Goal: Transaction & Acquisition: Purchase product/service

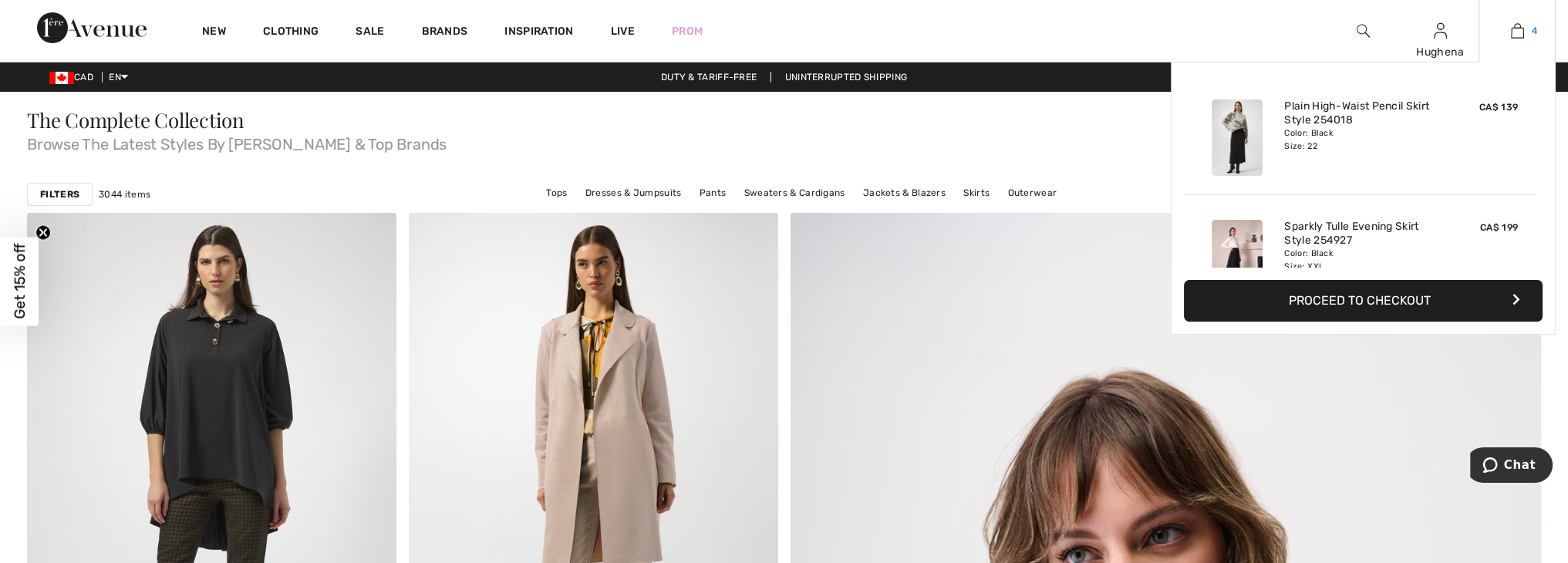
click at [1525, 29] on link "4" at bounding box center [1517, 30] width 76 height 18
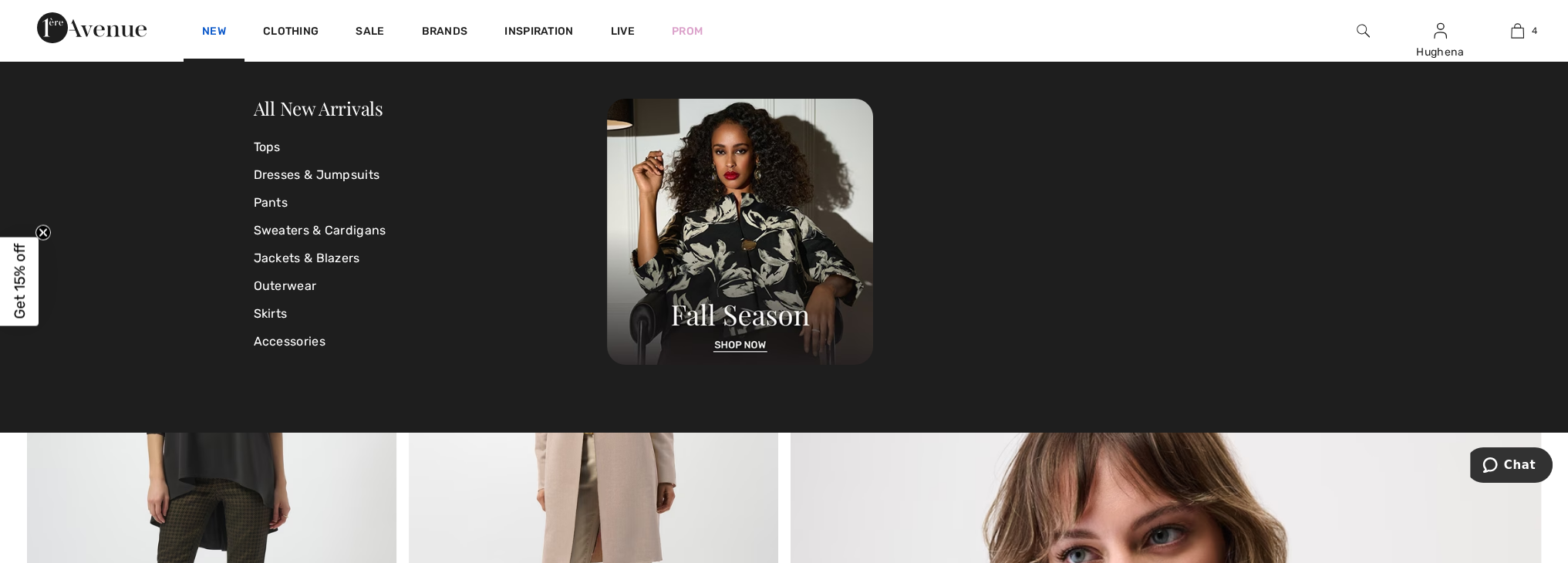
click at [208, 32] on link "New" at bounding box center [214, 32] width 24 height 16
click at [213, 32] on link "New" at bounding box center [214, 32] width 24 height 16
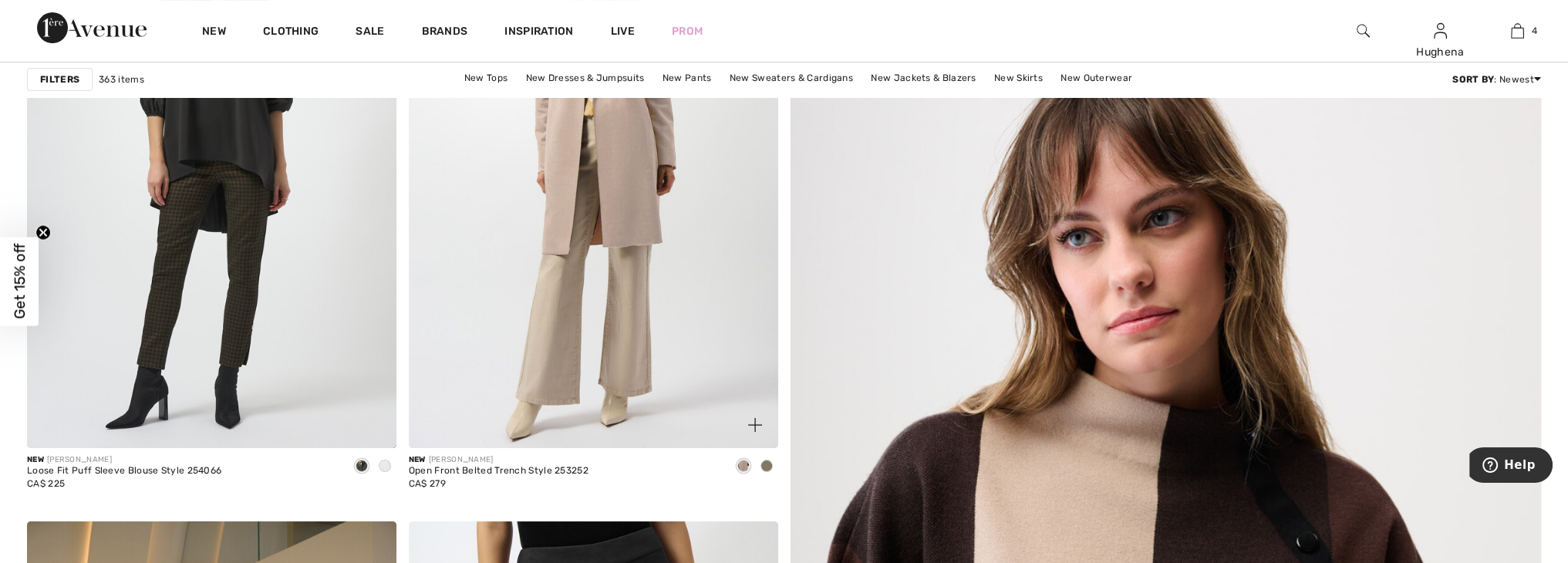
scroll to position [357, 0]
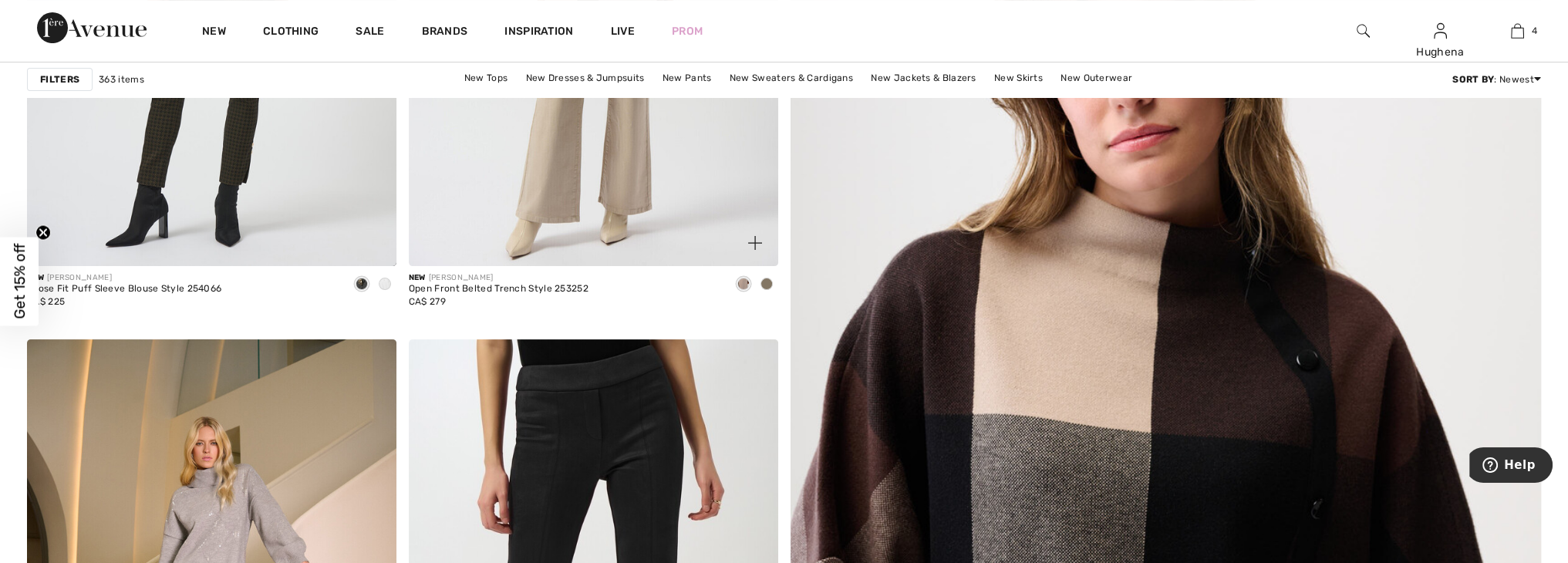
click at [765, 286] on span at bounding box center [767, 284] width 13 height 13
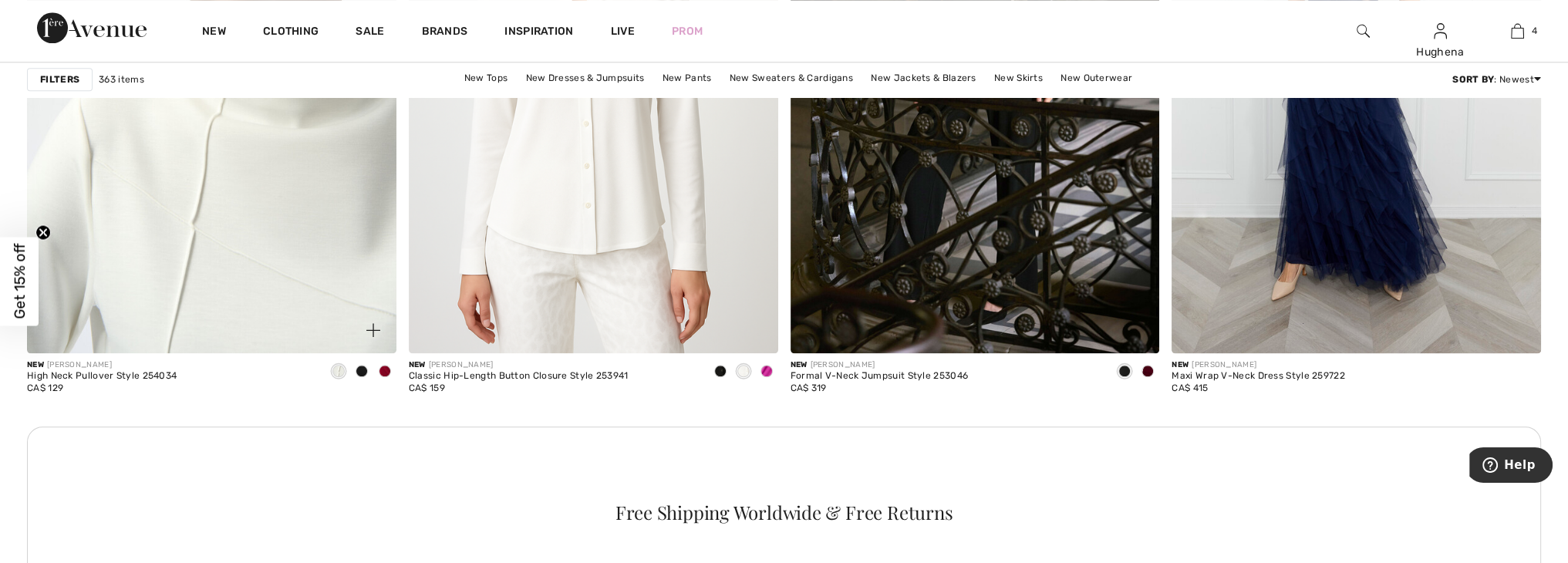
scroll to position [2333, 0]
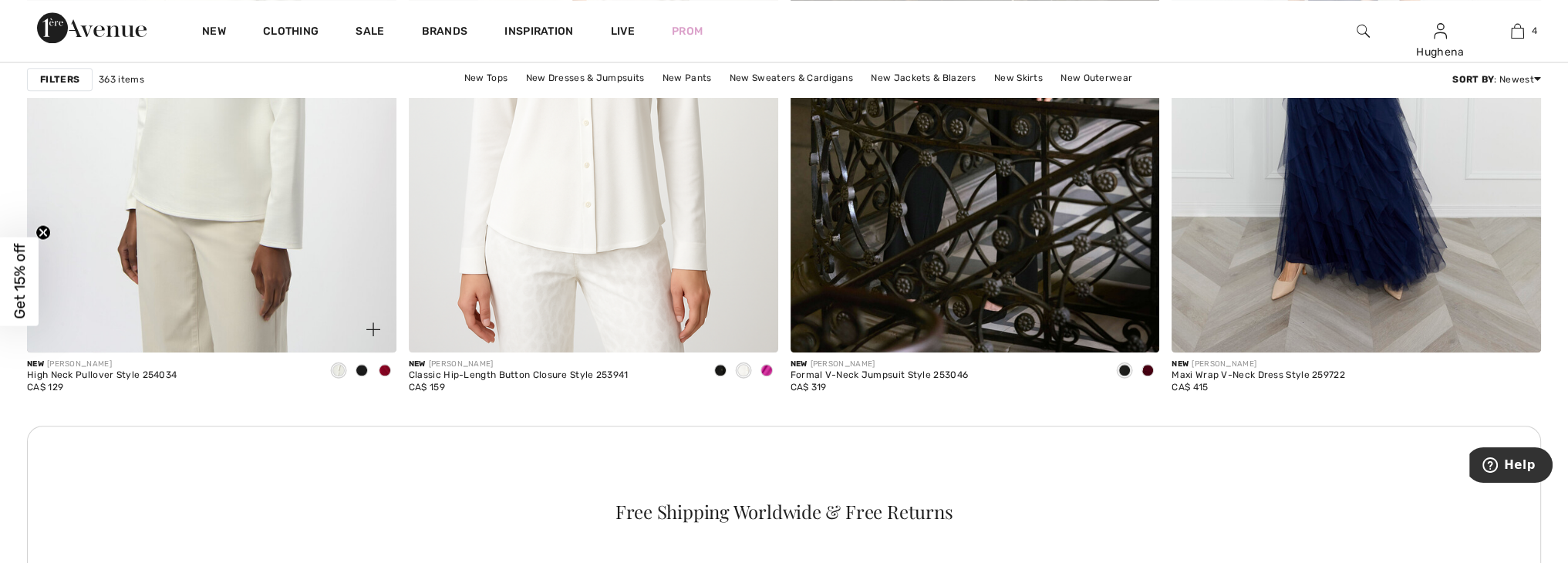
click at [389, 367] on span at bounding box center [385, 371] width 13 height 13
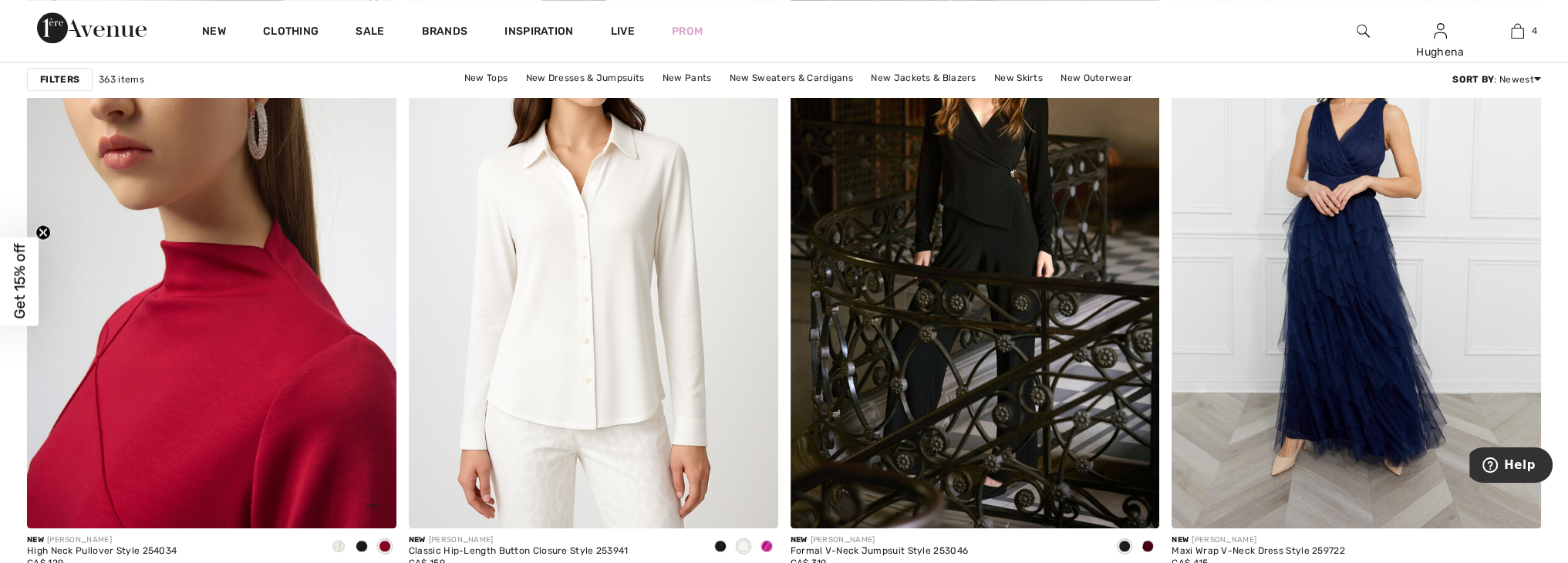
scroll to position [2156, 0]
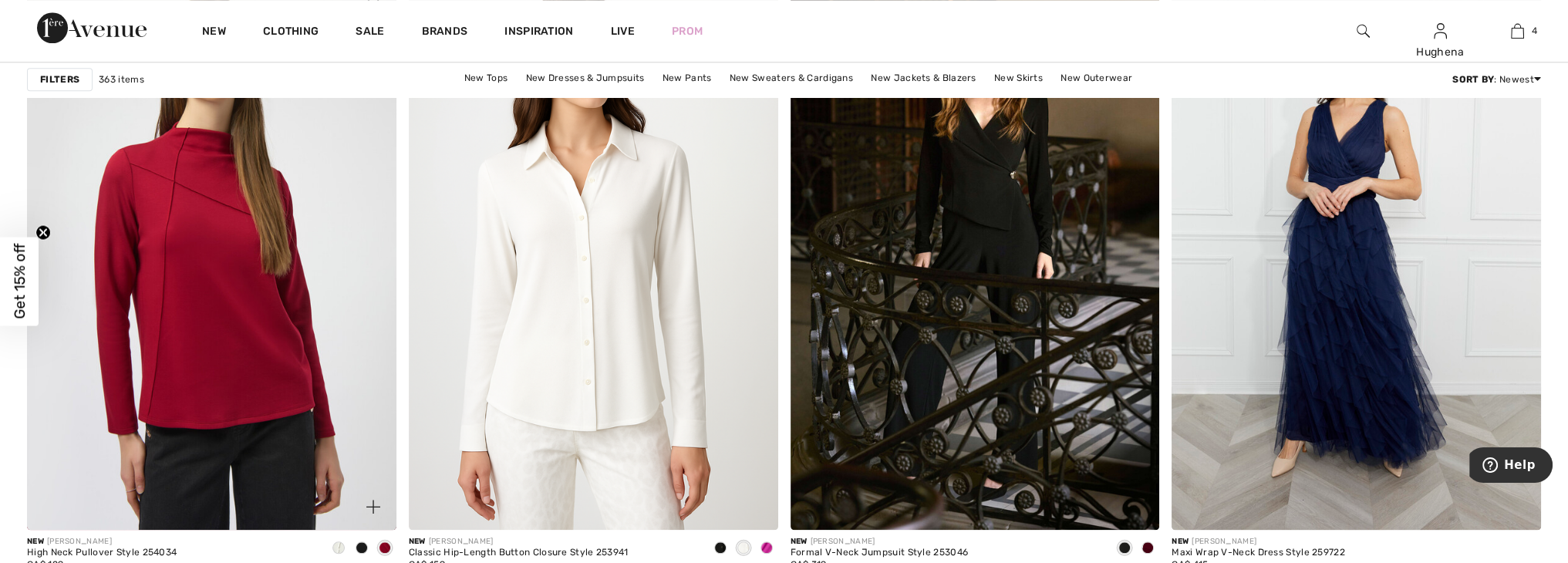
click at [359, 546] on span at bounding box center [362, 548] width 13 height 13
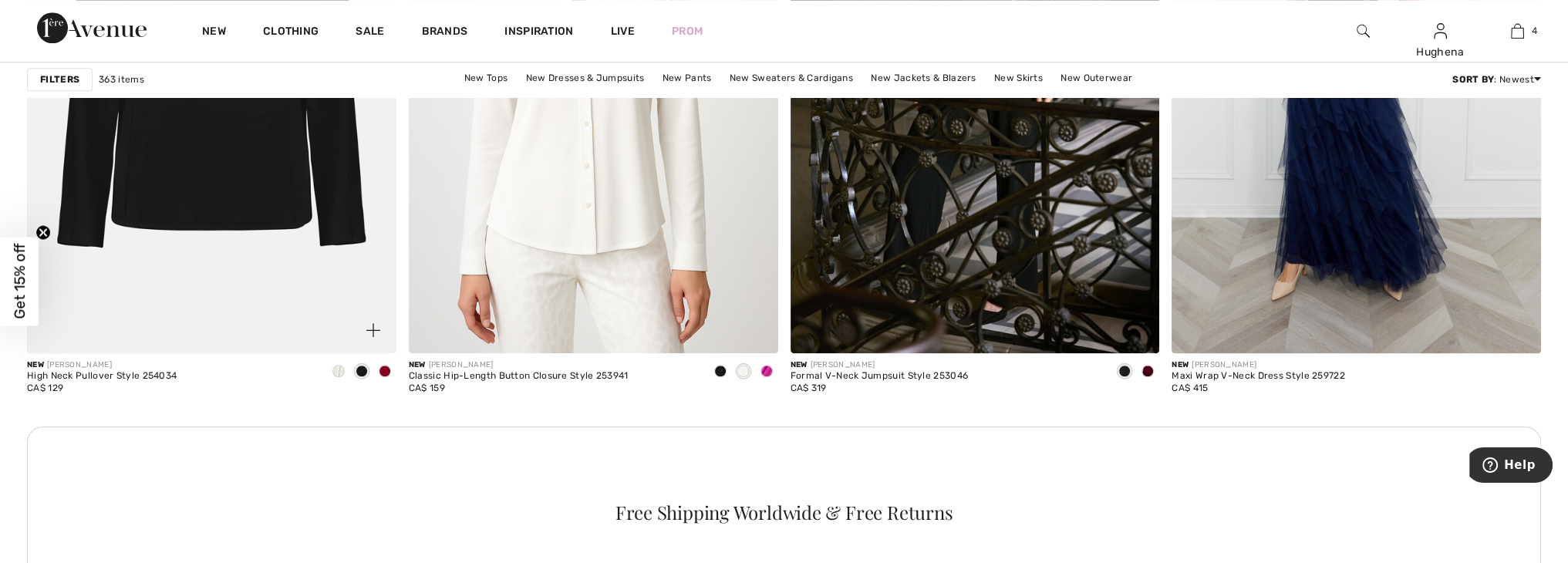
click at [340, 375] on span at bounding box center [339, 372] width 13 height 13
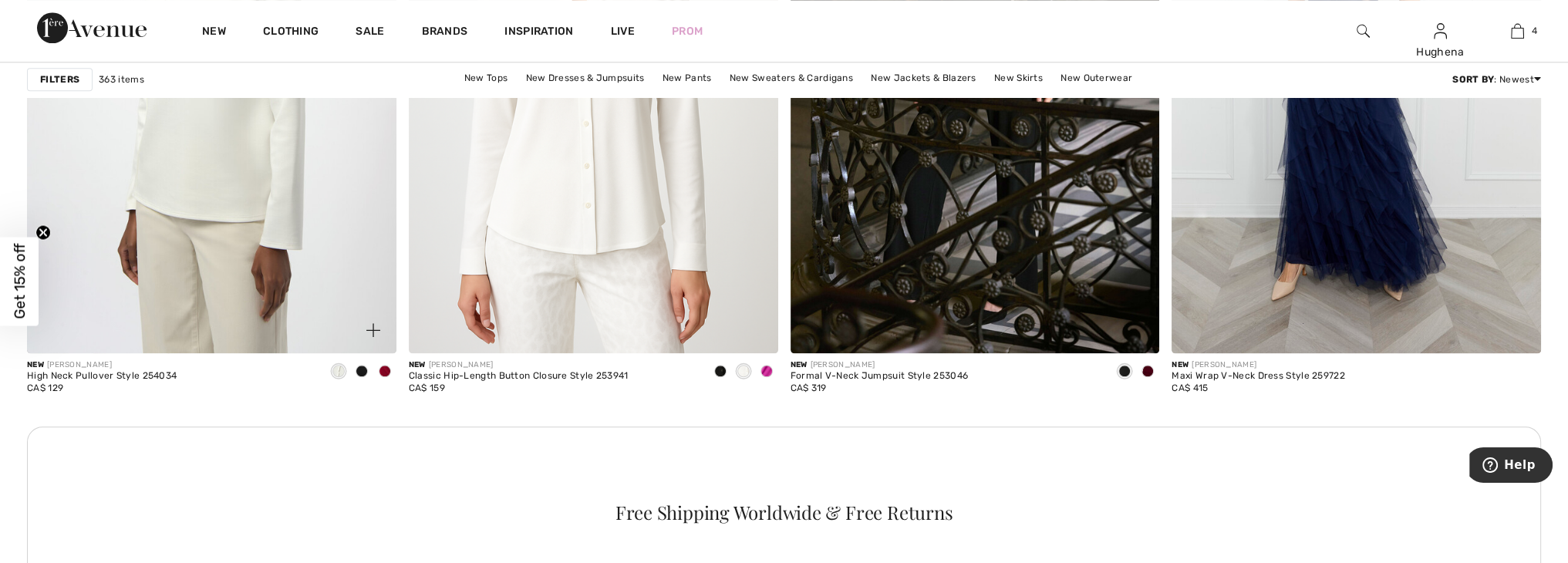
scroll to position [2333, 0]
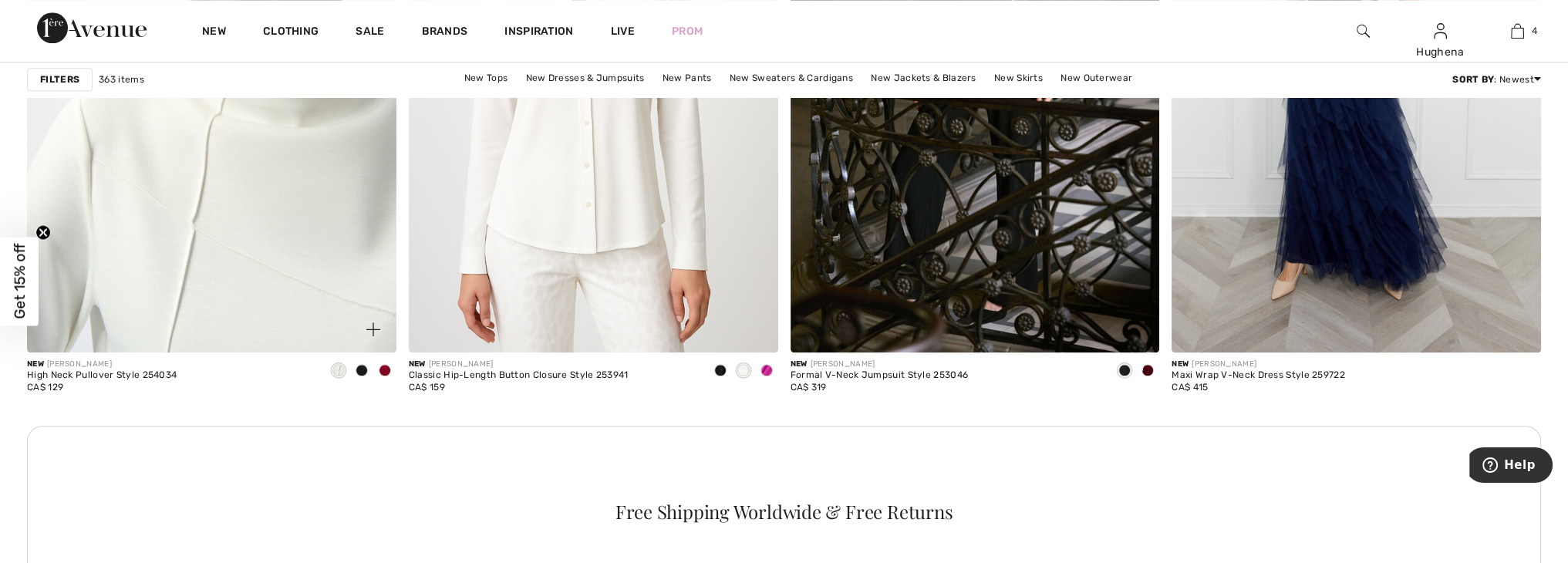
click at [191, 221] on img at bounding box center [211, 74] width 369 height 554
click at [242, 182] on img at bounding box center [211, 74] width 369 height 554
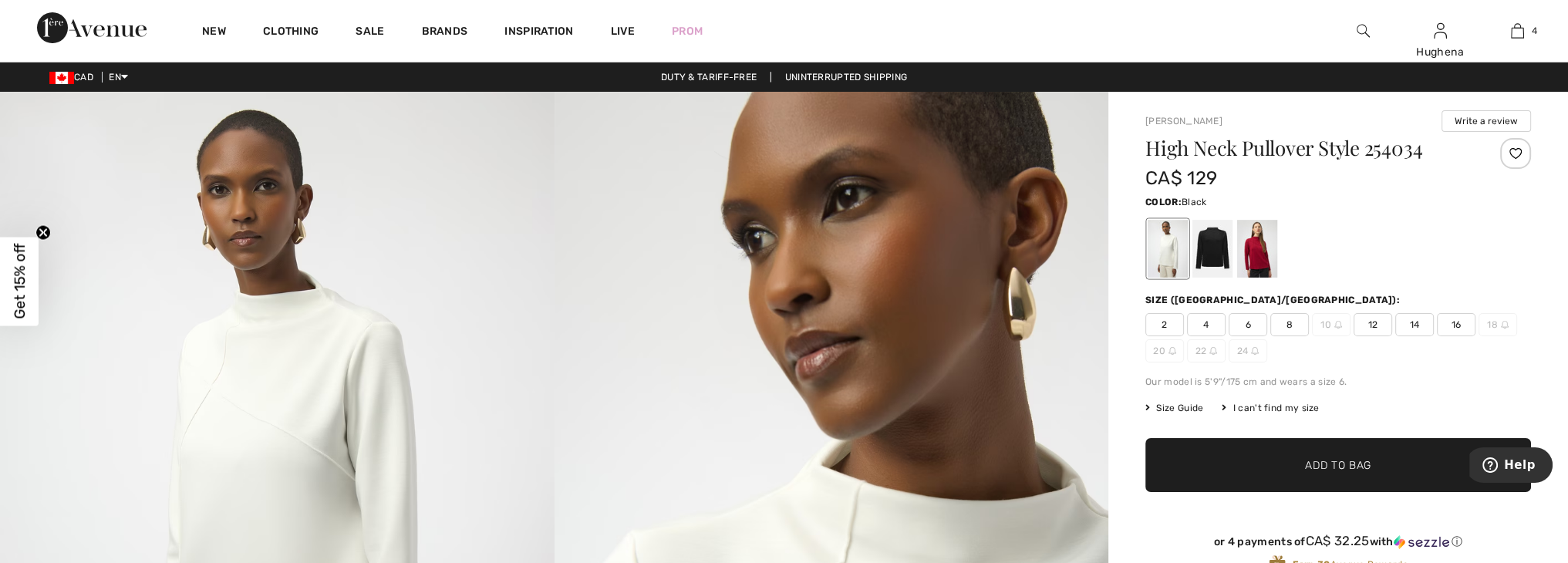
click at [1212, 255] on div at bounding box center [1212, 248] width 40 height 58
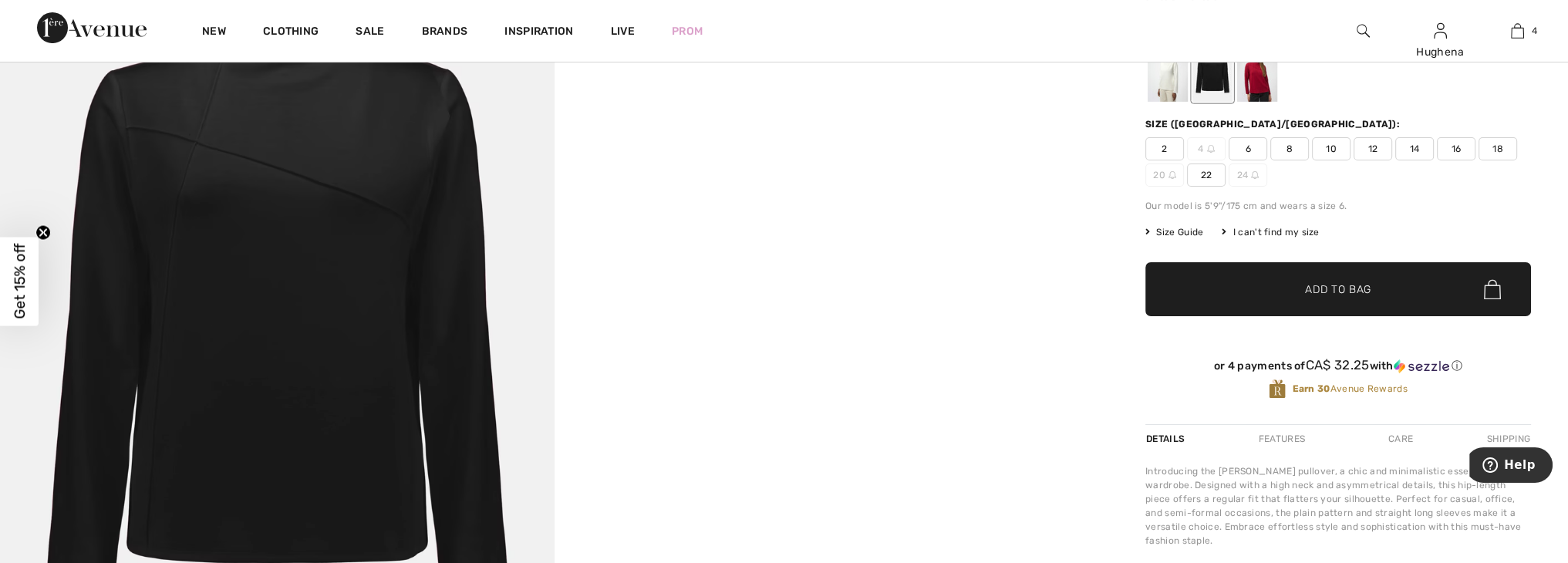
scroll to position [178, 0]
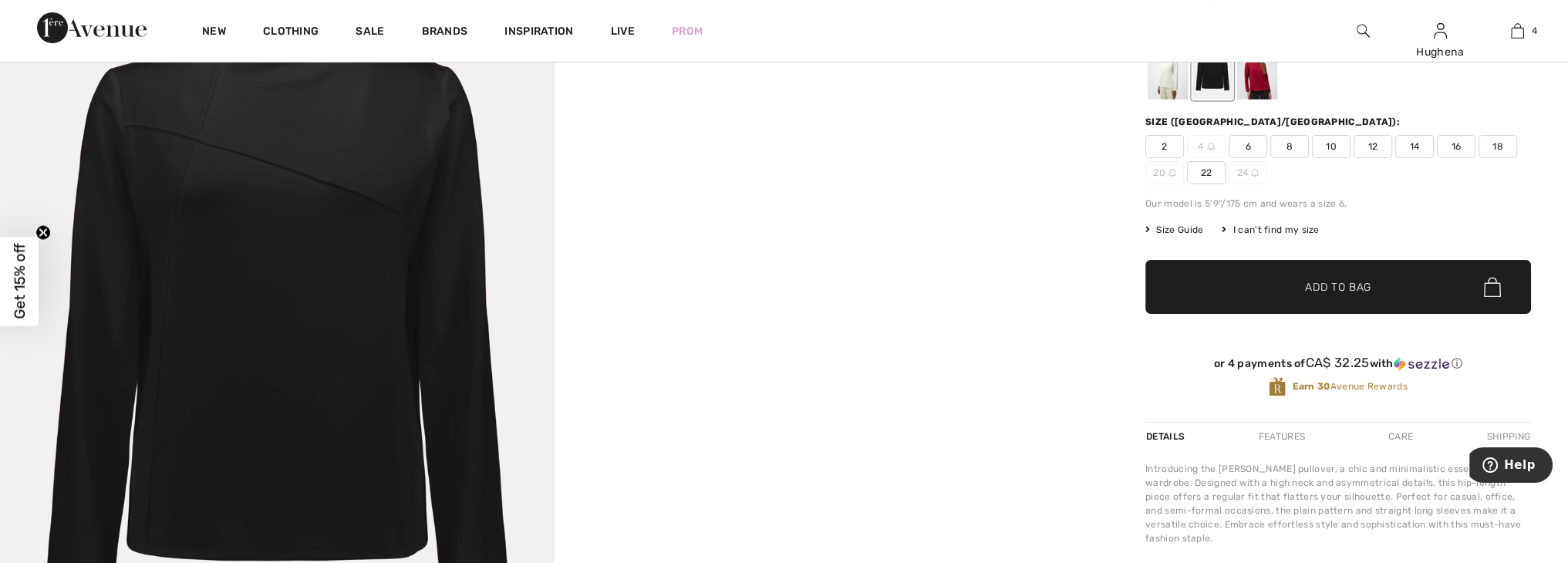
click at [1265, 275] on span "✔ Added to Bag Add to Bag" at bounding box center [1338, 287] width 386 height 54
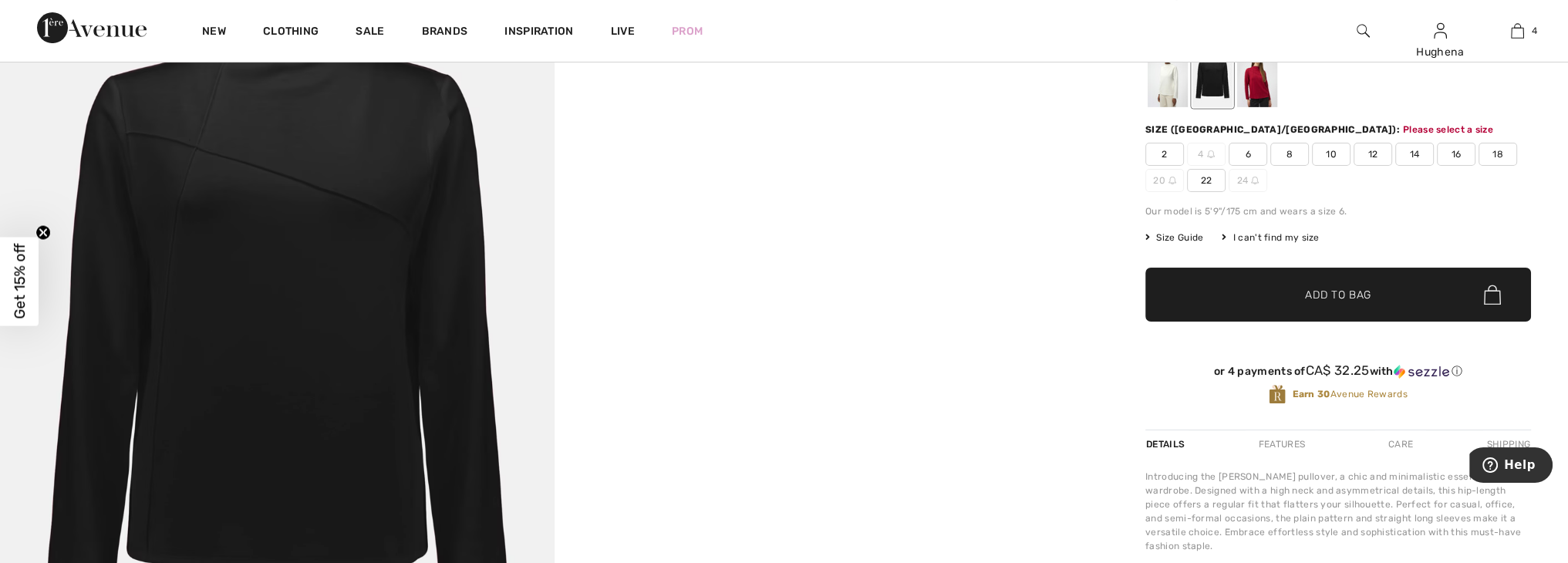
scroll to position [169, 0]
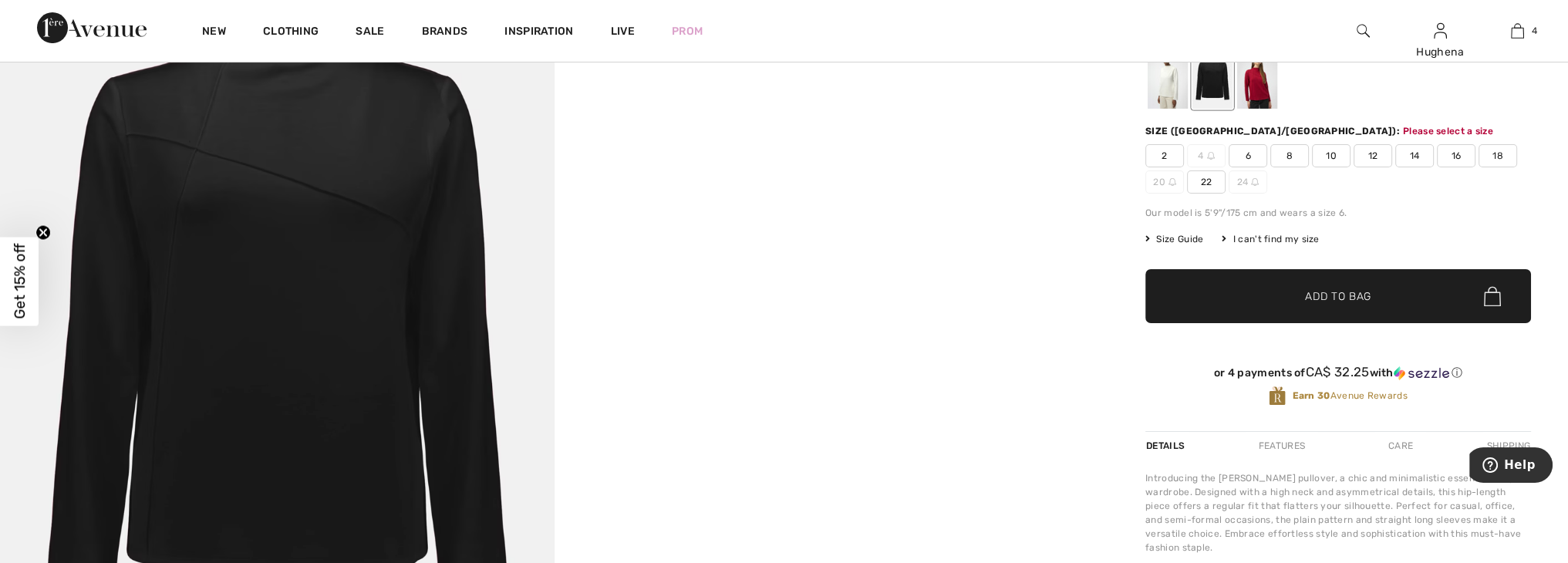
click at [1206, 189] on span "22" at bounding box center [1206, 182] width 39 height 23
click at [1302, 282] on span "✔ Added to Bag Add to Bag" at bounding box center [1338, 297] width 386 height 54
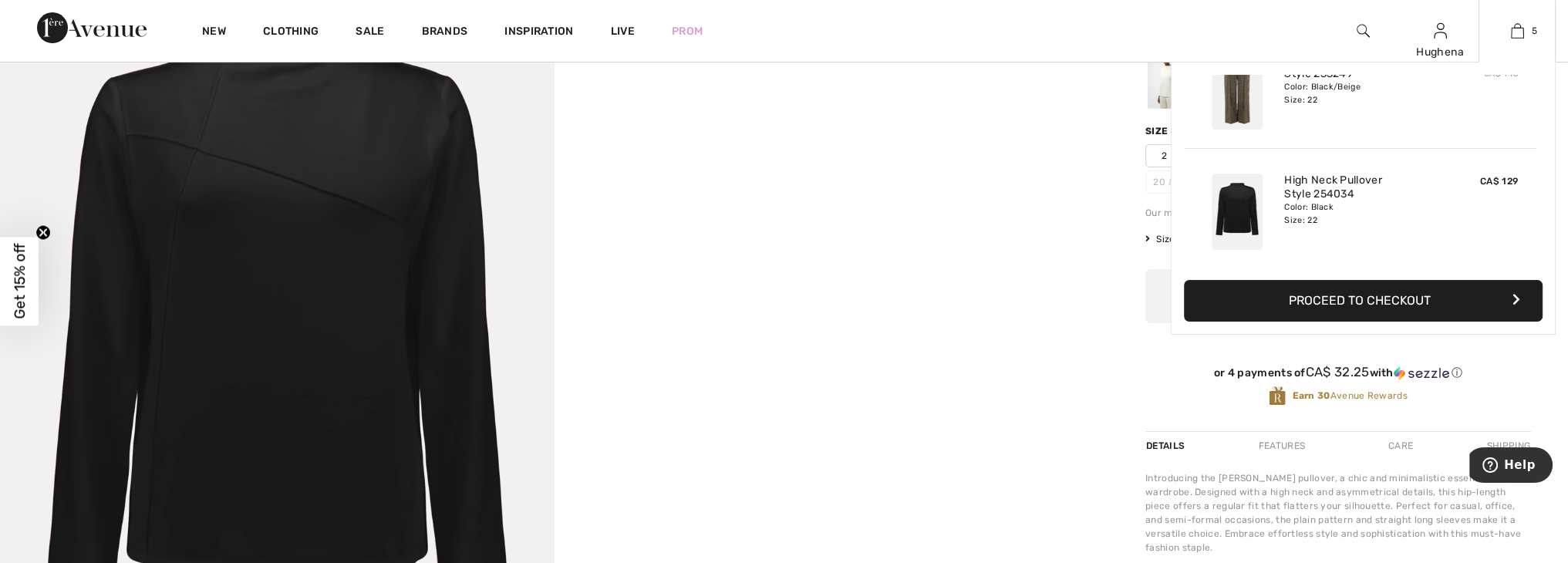
scroll to position [407, 0]
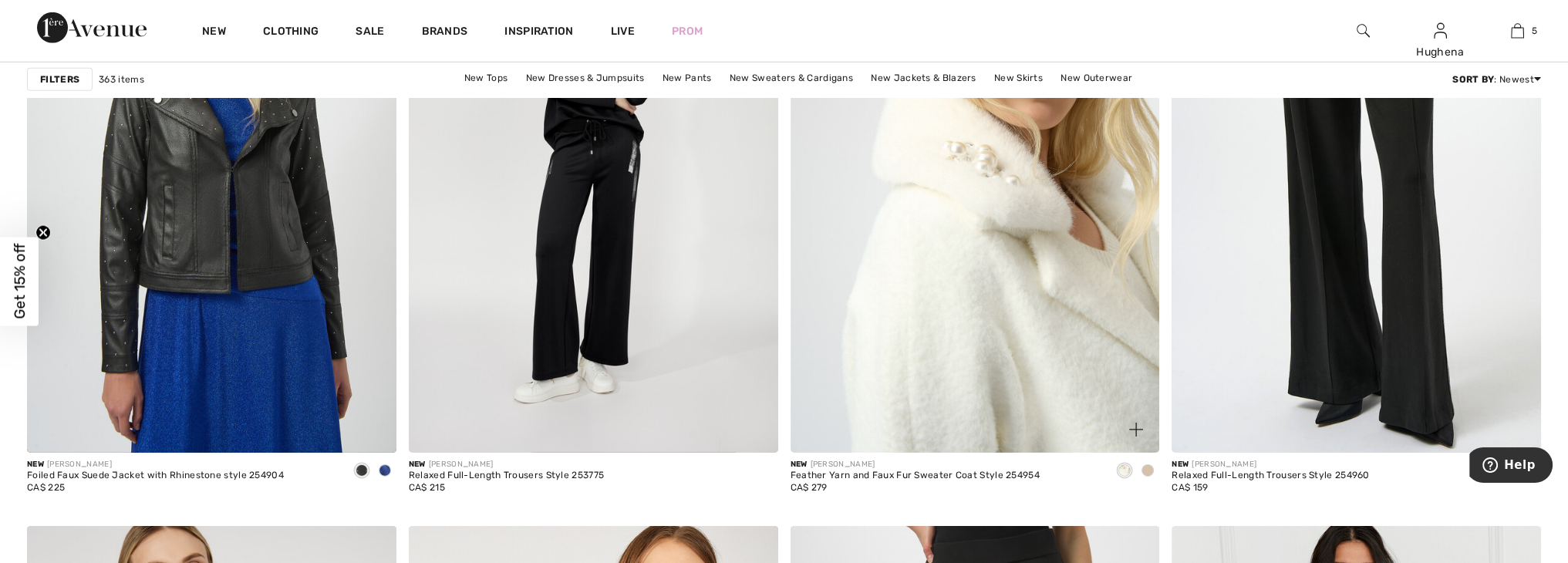
scroll to position [6469, 0]
click at [926, 311] on img at bounding box center [974, 174] width 369 height 554
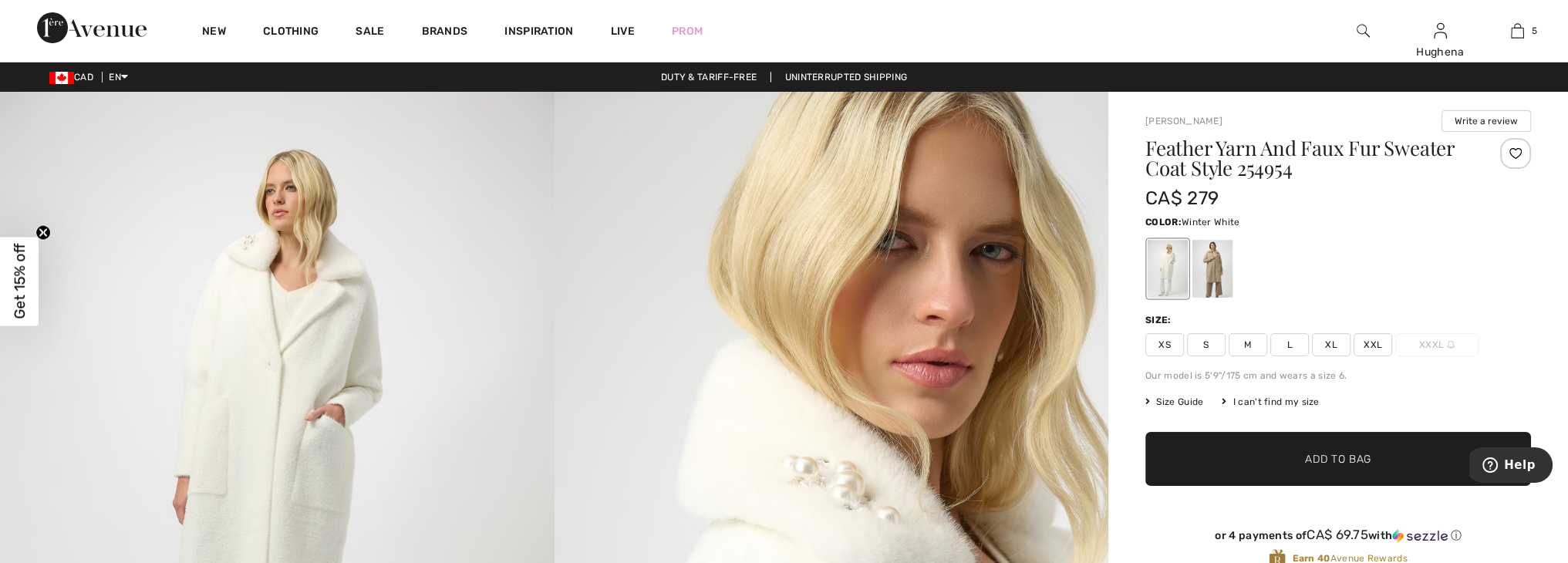
click at [1369, 341] on span "XXL" at bounding box center [1373, 345] width 39 height 23
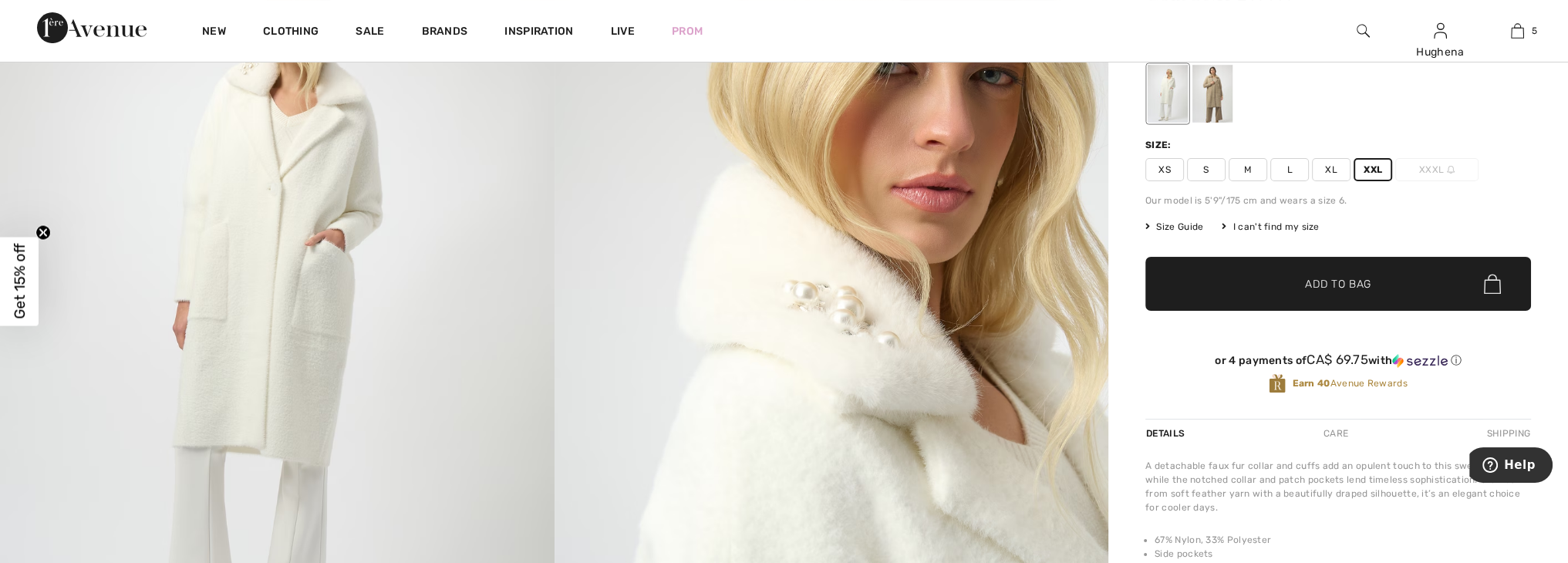
scroll to position [176, 0]
click at [1269, 276] on span "✔ Added to Bag" at bounding box center [1314, 282] width 94 height 16
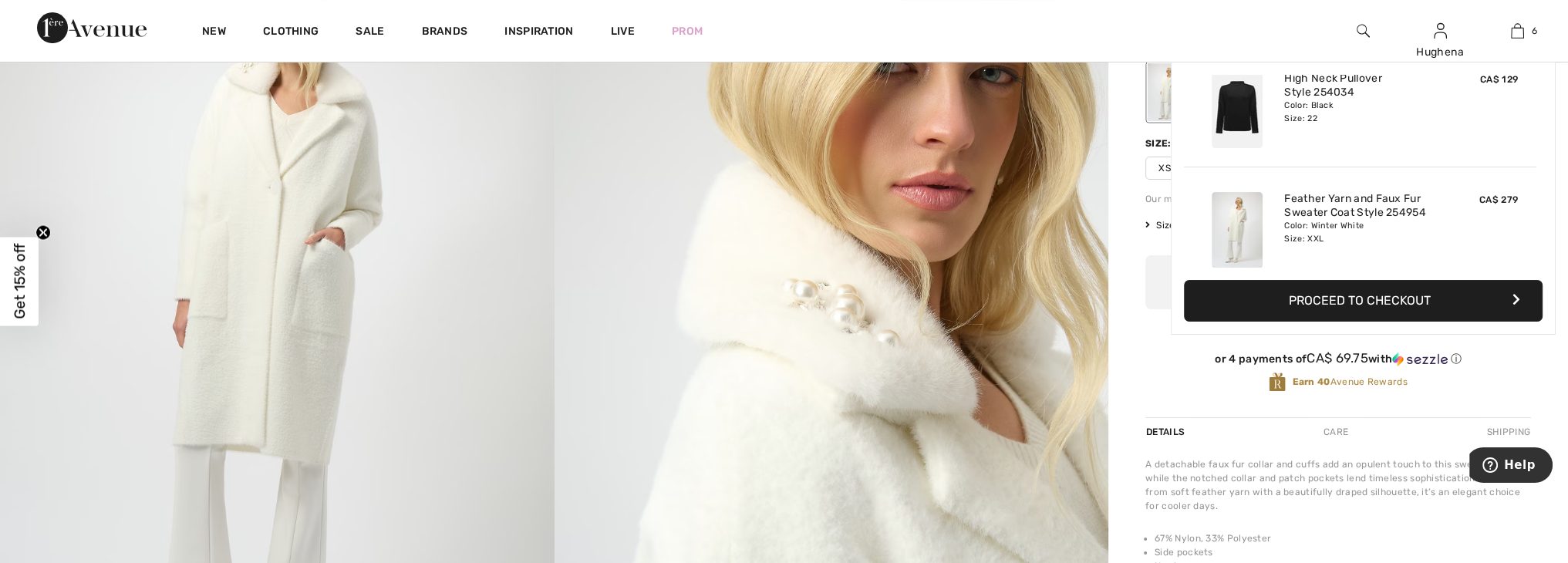
scroll to position [527, 0]
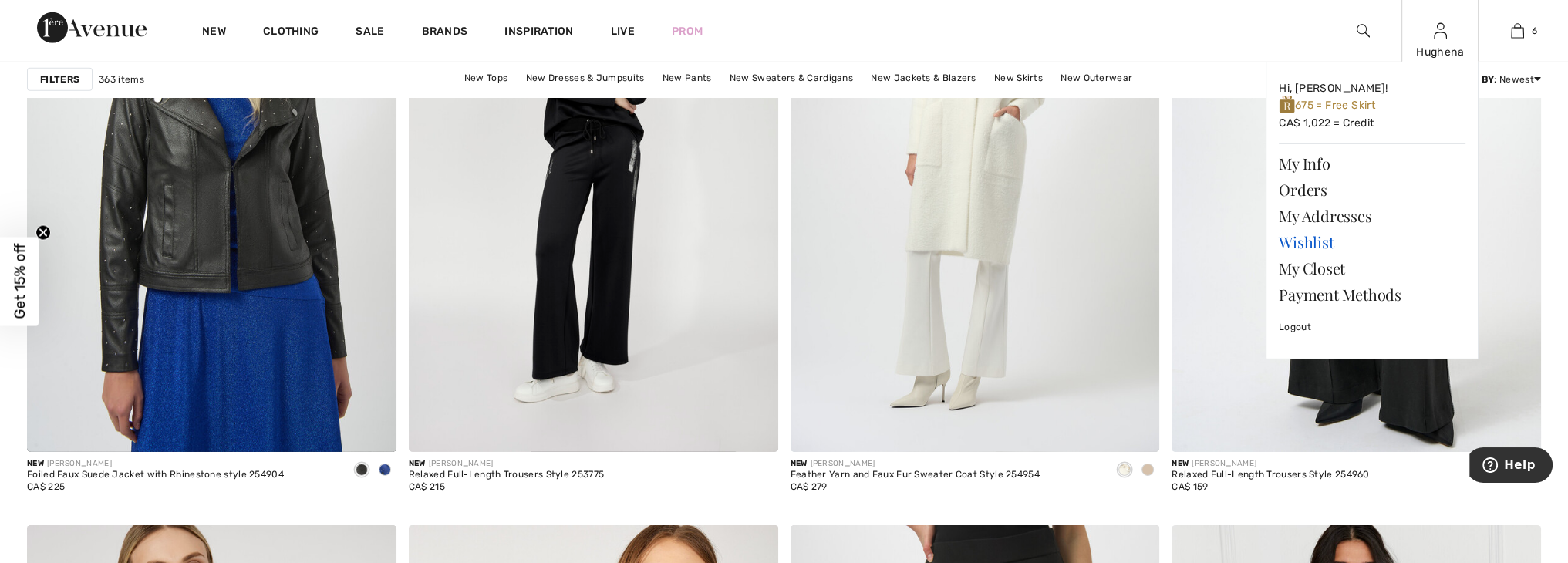
click at [1302, 240] on link "Wishlist" at bounding box center [1372, 242] width 187 height 26
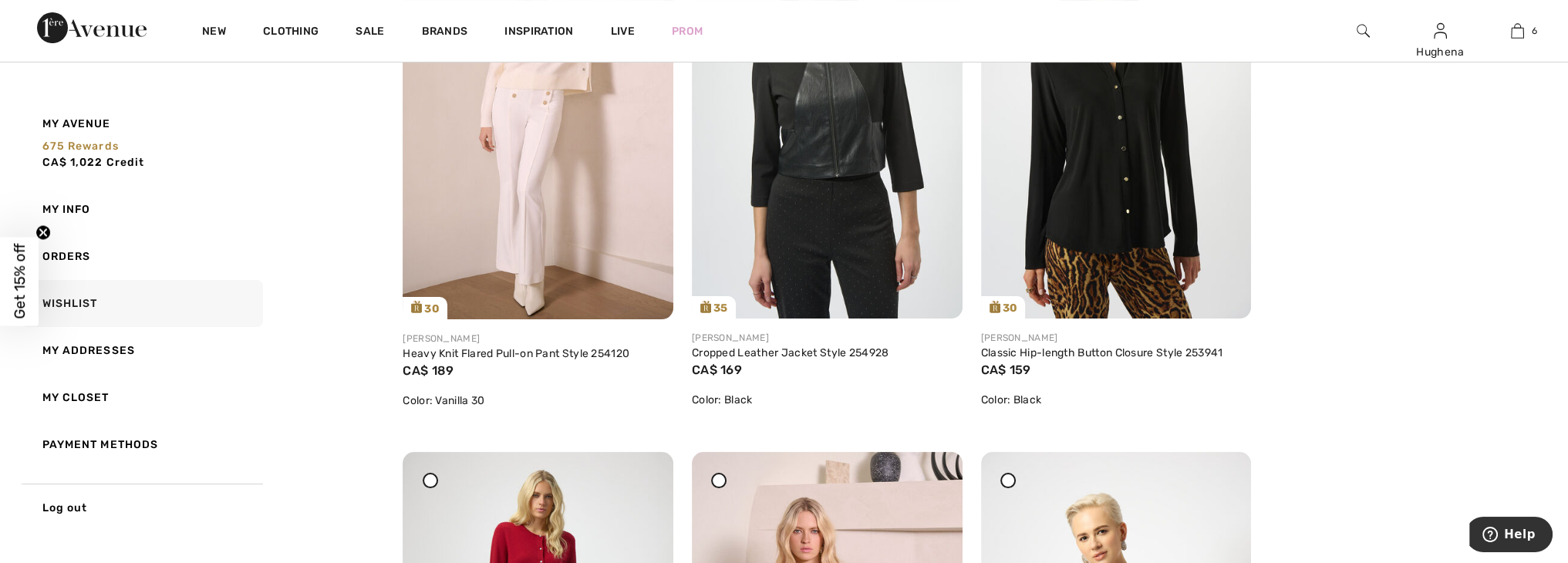
scroll to position [358, 0]
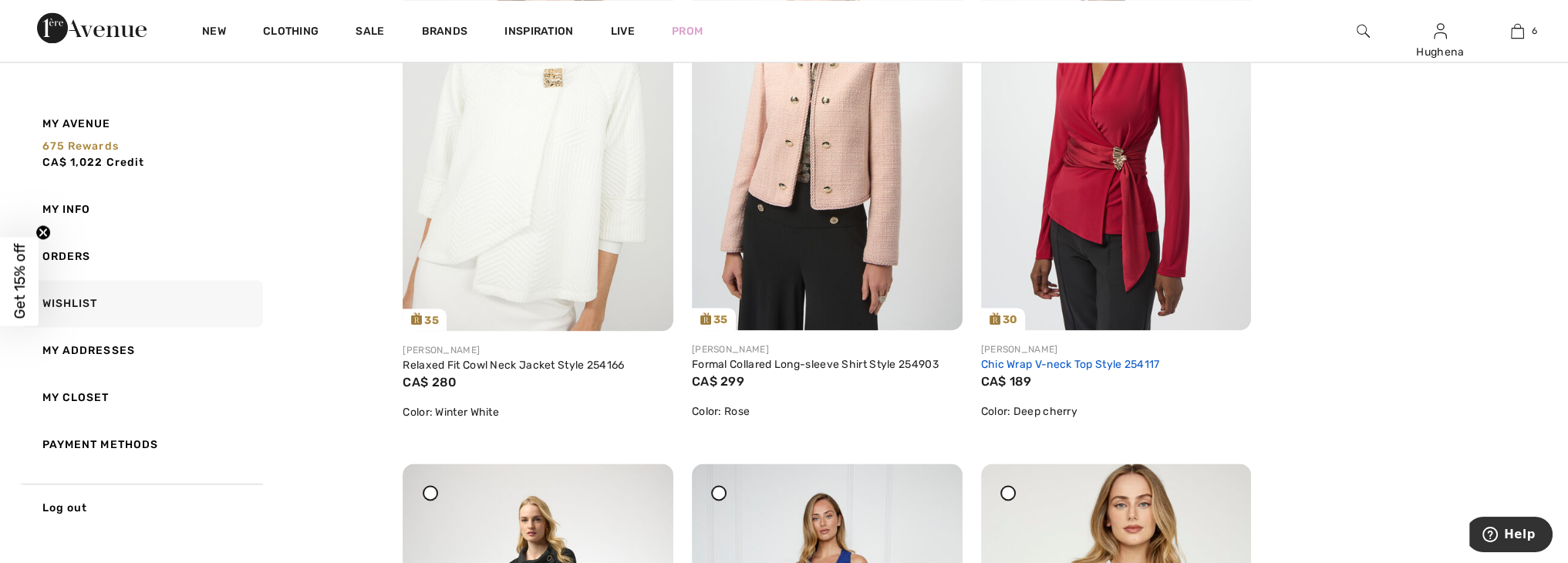
click at [1071, 367] on link "Chic Wrap V-neck Top Style 254117" at bounding box center [1070, 365] width 179 height 13
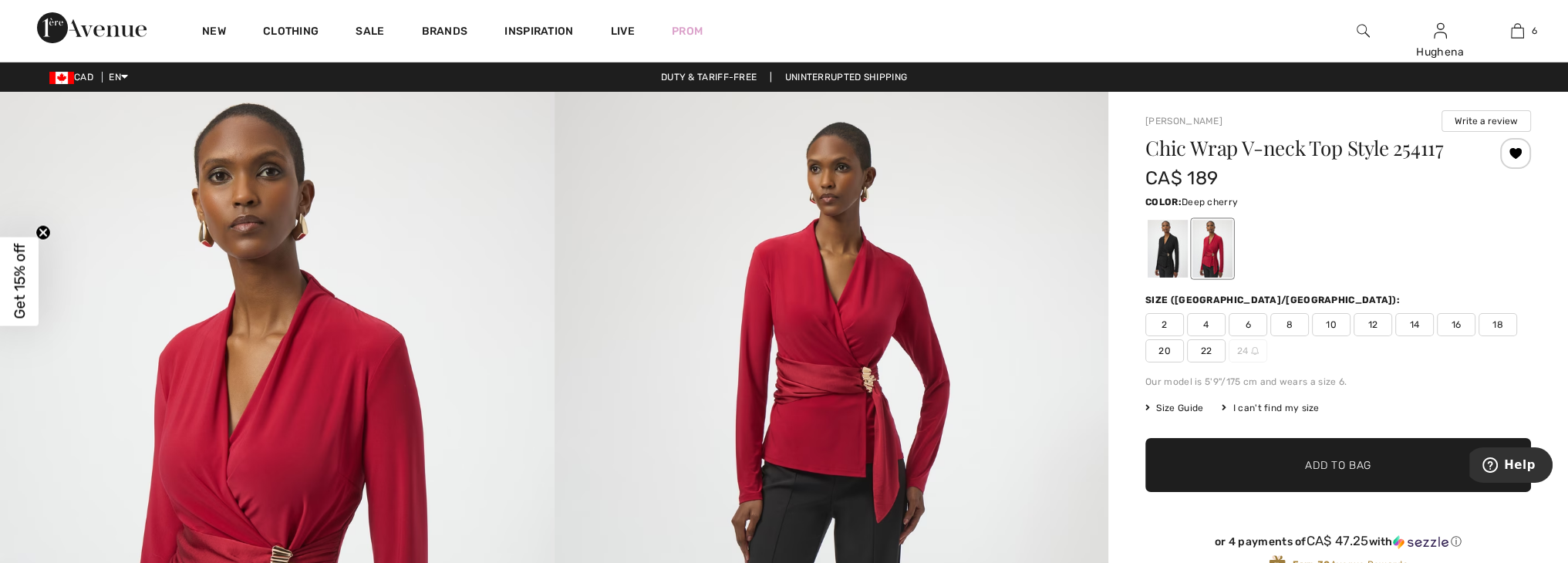
click at [1200, 347] on span "22" at bounding box center [1206, 350] width 39 height 23
click at [1310, 467] on span "Add to Bag" at bounding box center [1338, 466] width 66 height 16
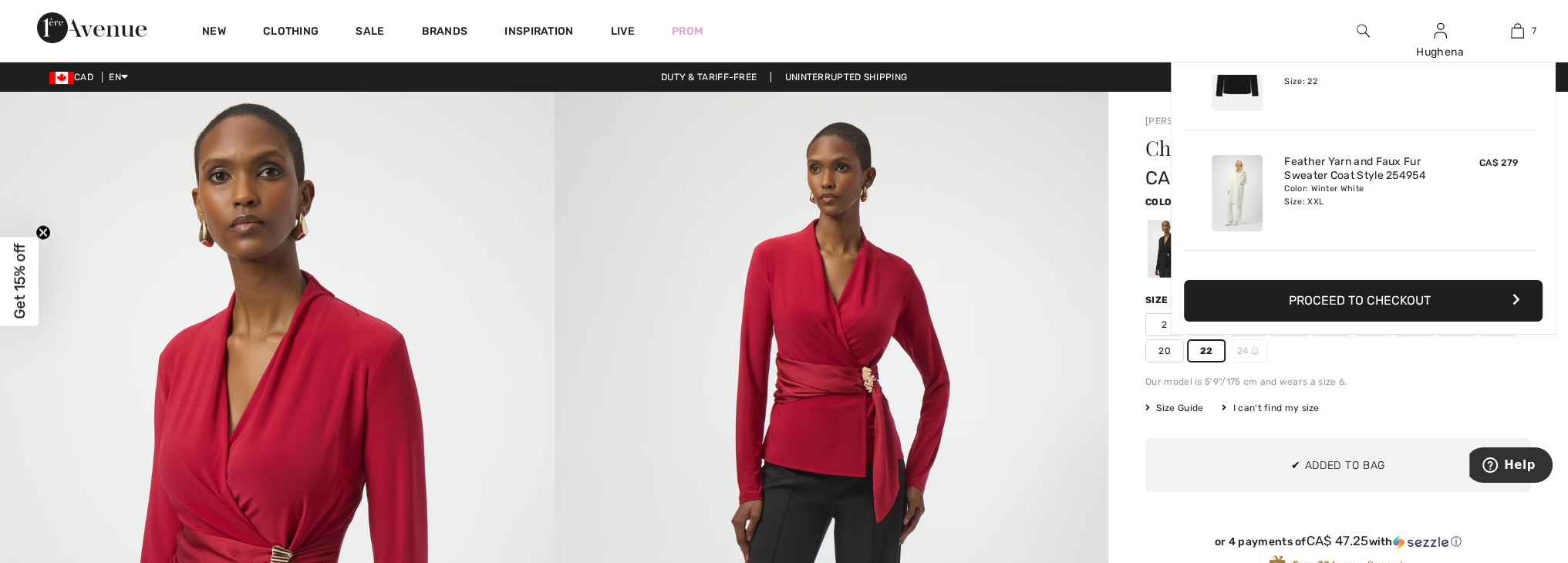
scroll to position [648, 0]
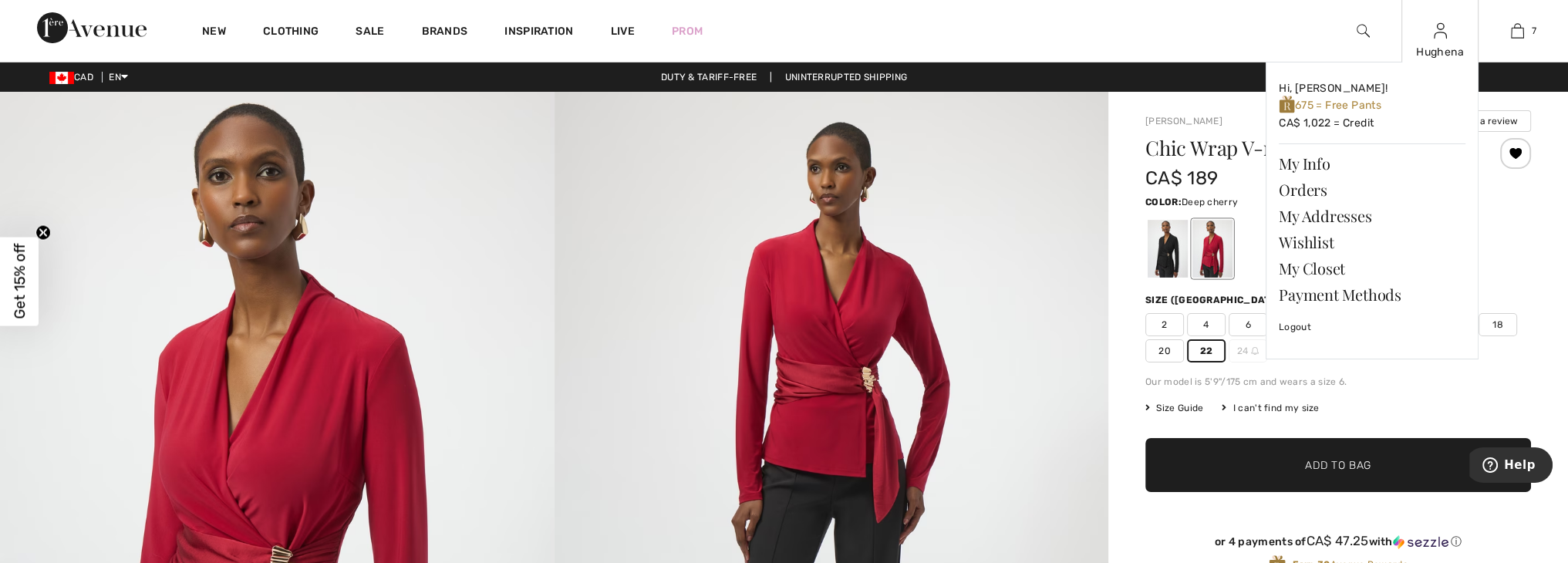
click at [1442, 47] on div "Hughena" at bounding box center [1440, 52] width 76 height 16
click at [1299, 245] on link "Wishlist" at bounding box center [1372, 242] width 187 height 26
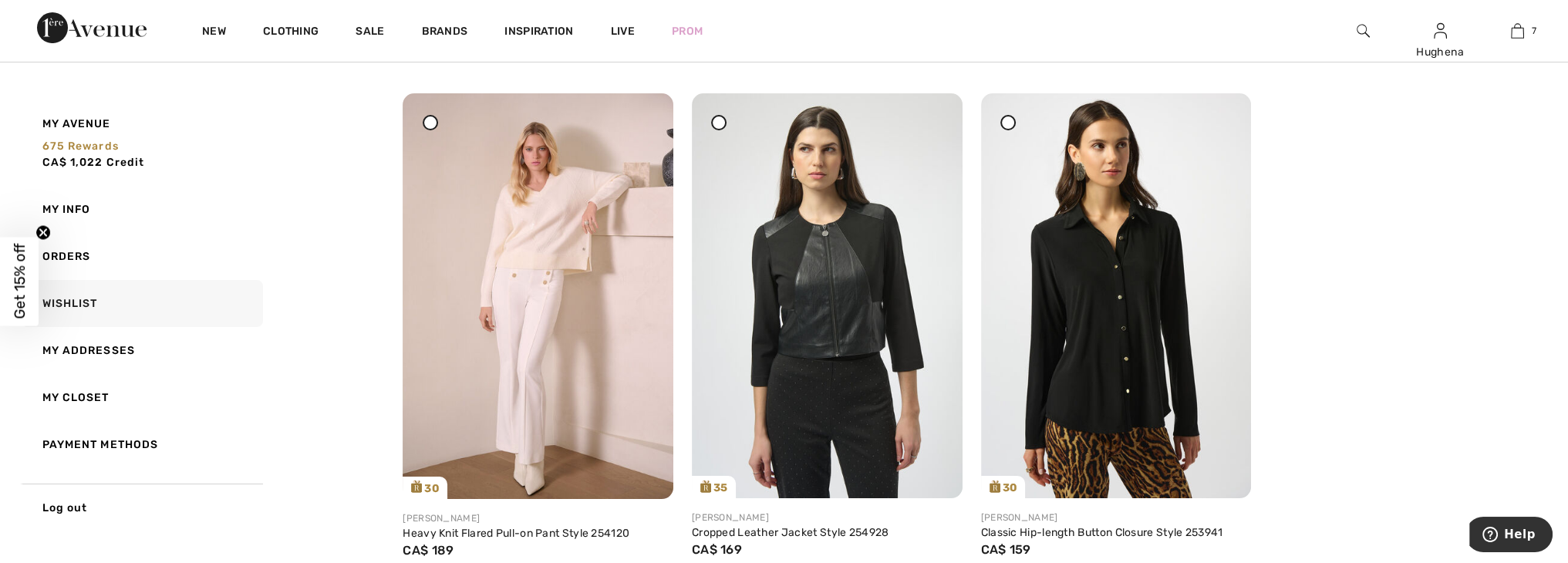
scroll to position [178, 0]
click at [1125, 343] on img at bounding box center [1116, 295] width 271 height 405
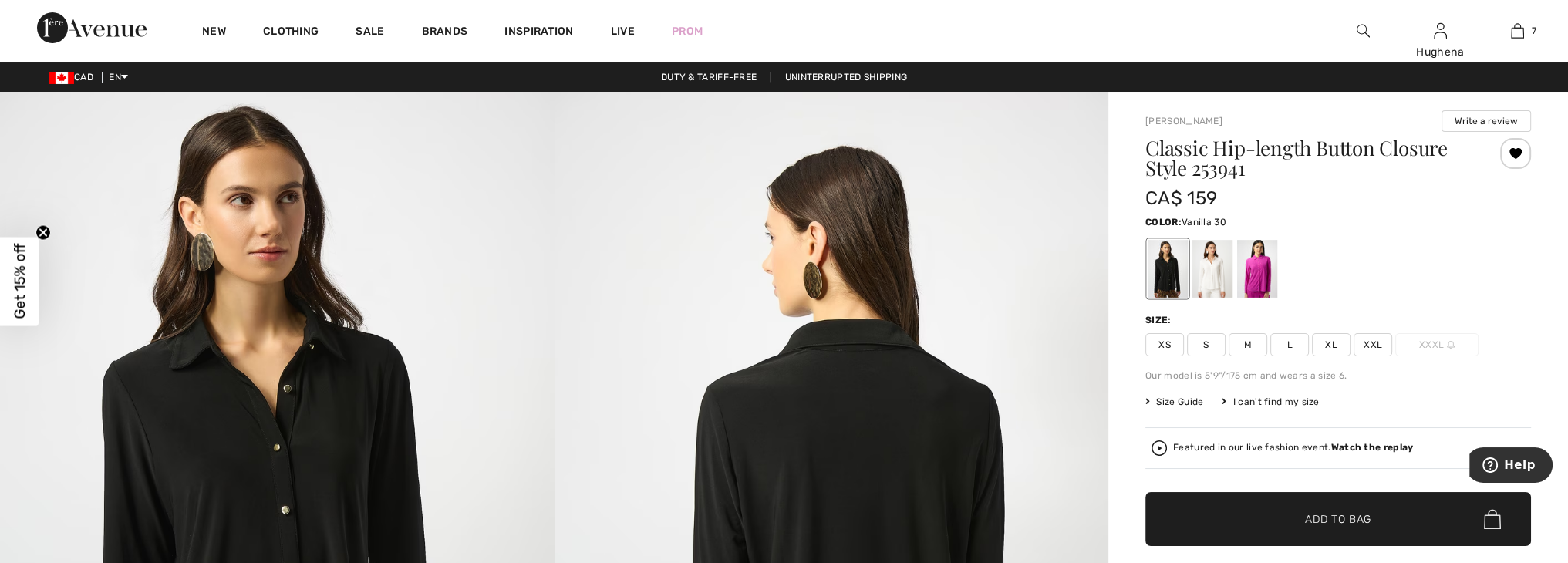
click at [1216, 282] on div at bounding box center [1212, 268] width 40 height 58
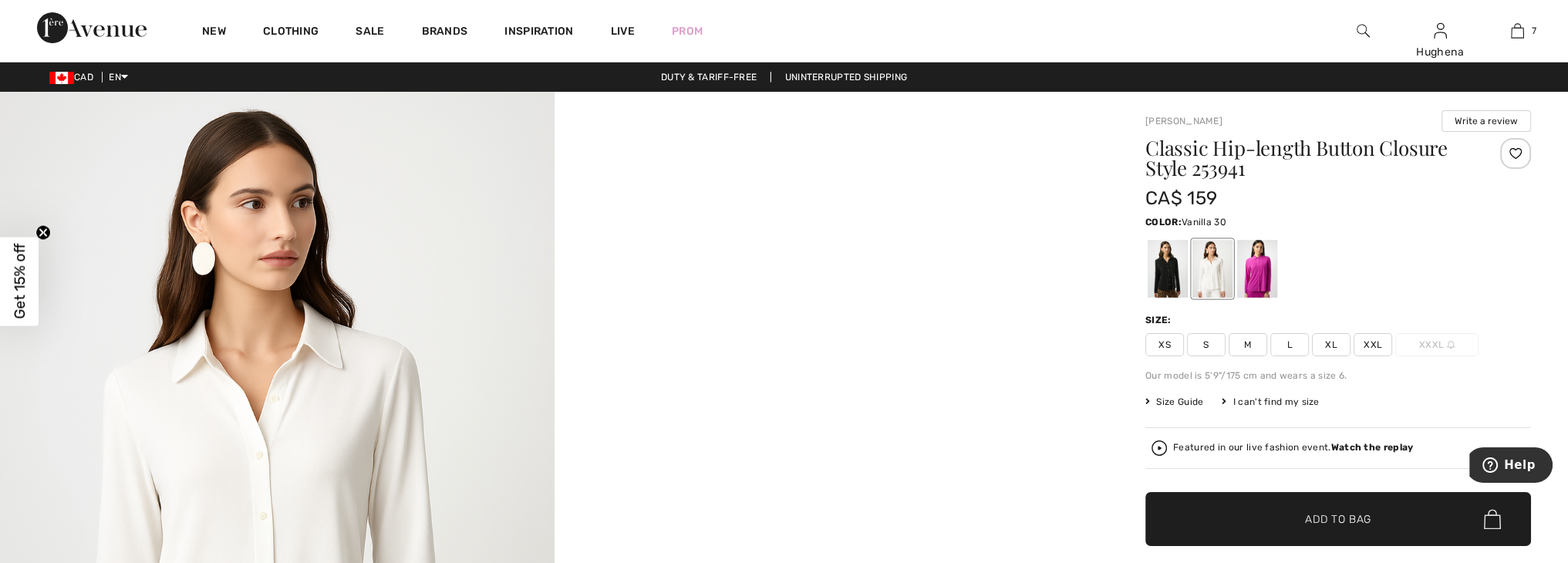
click at [1369, 344] on span "XXL" at bounding box center [1373, 345] width 39 height 23
click at [1346, 516] on span "Add to Bag" at bounding box center [1338, 520] width 66 height 16
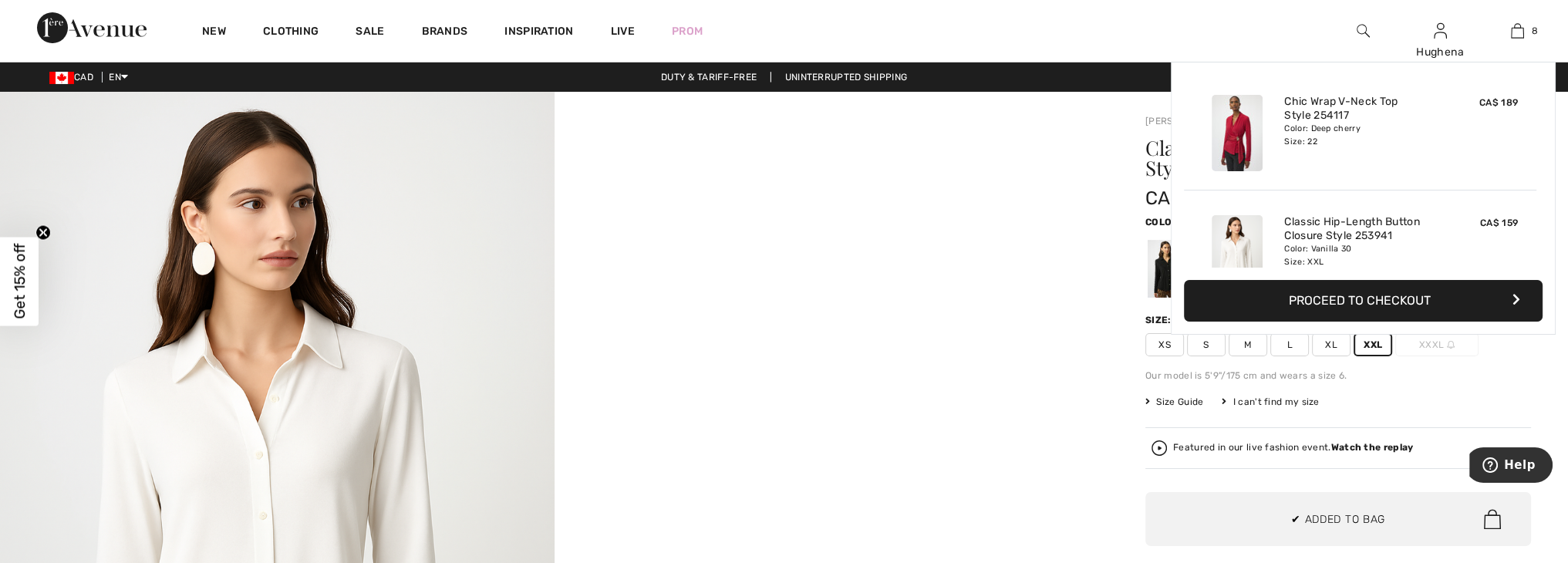
scroll to position [769, 0]
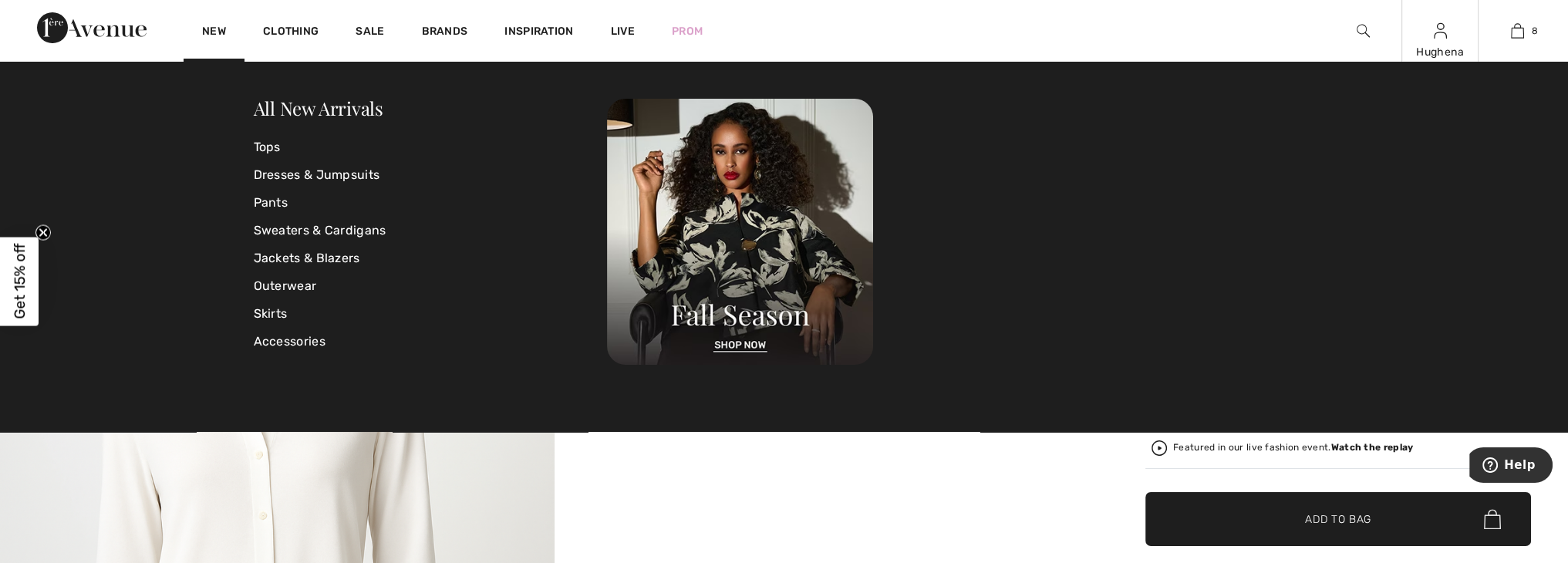
click at [1440, 44] on div "Hughena" at bounding box center [1440, 52] width 76 height 16
click at [1197, 36] on div "New Clothing Sale Brands Inspiration Live Prom Hughena Hi, Hughena! 675 = Free …" at bounding box center [784, 31] width 1568 height 62
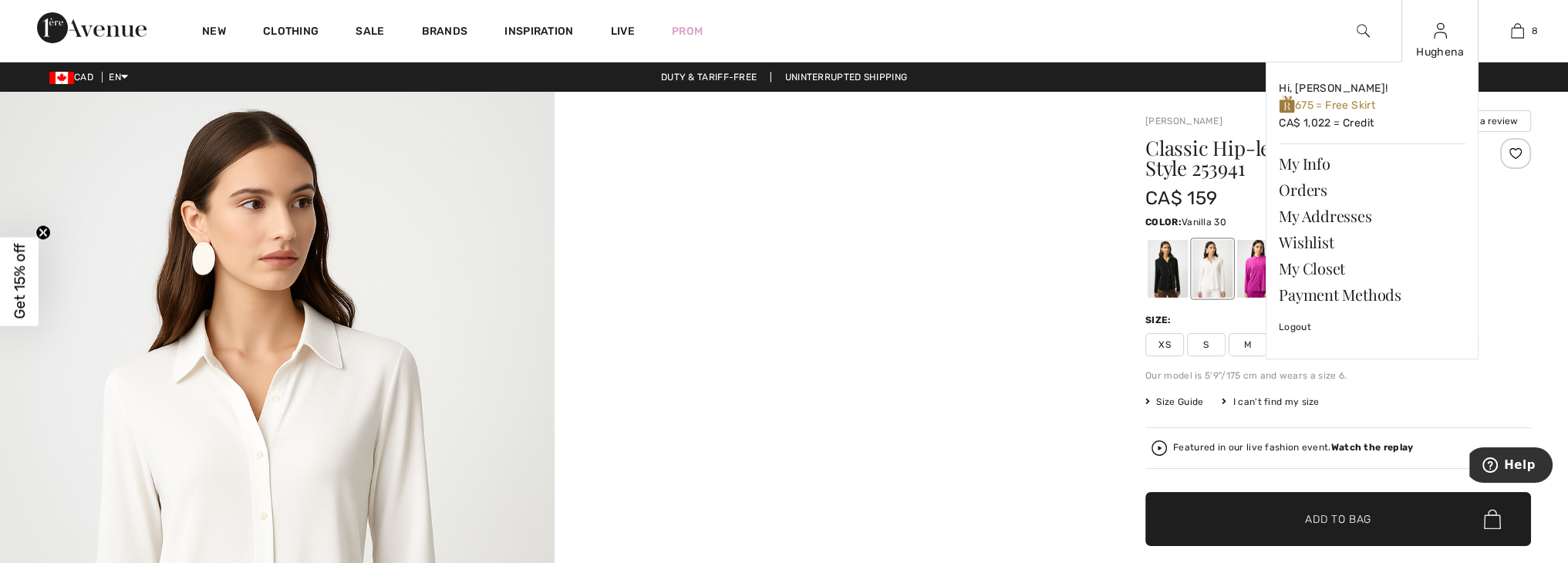
click at [1432, 44] on div "Hughena" at bounding box center [1440, 52] width 76 height 16
click at [1302, 244] on link "Wishlist" at bounding box center [1372, 242] width 187 height 26
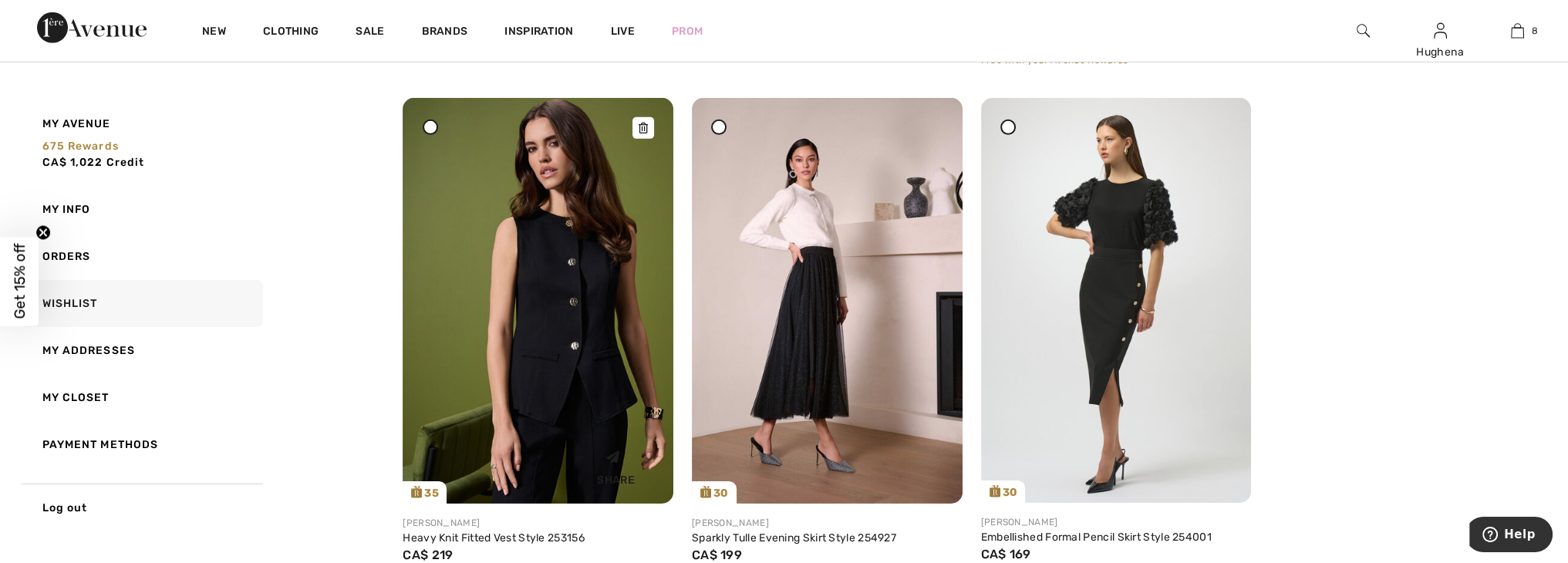
scroll to position [6663, 0]
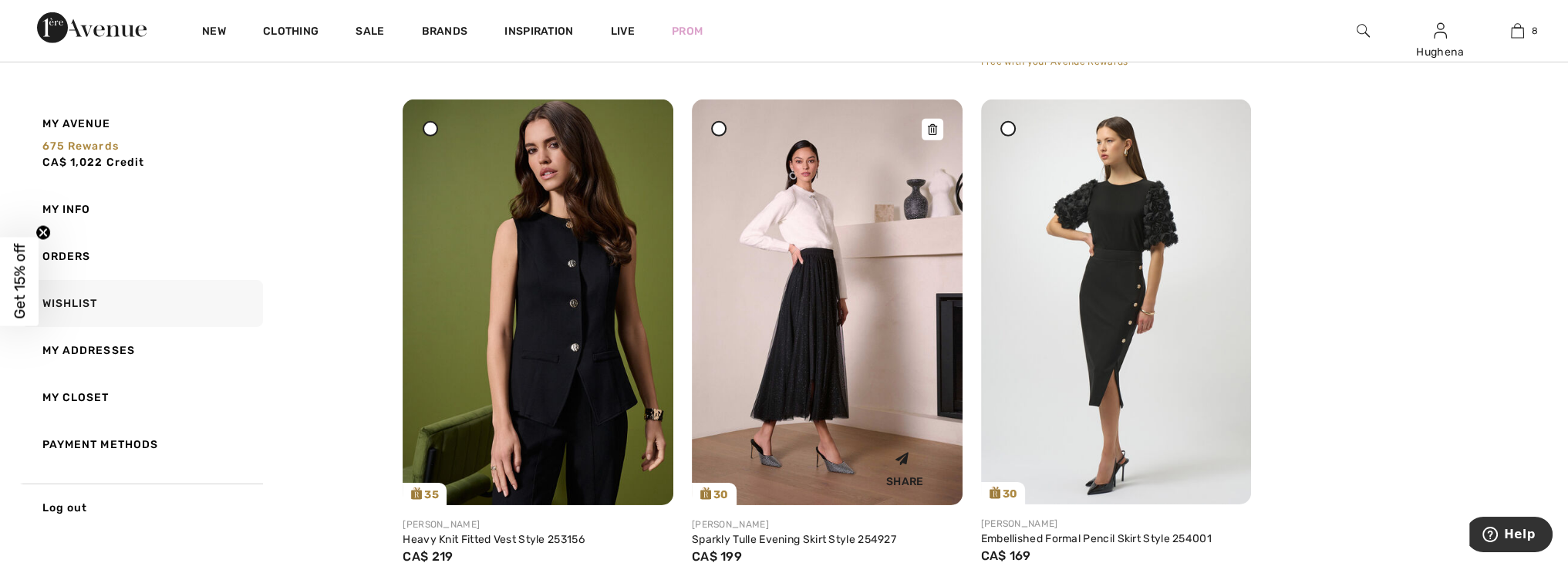
click at [808, 293] on img at bounding box center [827, 302] width 271 height 406
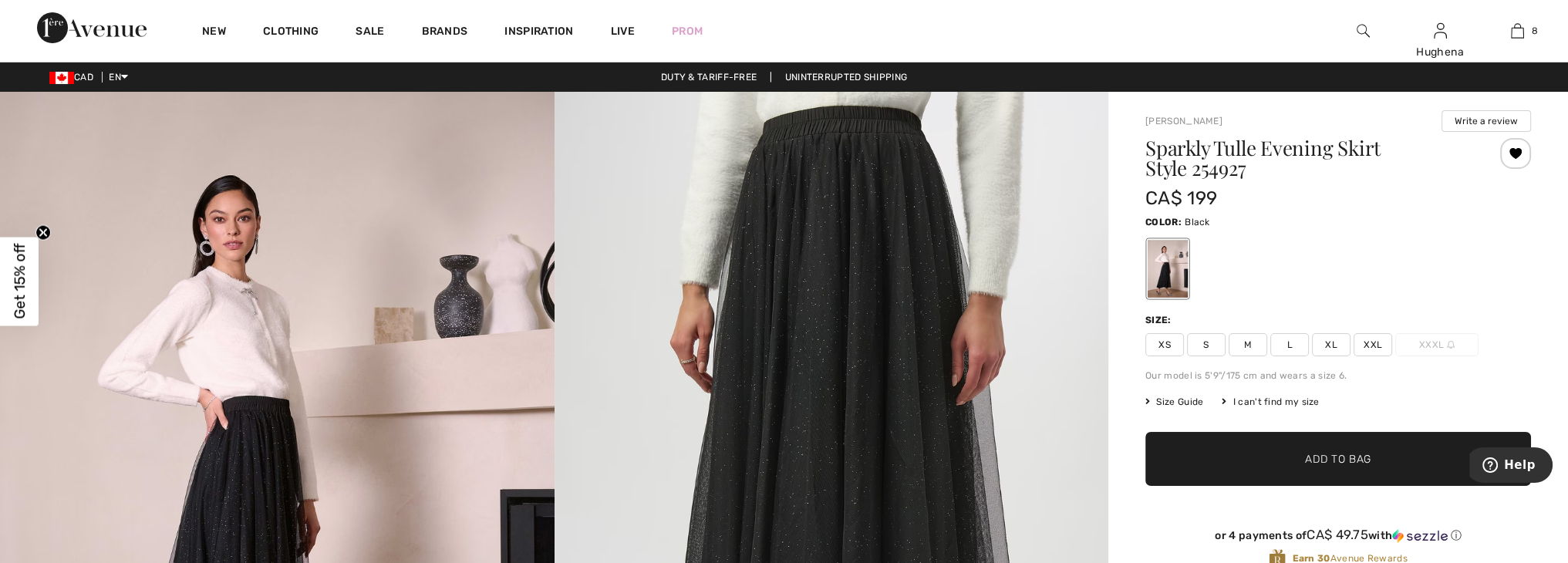
click at [1377, 344] on span "XXL" at bounding box center [1373, 345] width 39 height 23
click at [1368, 455] on span "Add to Bag" at bounding box center [1338, 459] width 66 height 16
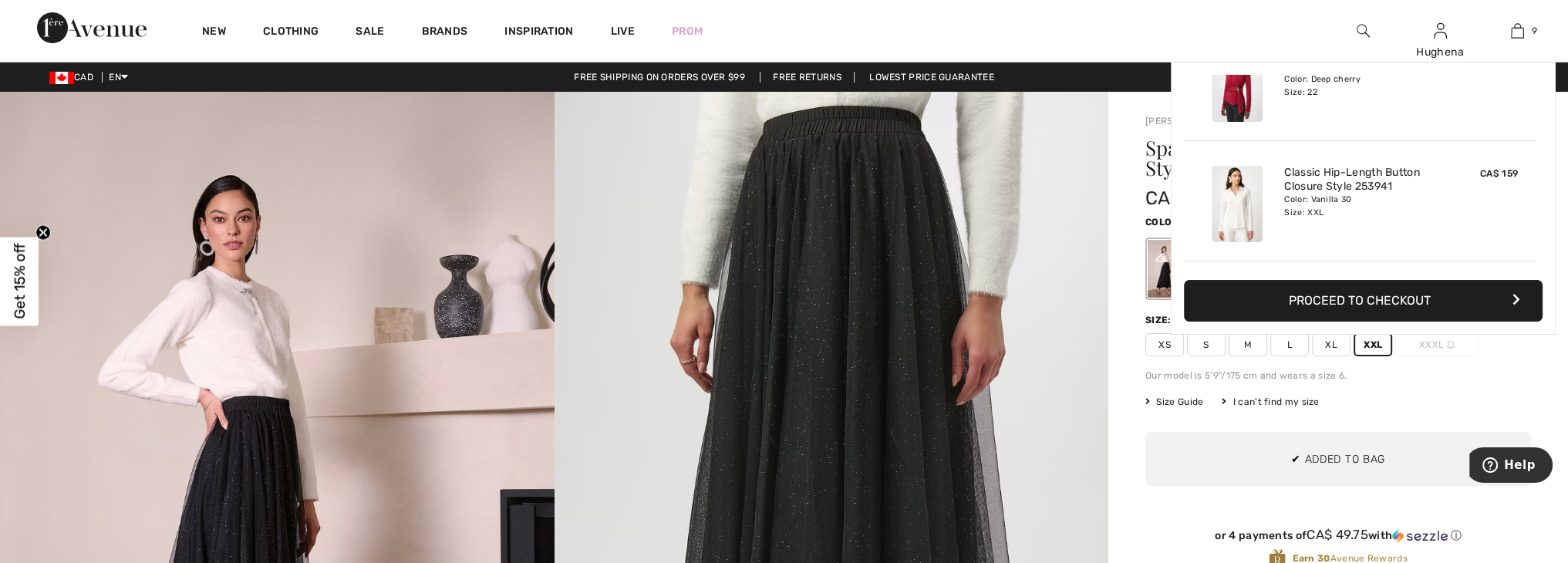
scroll to position [889, 0]
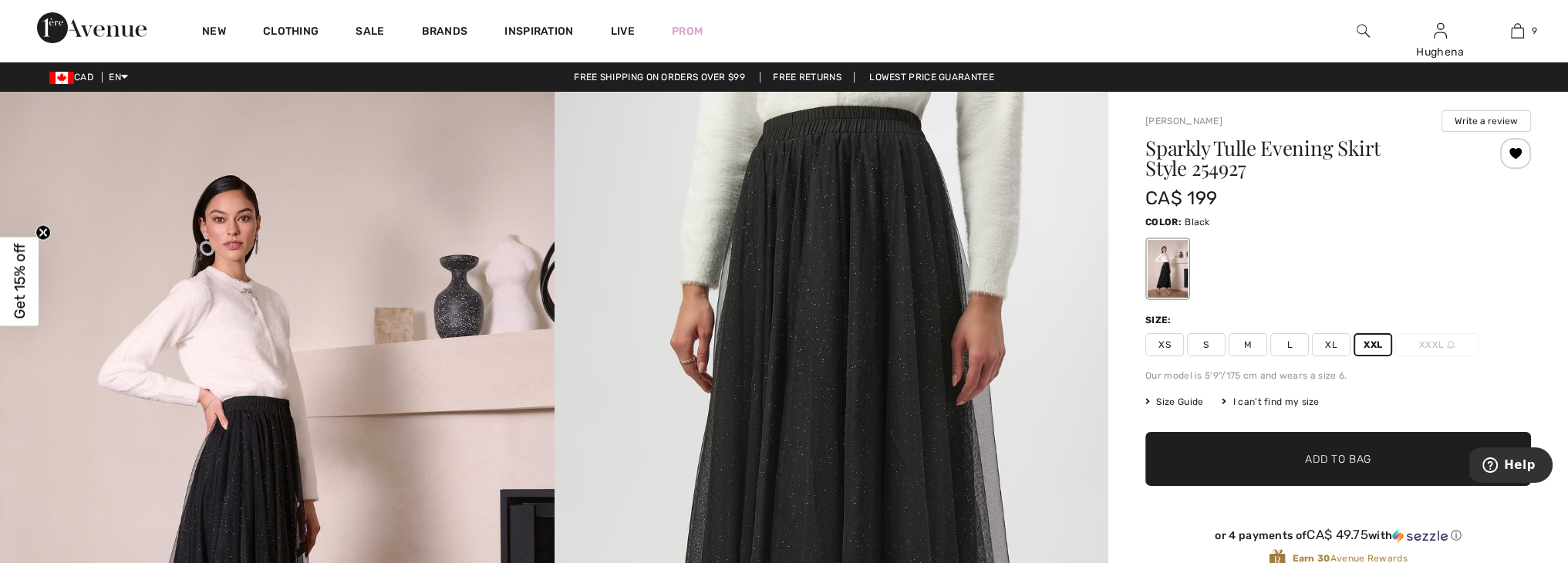
click at [1076, 31] on div "New Clothing Sale Brands Inspiration Live Prom Hughena Hi, Hughena! 675 = Free …" at bounding box center [784, 31] width 1568 height 62
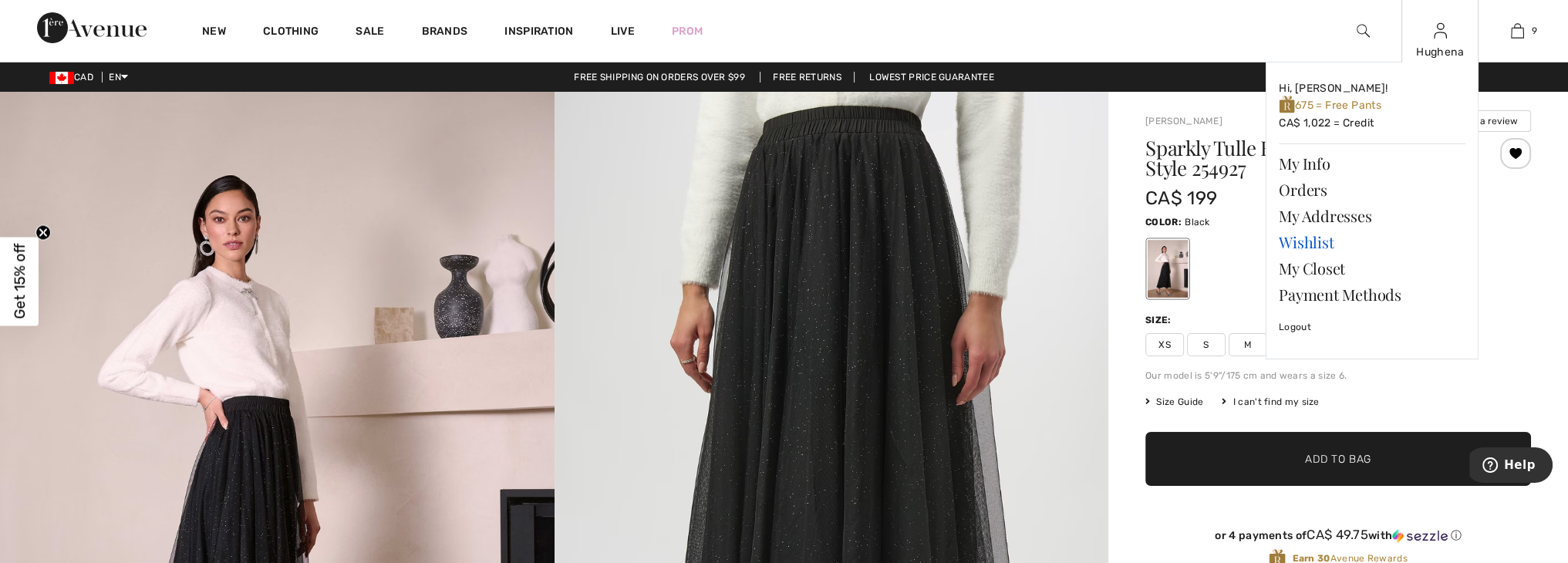
click at [1313, 244] on link "Wishlist" at bounding box center [1372, 242] width 187 height 26
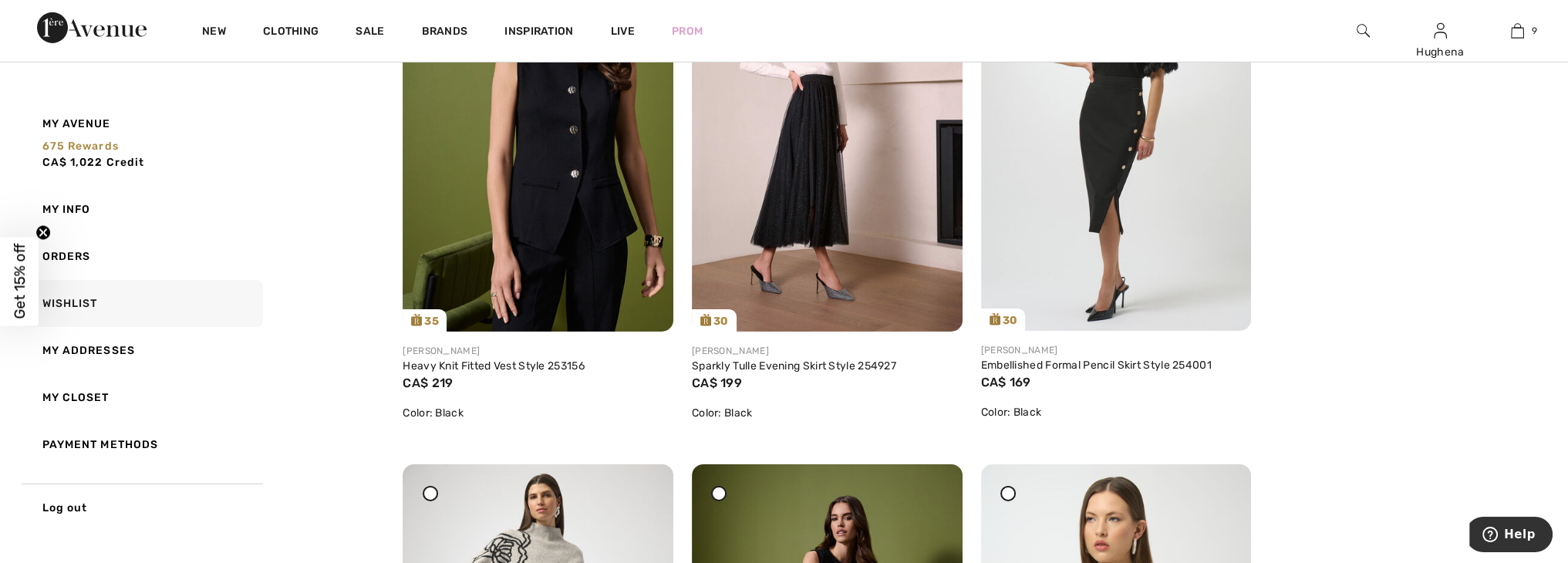
scroll to position [6837, 0]
click at [561, 255] on img at bounding box center [537, 128] width 271 height 406
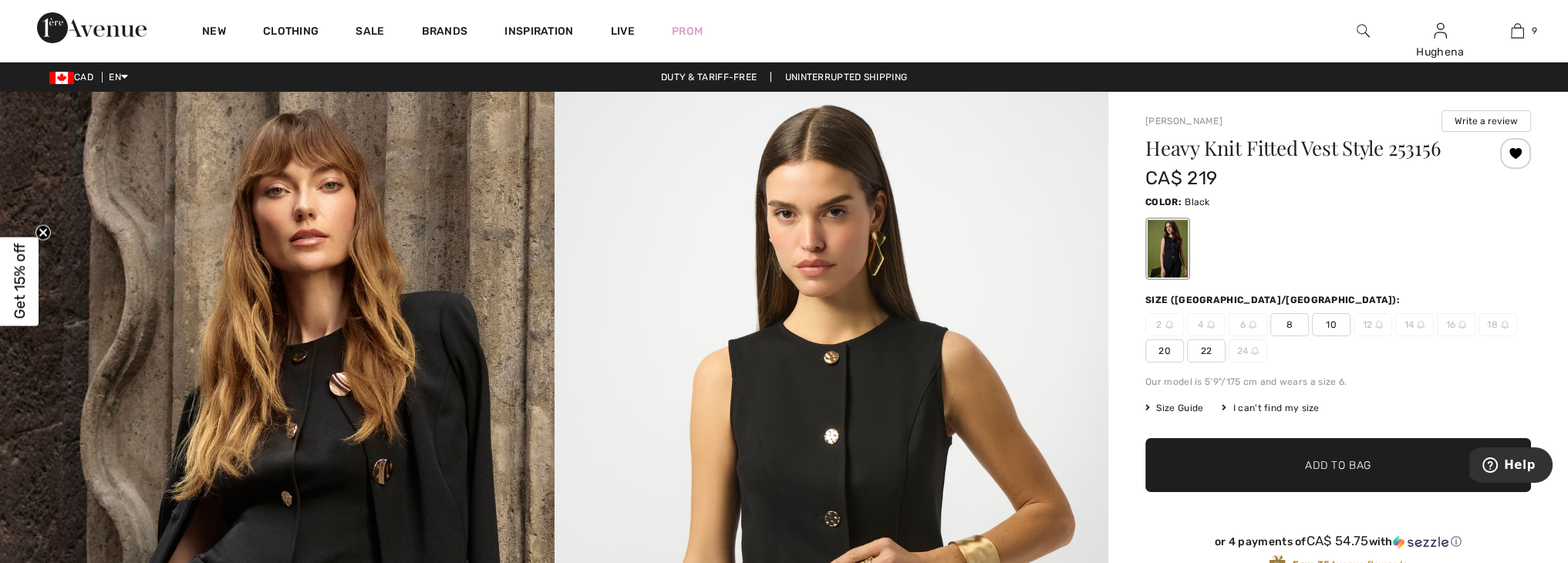
click at [1208, 353] on span "22" at bounding box center [1206, 350] width 39 height 23
click at [1335, 463] on span "Add to Bag" at bounding box center [1338, 466] width 66 height 16
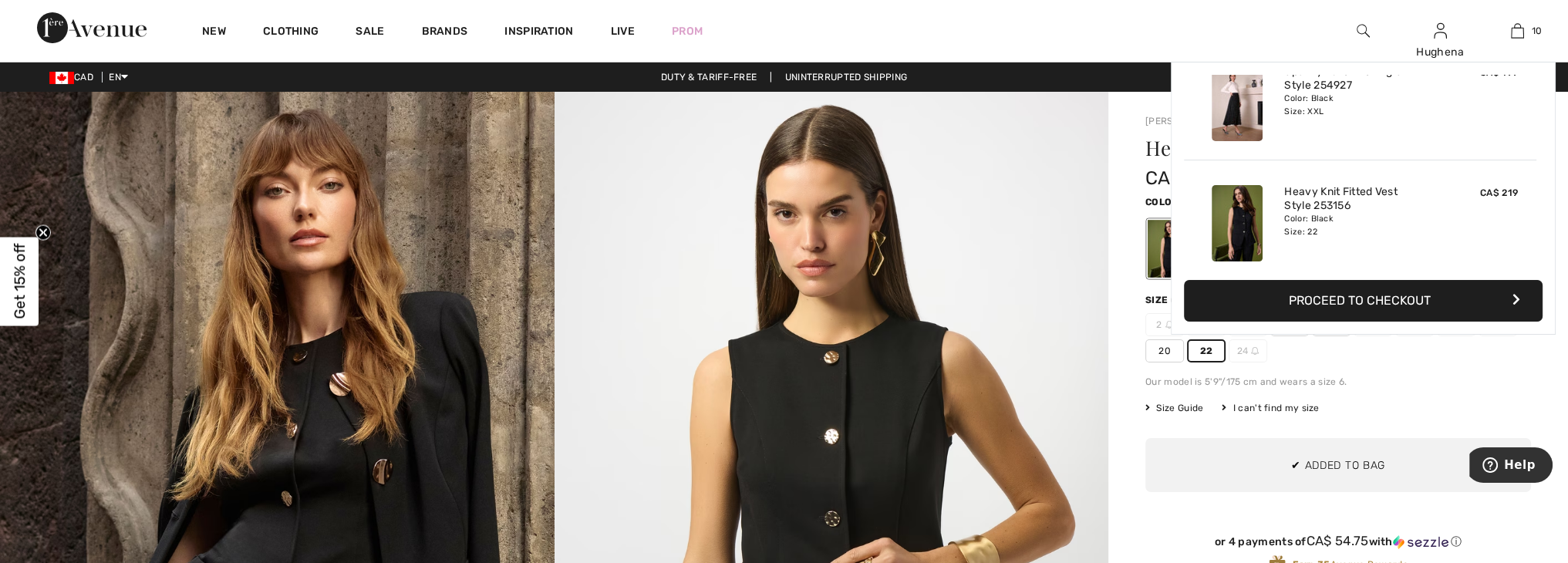
scroll to position [1009, 0]
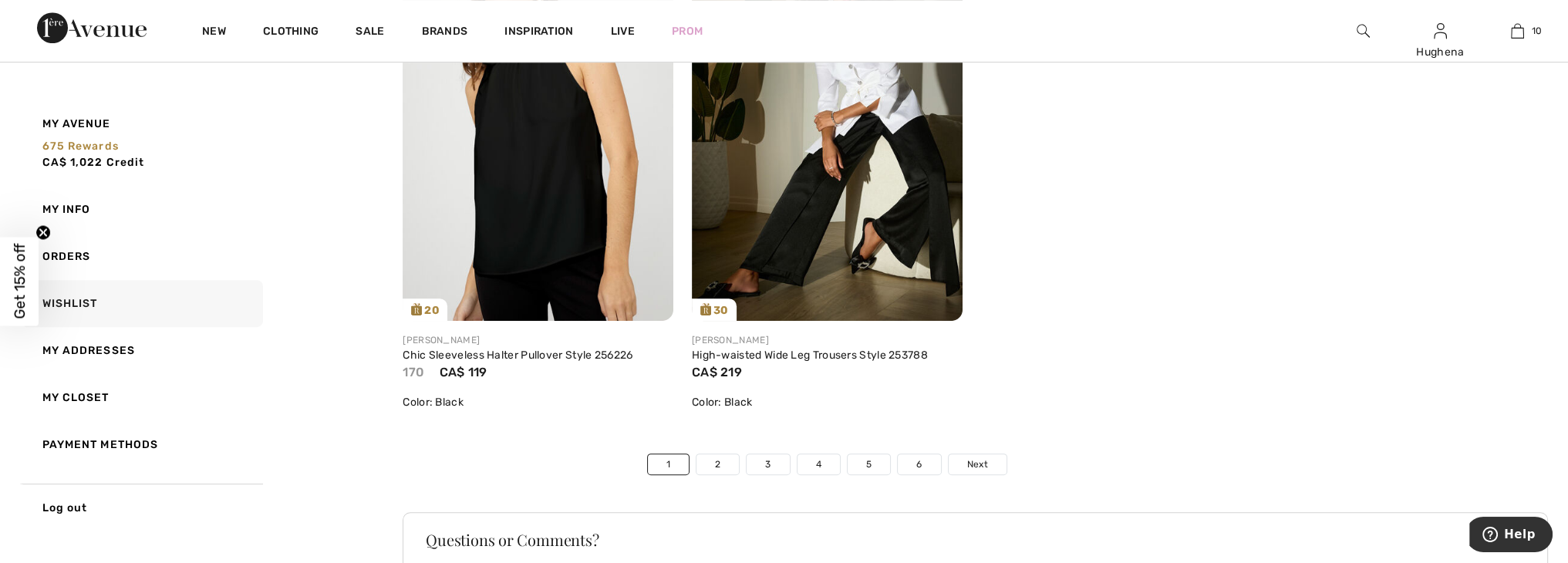
scroll to position [9002, 0]
click at [484, 354] on link "Chic Sleeveless Halter Pullover Style 256226" at bounding box center [517, 354] width 230 height 13
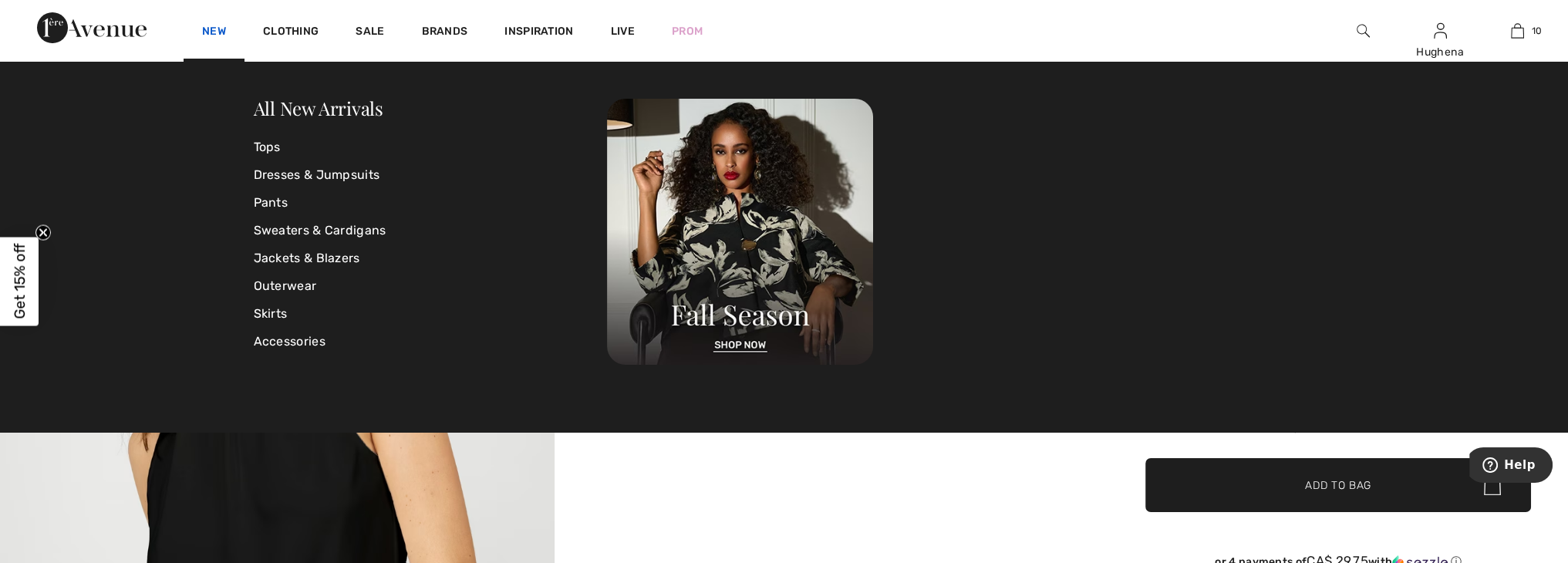
click at [210, 35] on link "New" at bounding box center [214, 32] width 24 height 16
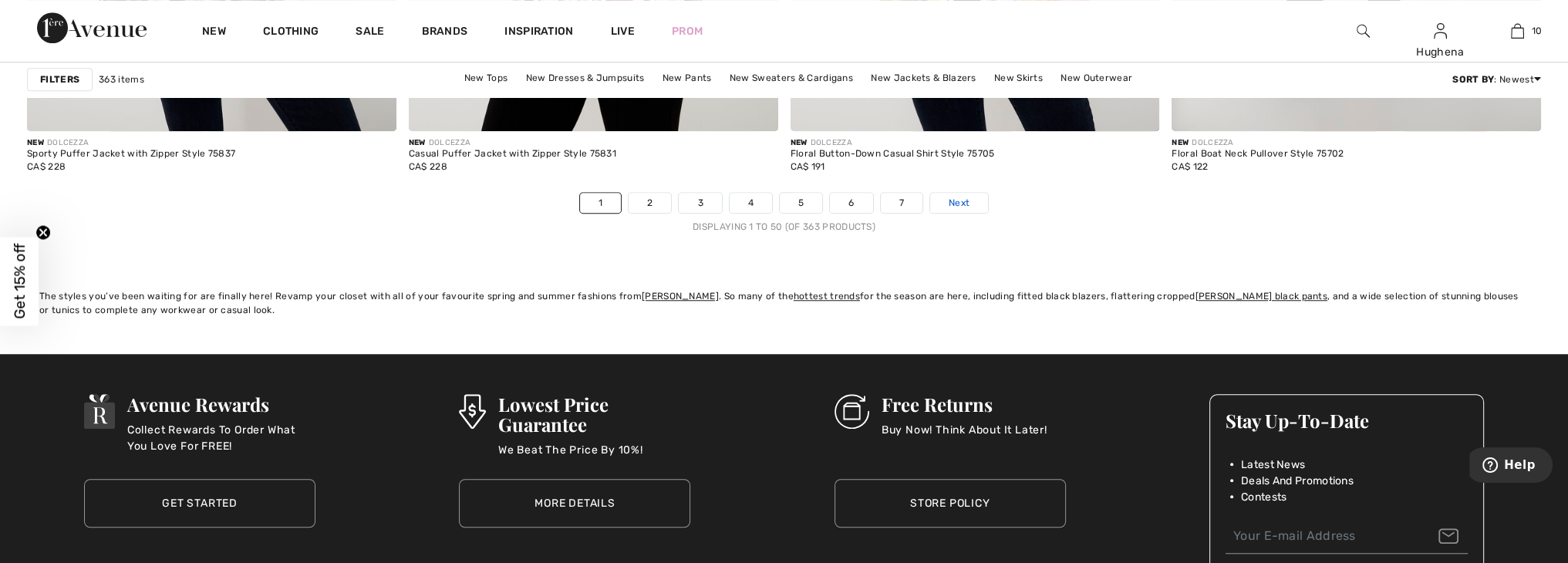
scroll to position [9534, 0]
click at [963, 198] on span "Next" at bounding box center [959, 204] width 21 height 14
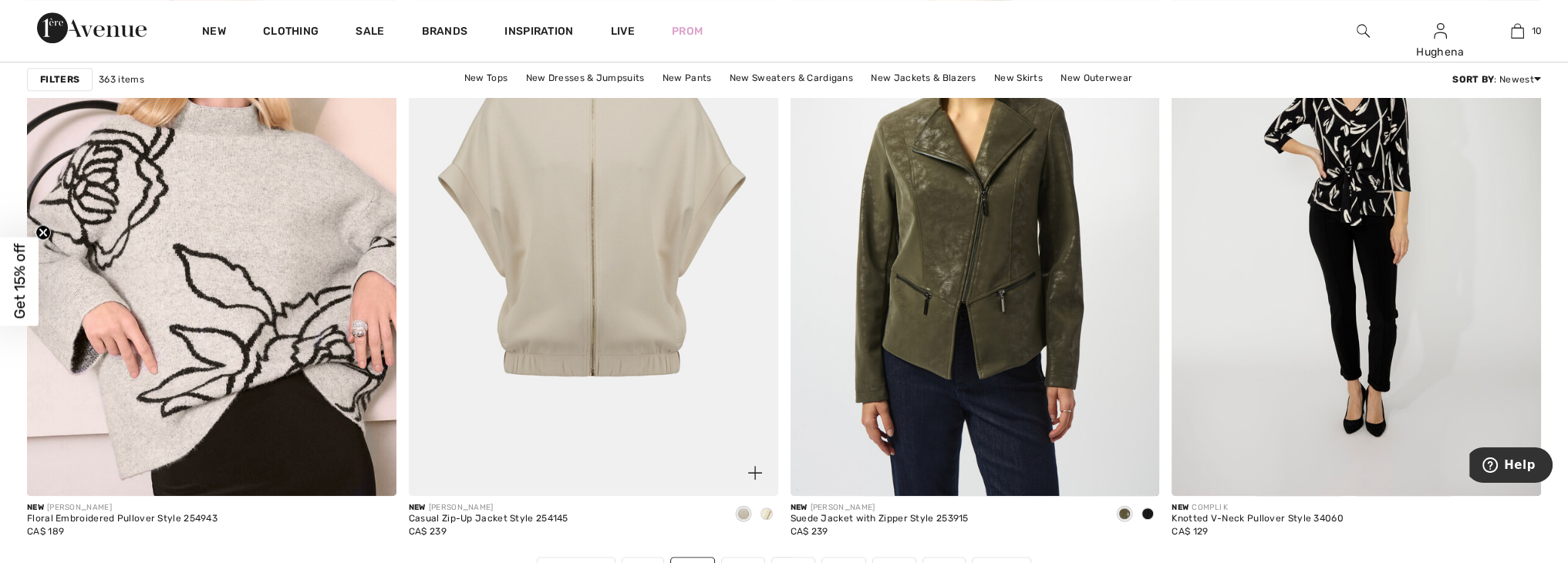
scroll to position [9350, 0]
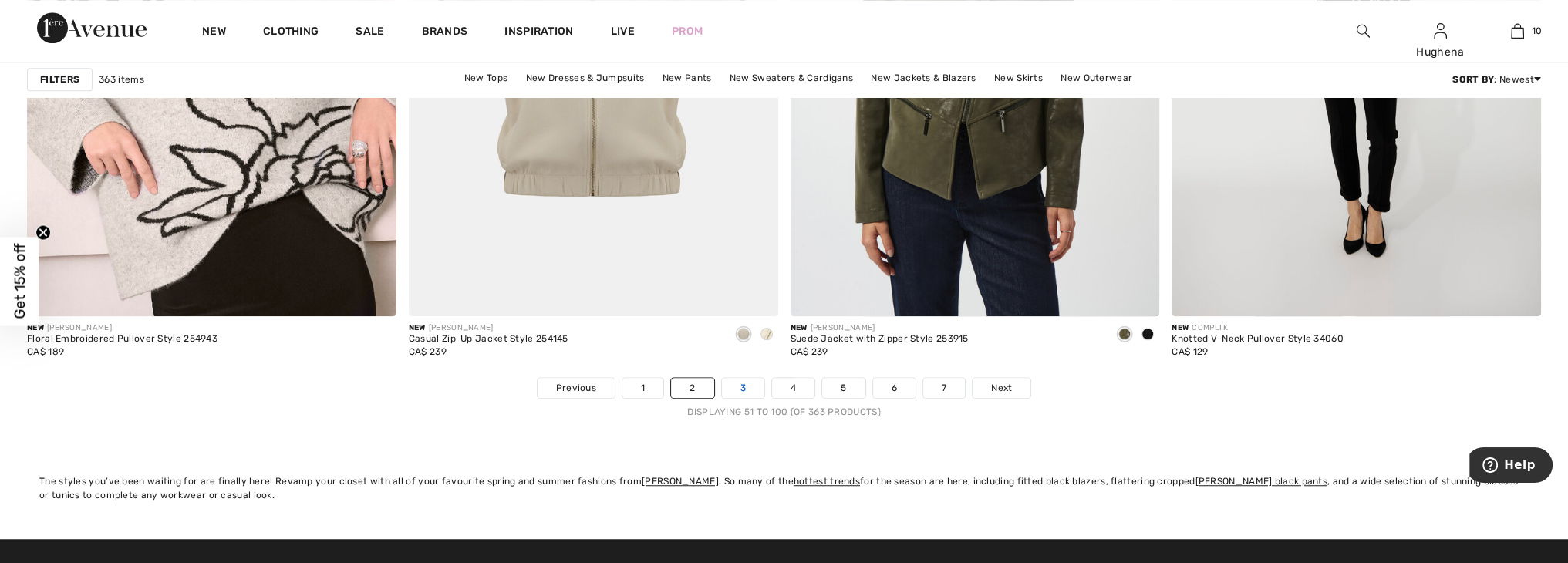
click at [744, 387] on link "3" at bounding box center [743, 387] width 43 height 20
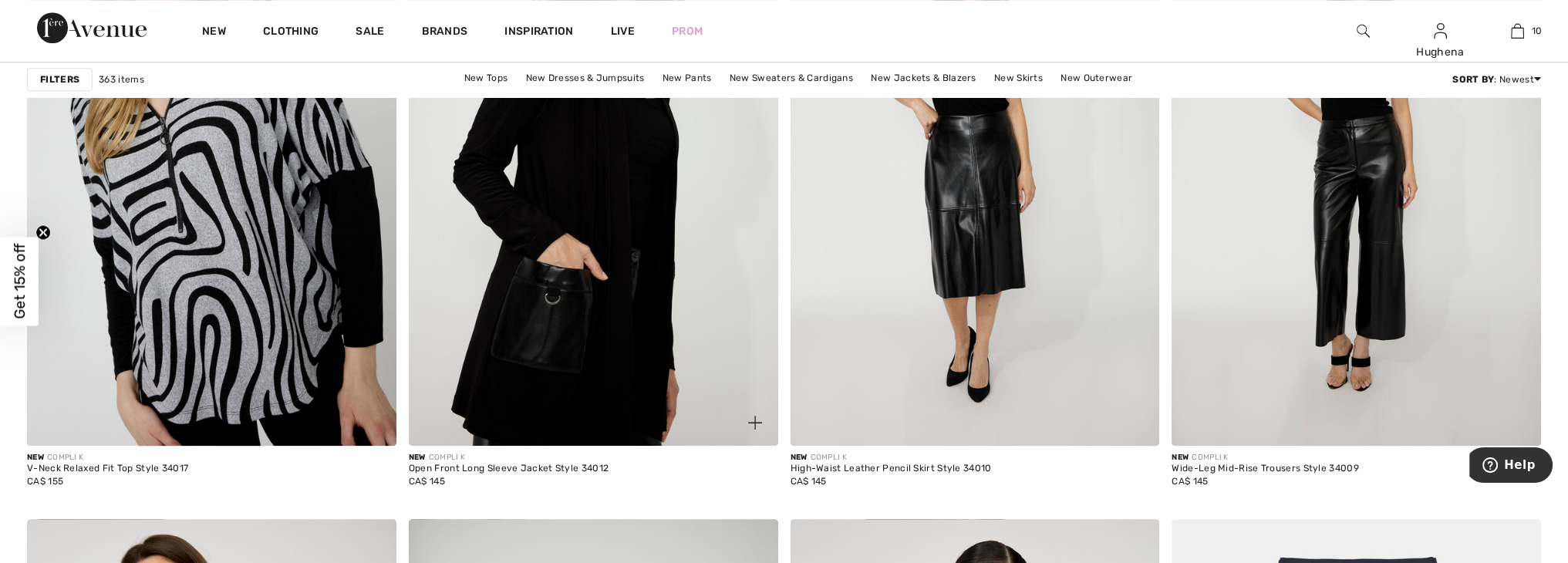
scroll to position [1612, 0]
click at [597, 291] on img at bounding box center [593, 168] width 369 height 554
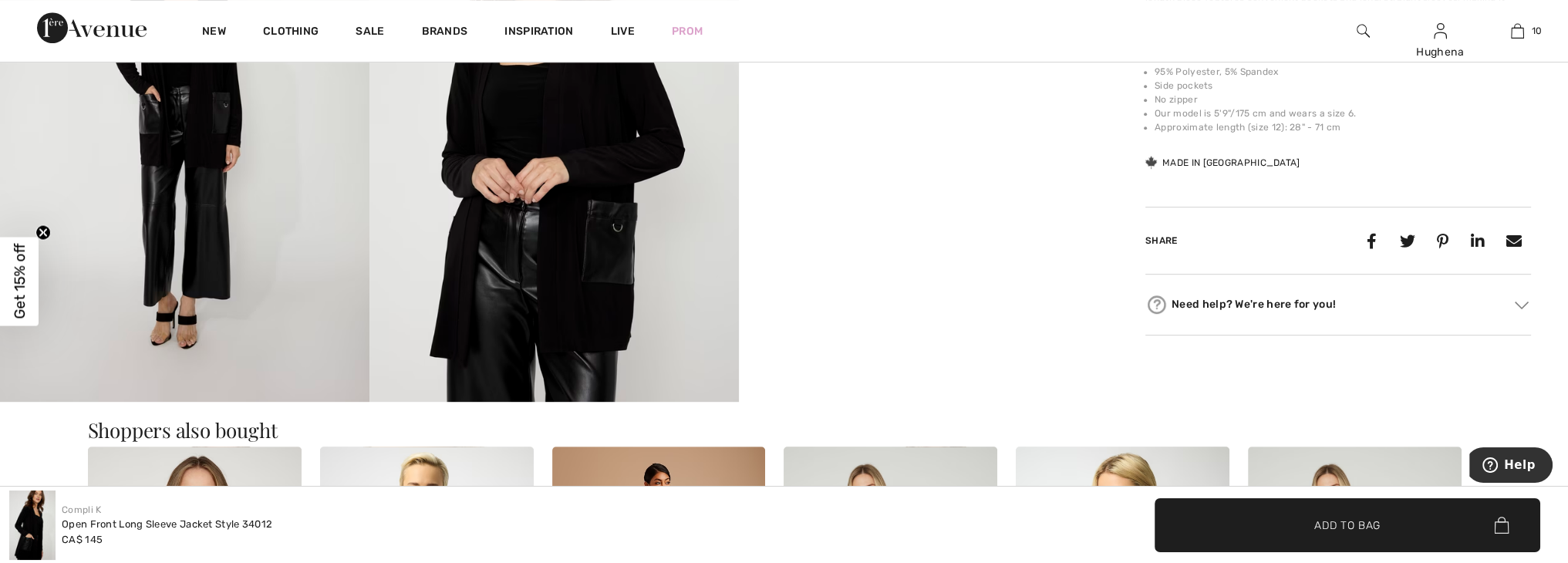
scroll to position [1077, 0]
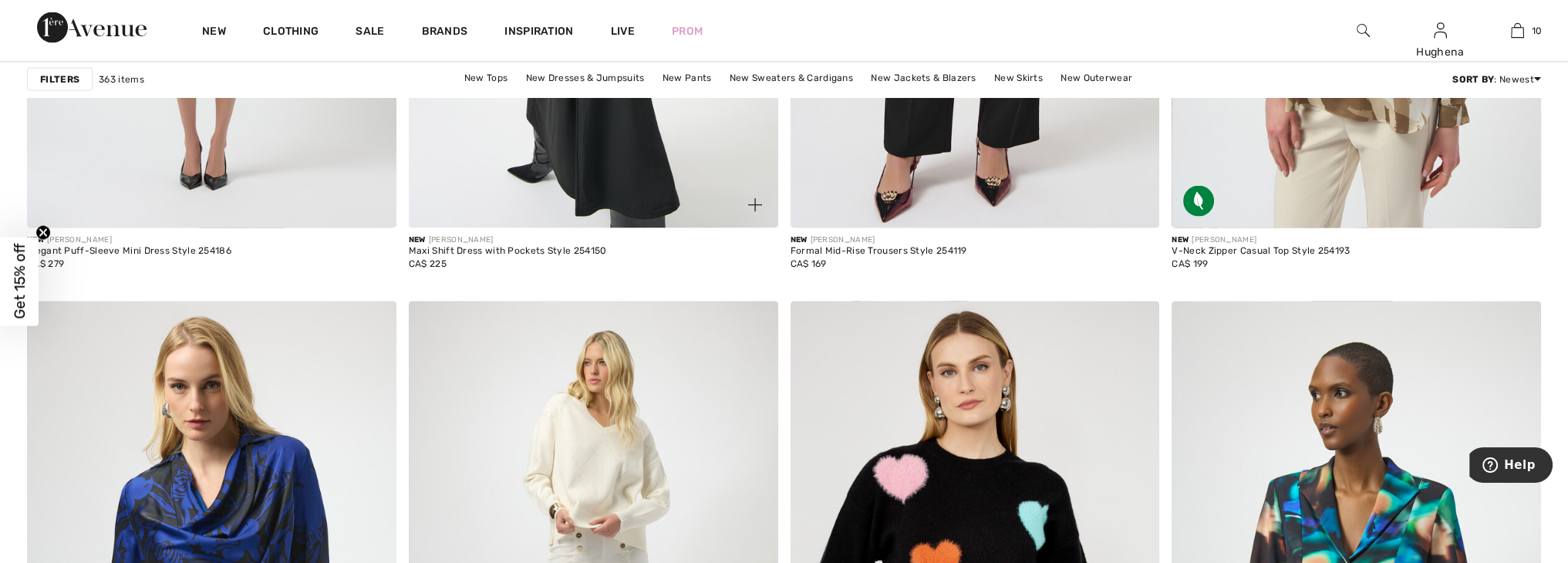
scroll to position [3948, 0]
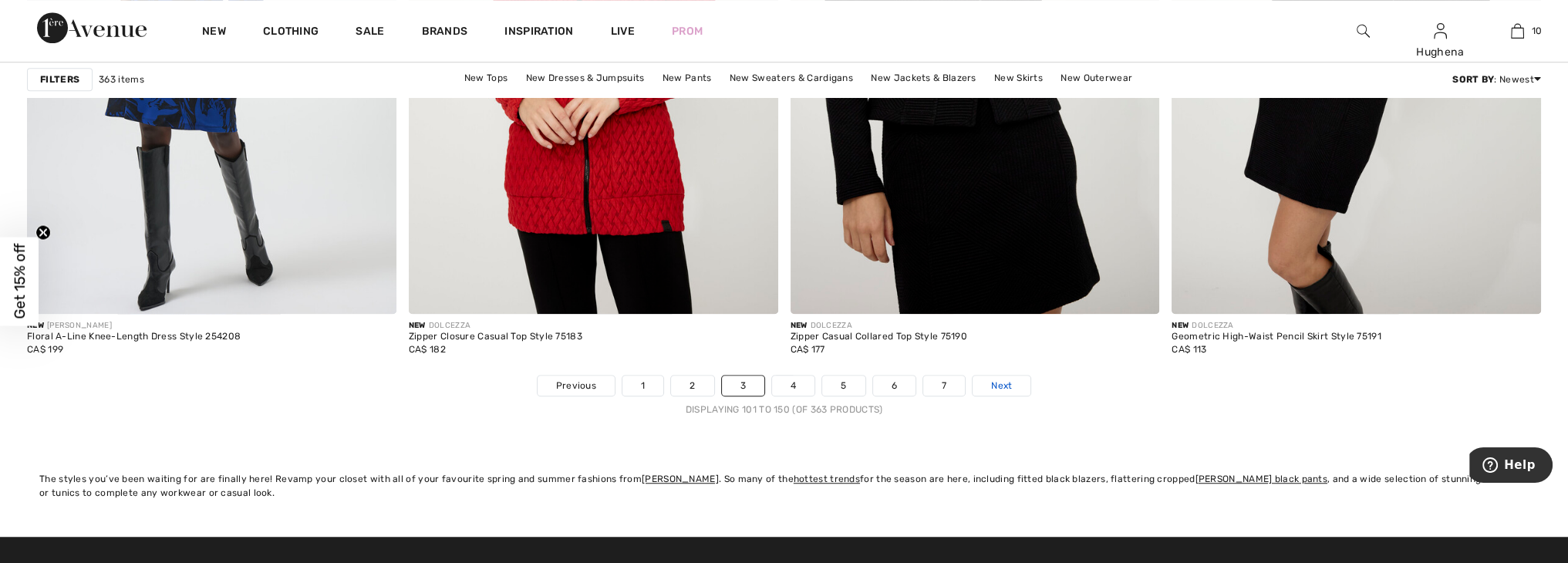
scroll to position [9352, 0]
click at [1009, 385] on span "Next" at bounding box center [1001, 386] width 21 height 14
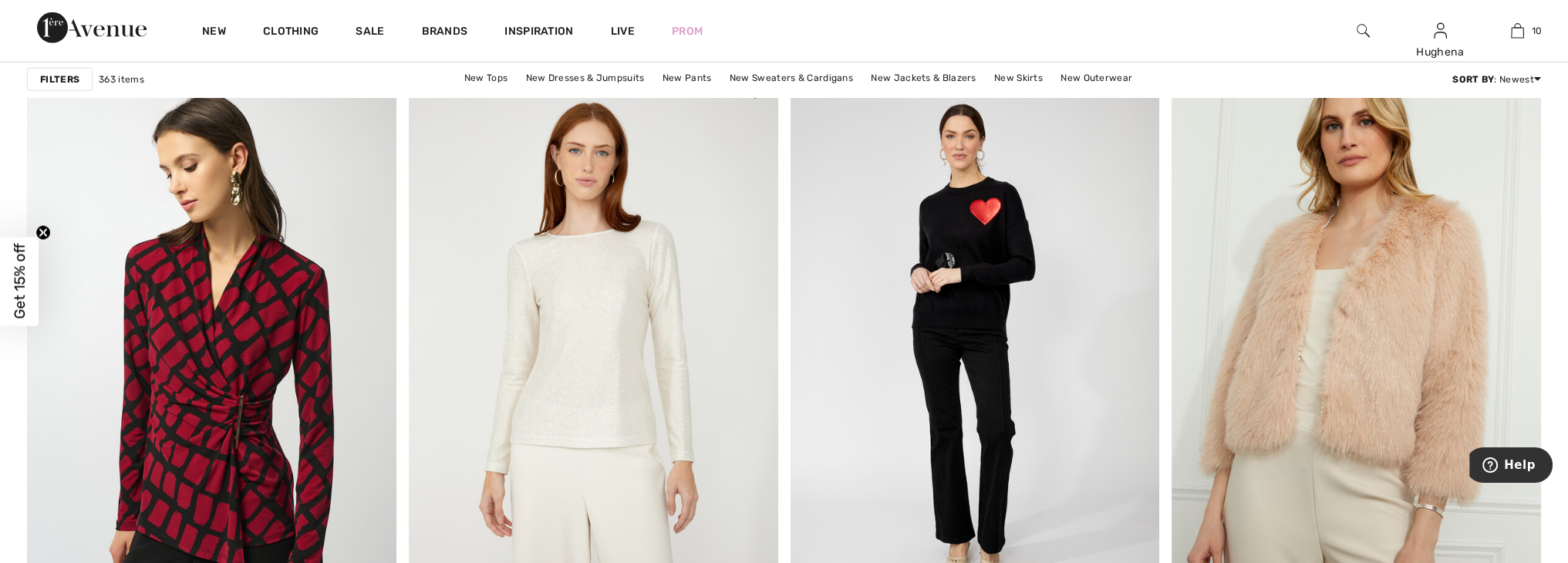
scroll to position [6297, 0]
click at [587, 327] on img at bounding box center [593, 347] width 369 height 554
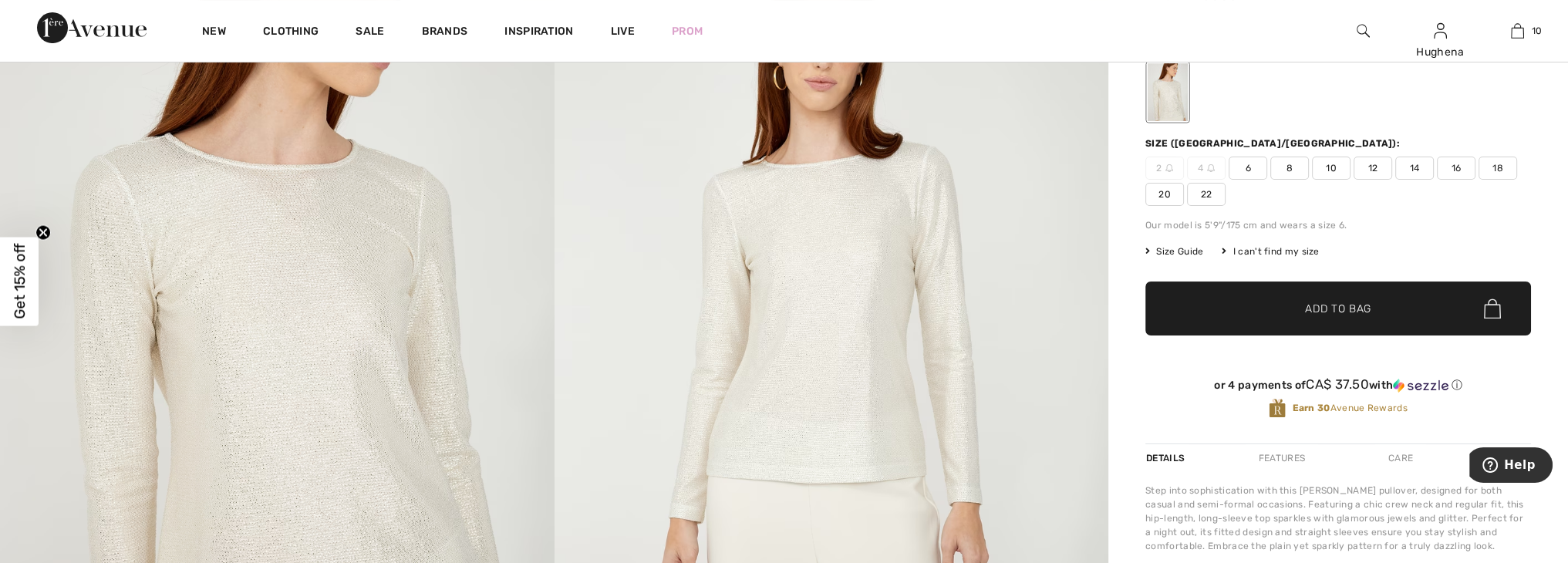
scroll to position [178, 0]
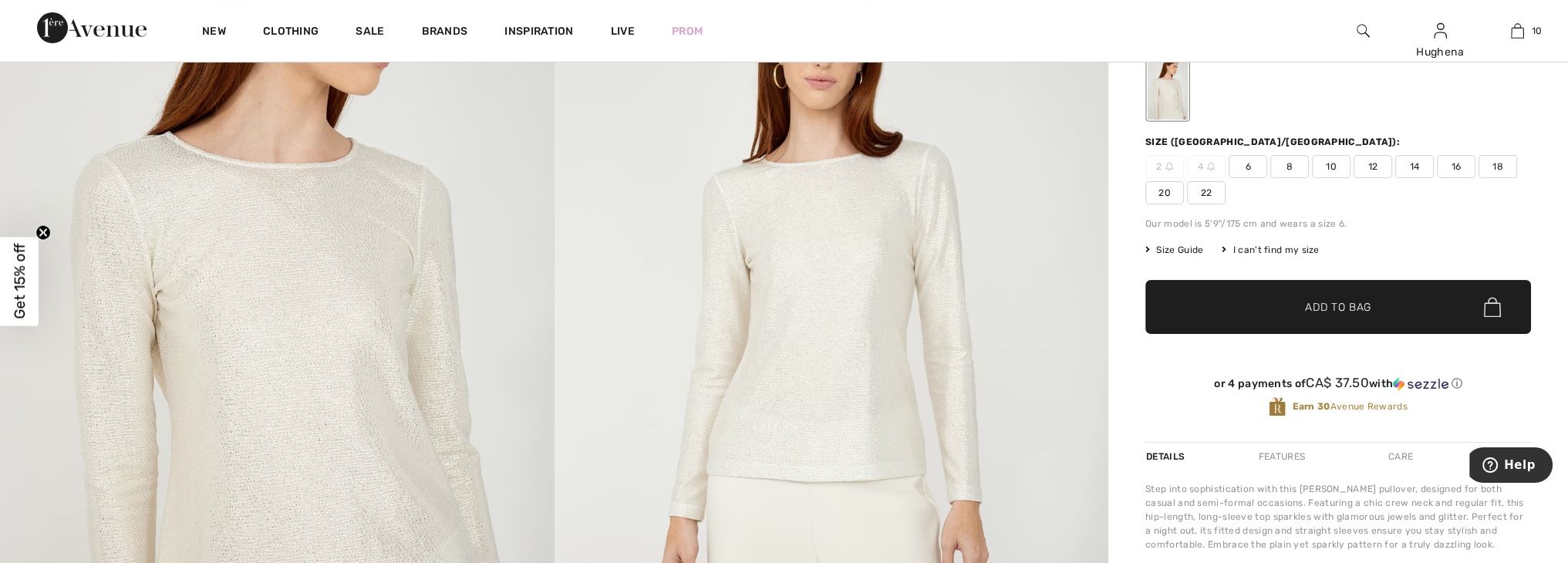
click at [1213, 186] on span "22" at bounding box center [1206, 192] width 39 height 23
click at [1332, 306] on span "Add to Bag" at bounding box center [1338, 308] width 66 height 16
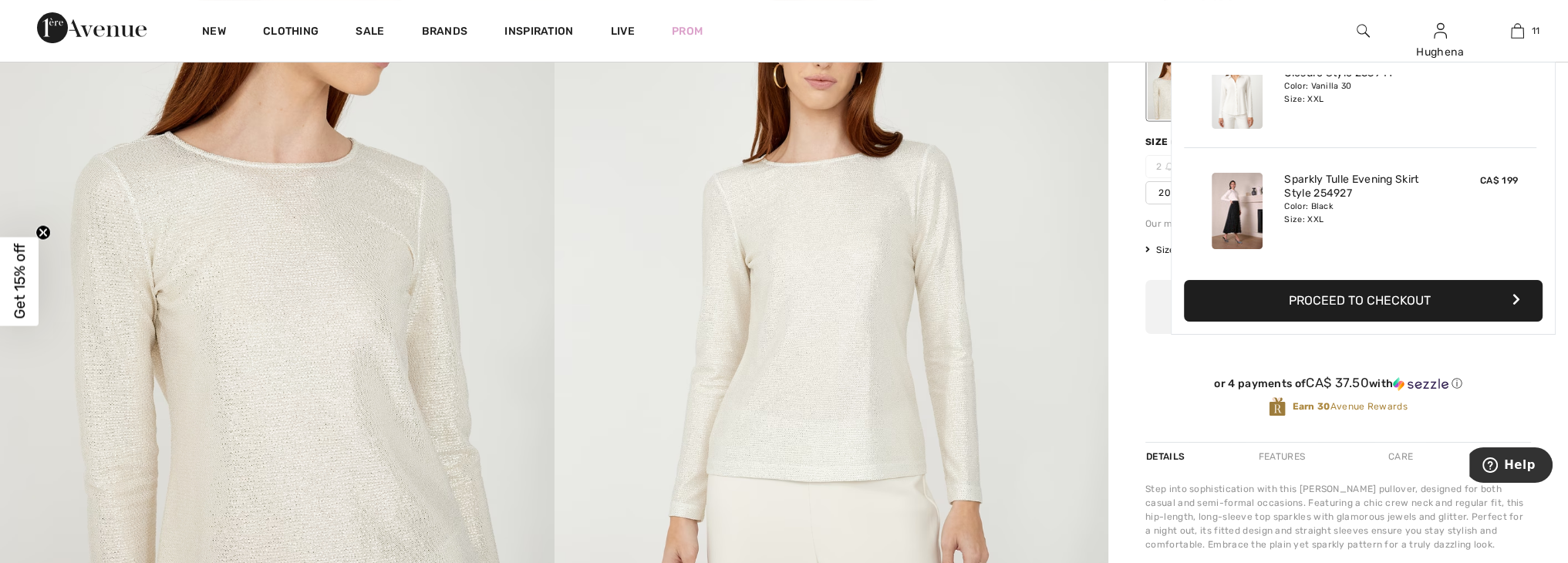
scroll to position [1129, 0]
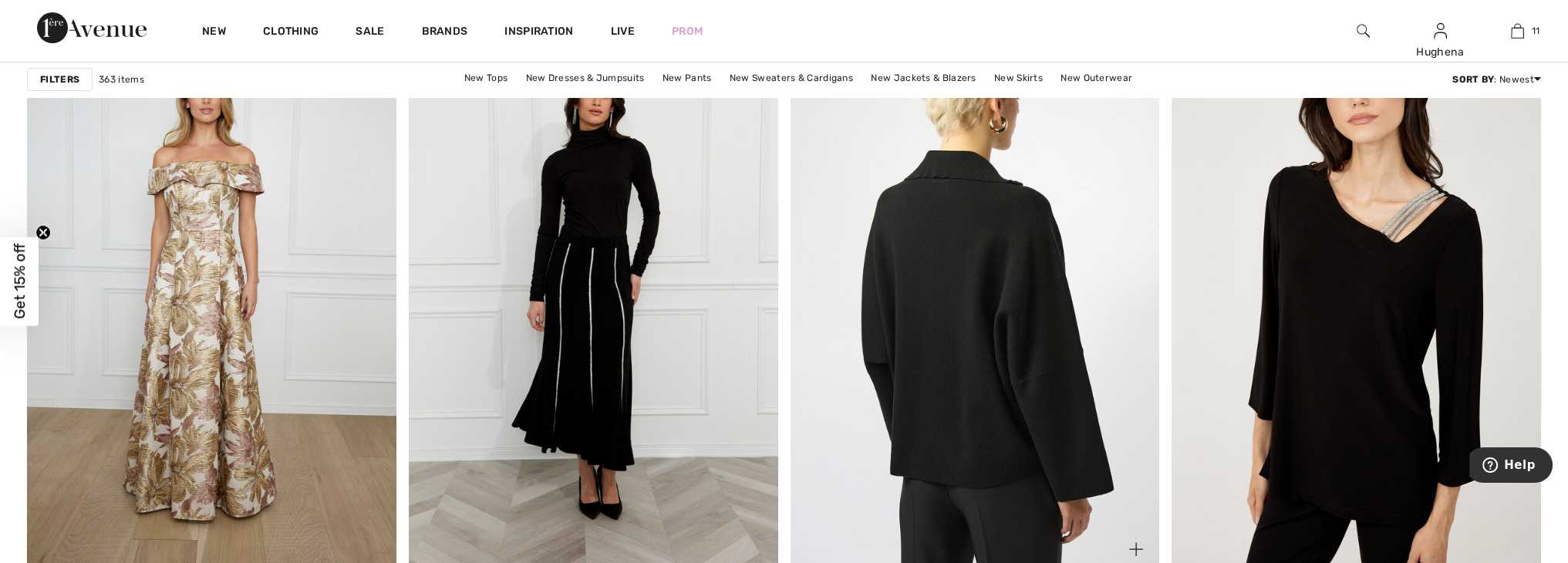
scroll to position [8466, 0]
click at [993, 315] on img at bounding box center [974, 296] width 369 height 554
click at [978, 314] on img at bounding box center [974, 296] width 369 height 554
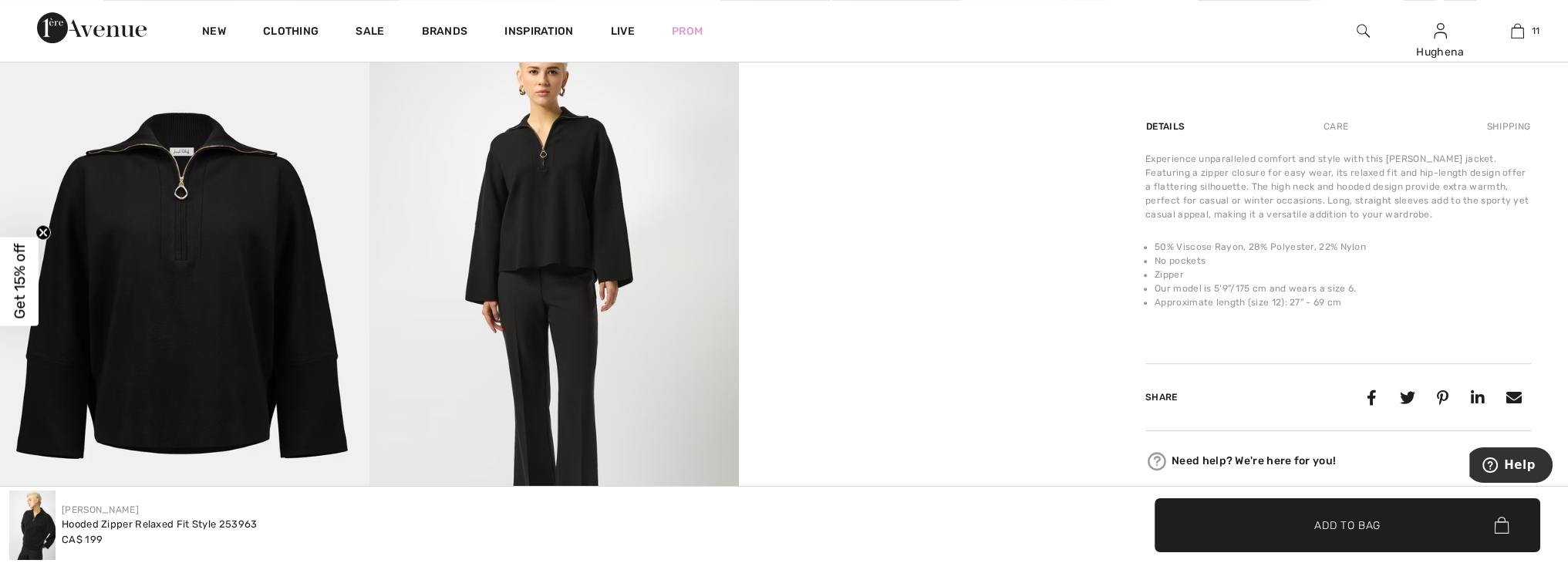
scroll to position [900, 0]
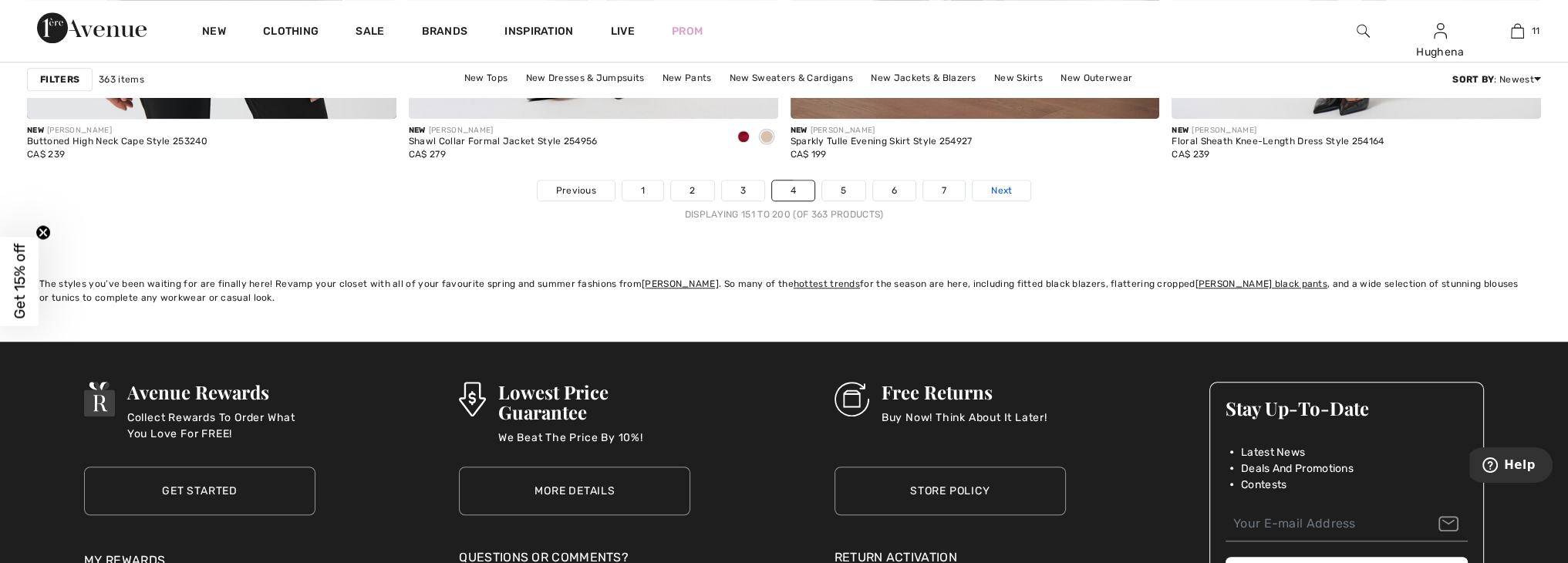
scroll to position [9546, 0]
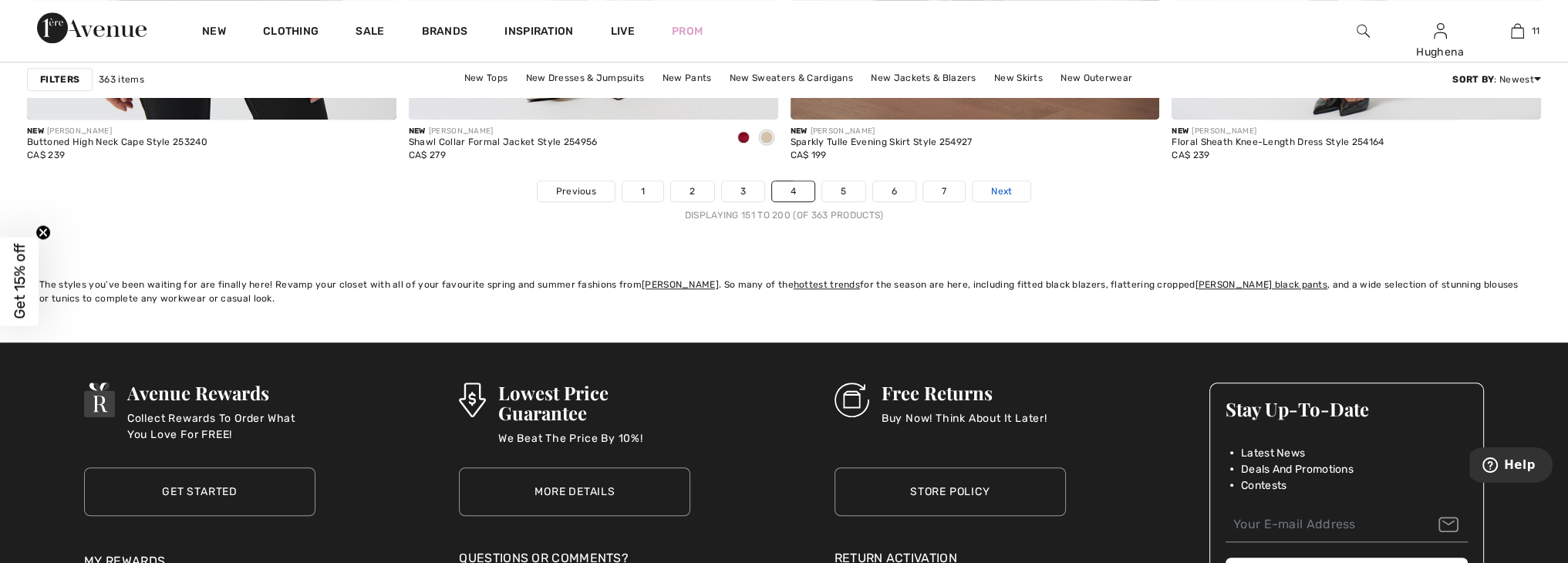
click at [1001, 189] on span "Next" at bounding box center [1001, 191] width 21 height 14
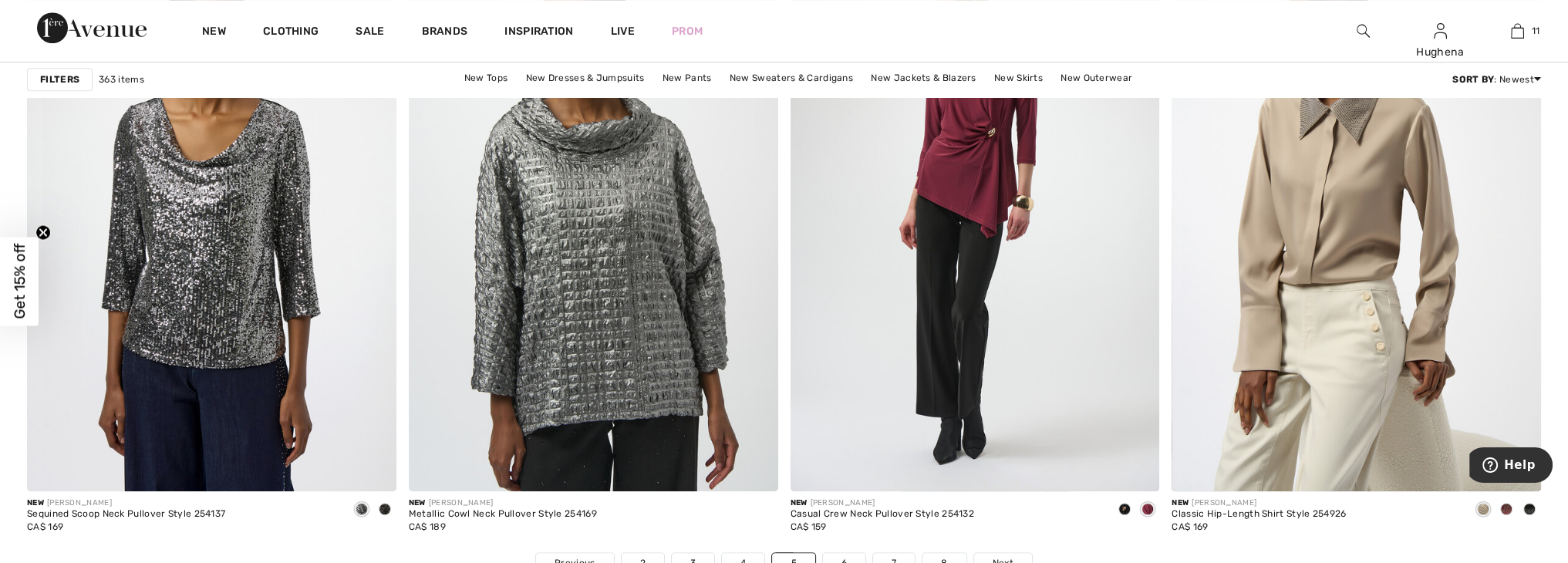
scroll to position [9176, 0]
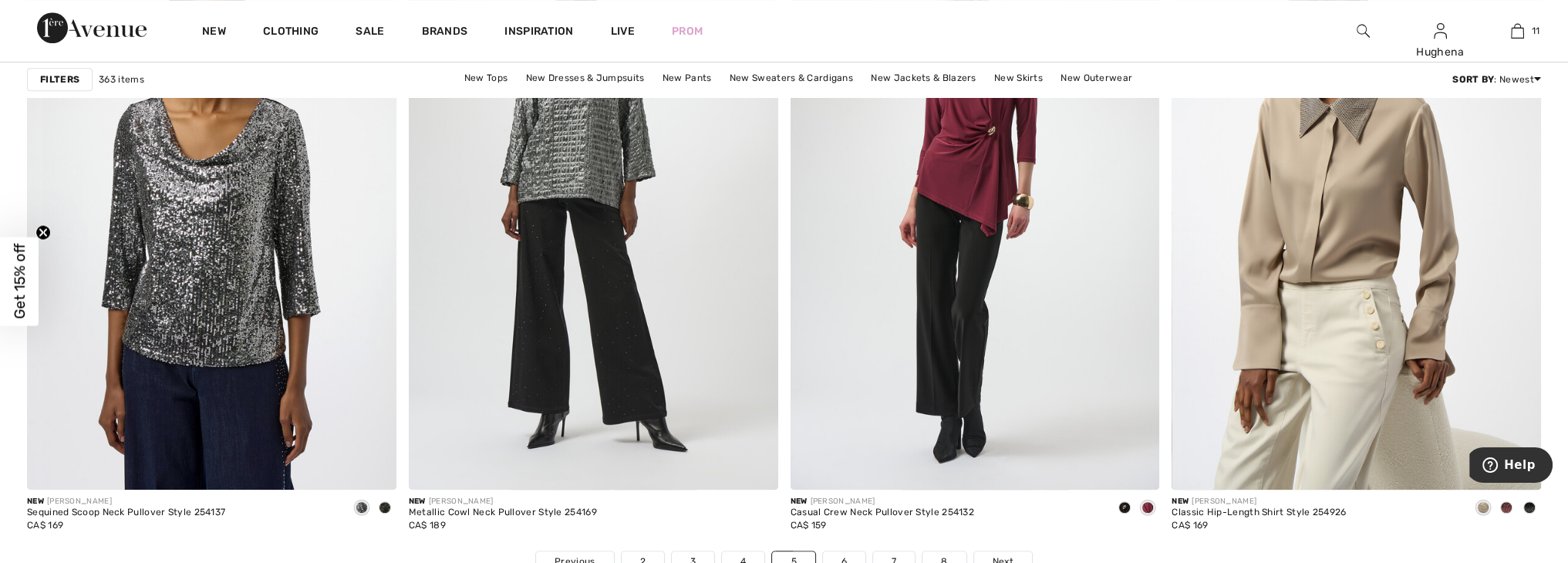
click at [68, 79] on strong "Filters" at bounding box center [60, 80] width 40 height 14
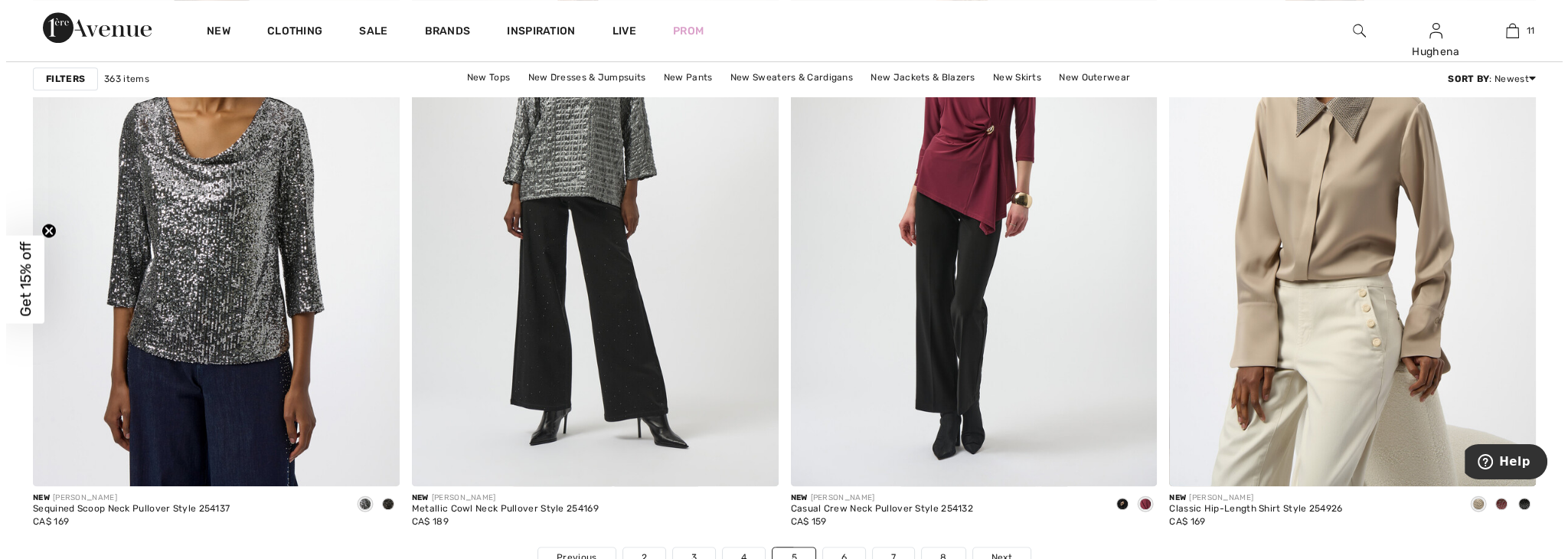
scroll to position [9172, 0]
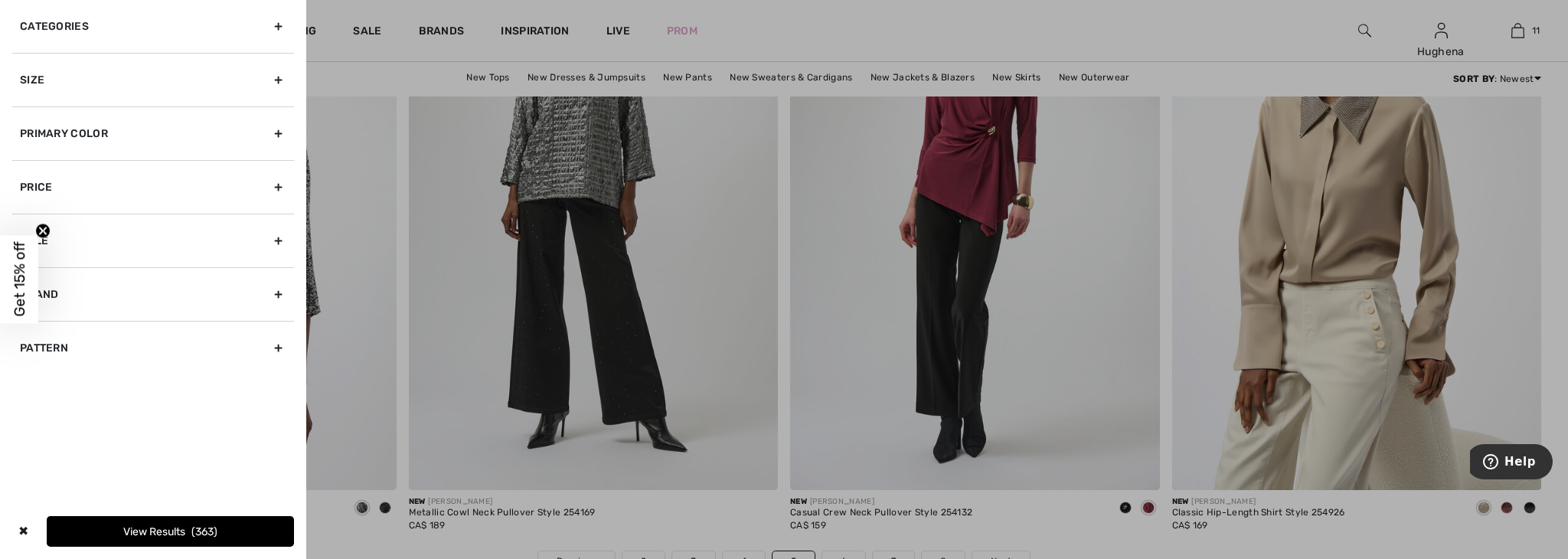
click at [279, 81] on div "Size" at bounding box center [153, 79] width 282 height 53
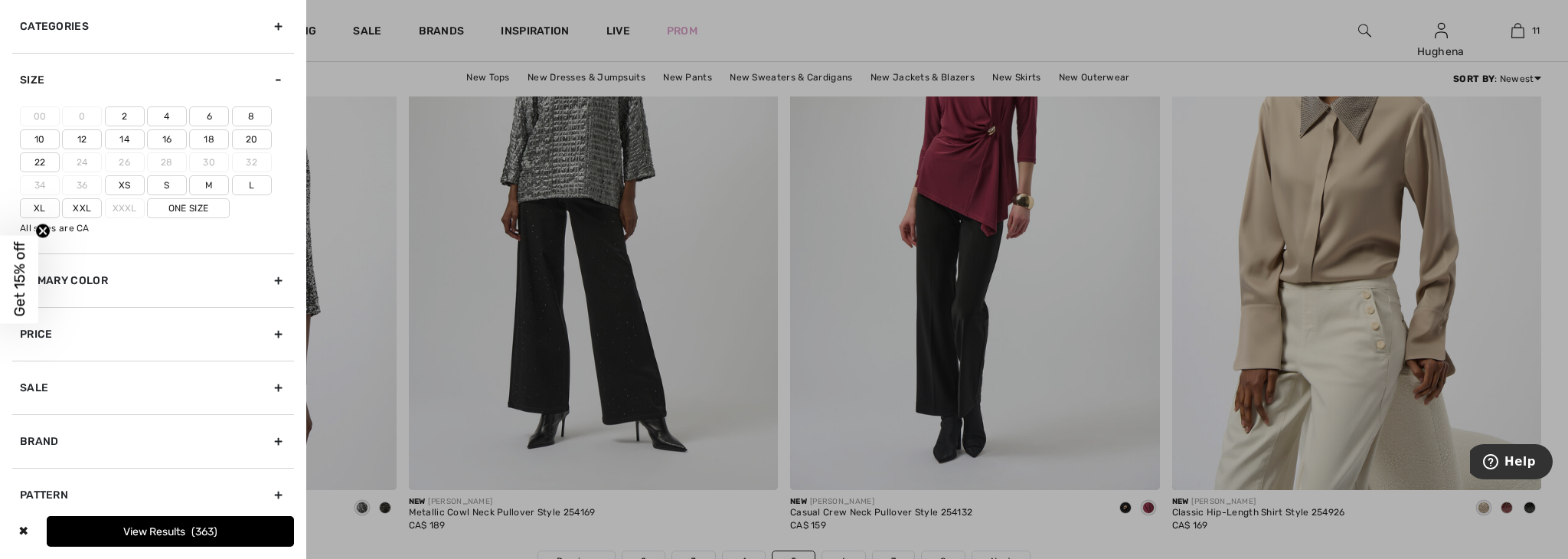
click at [43, 155] on label "22" at bounding box center [39, 162] width 40 height 20
click at [0, 0] on input"] "22" at bounding box center [0, 0] width 0 height 0
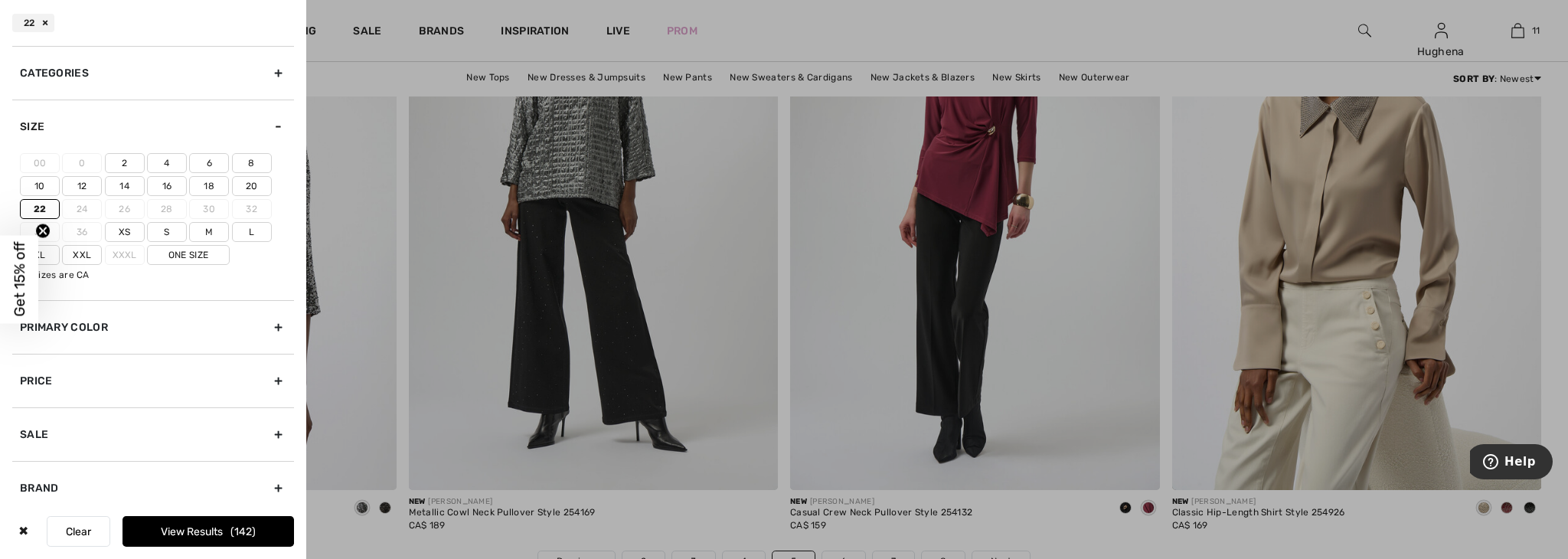
click at [80, 249] on label "Xxl" at bounding box center [82, 254] width 40 height 20
click at [0, 0] on input"] "Xxl" at bounding box center [0, 0] width 0 height 0
click at [187, 532] on button "View Results 280" at bounding box center [208, 532] width 172 height 31
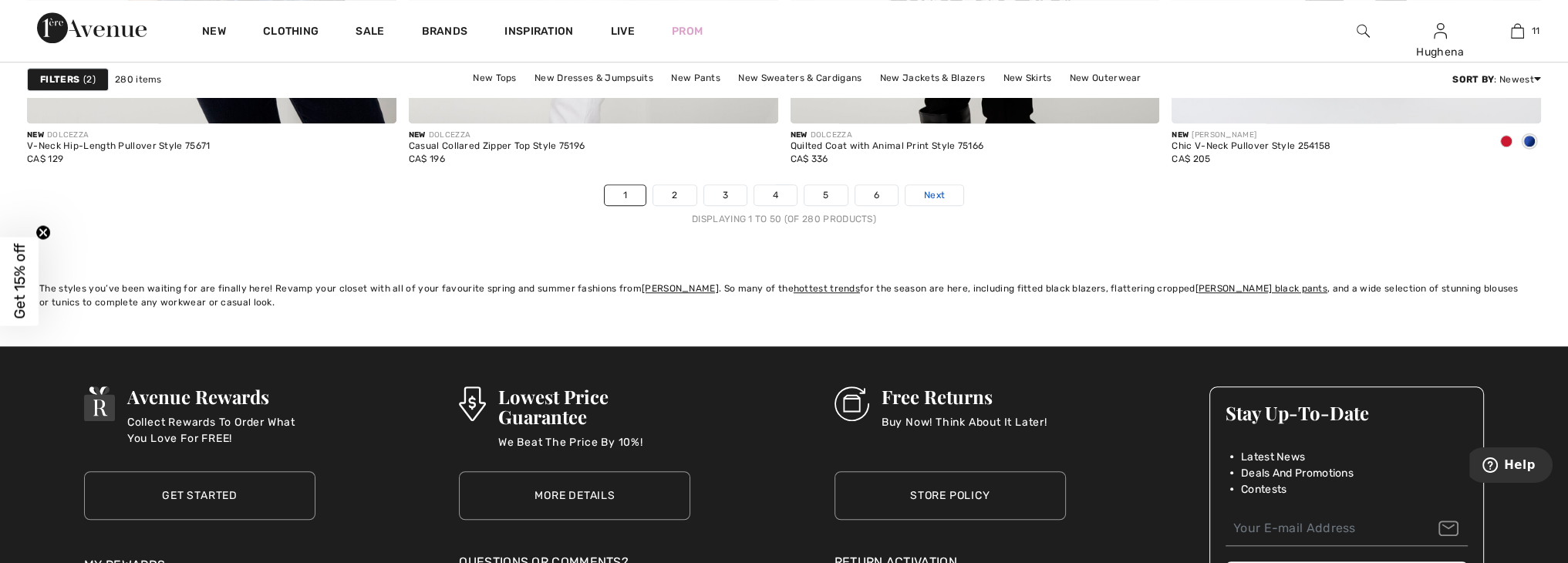
scroll to position [9540, 0]
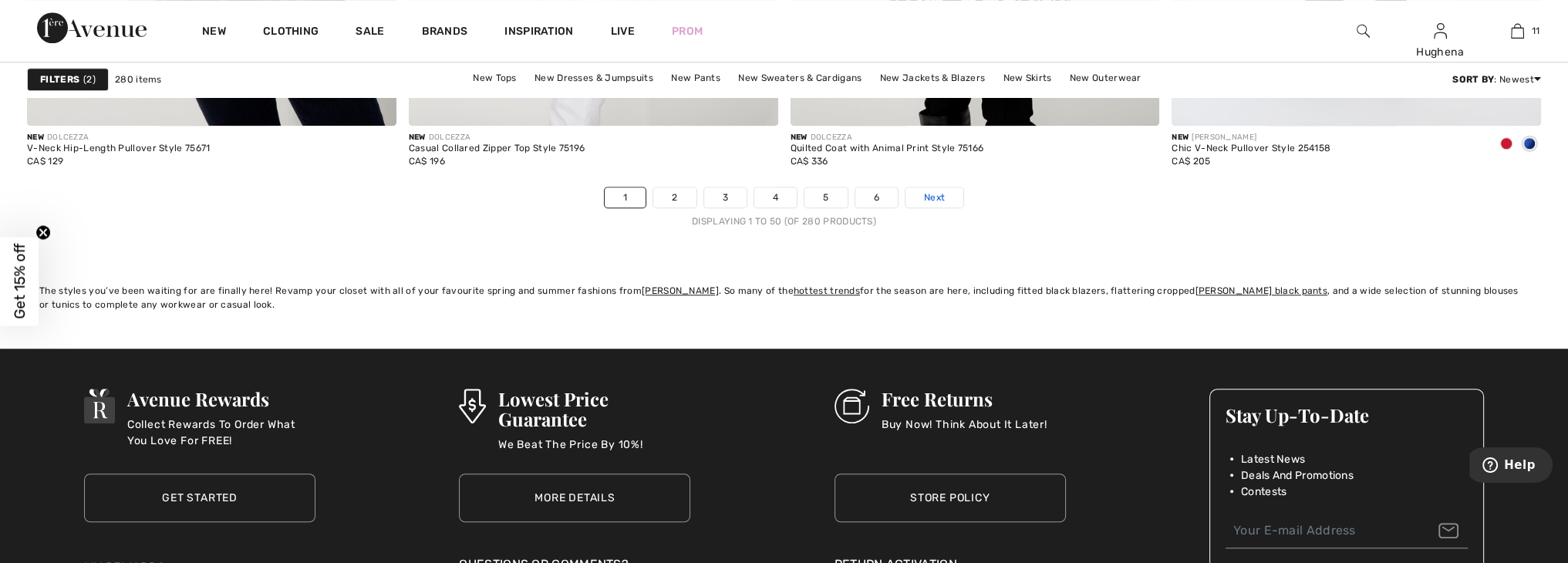
click at [932, 194] on span "Next" at bounding box center [934, 198] width 21 height 14
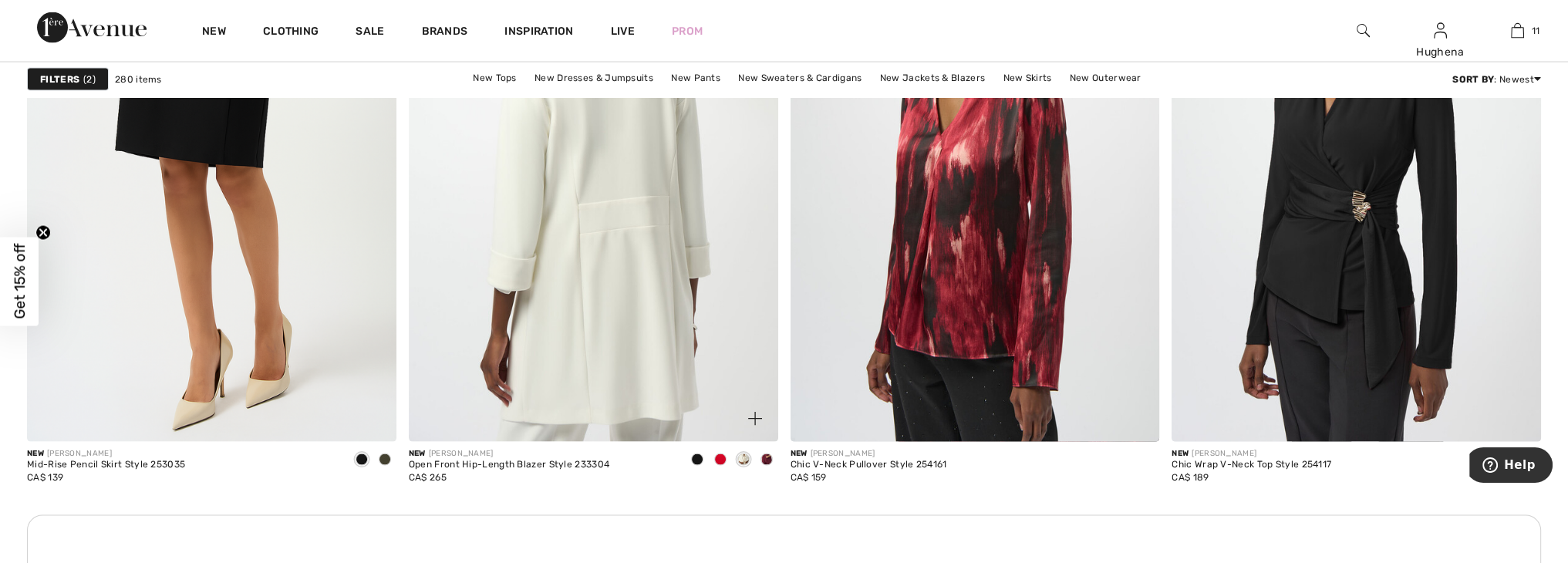
scroll to position [4315, 0]
click at [621, 200] on img at bounding box center [593, 164] width 369 height 554
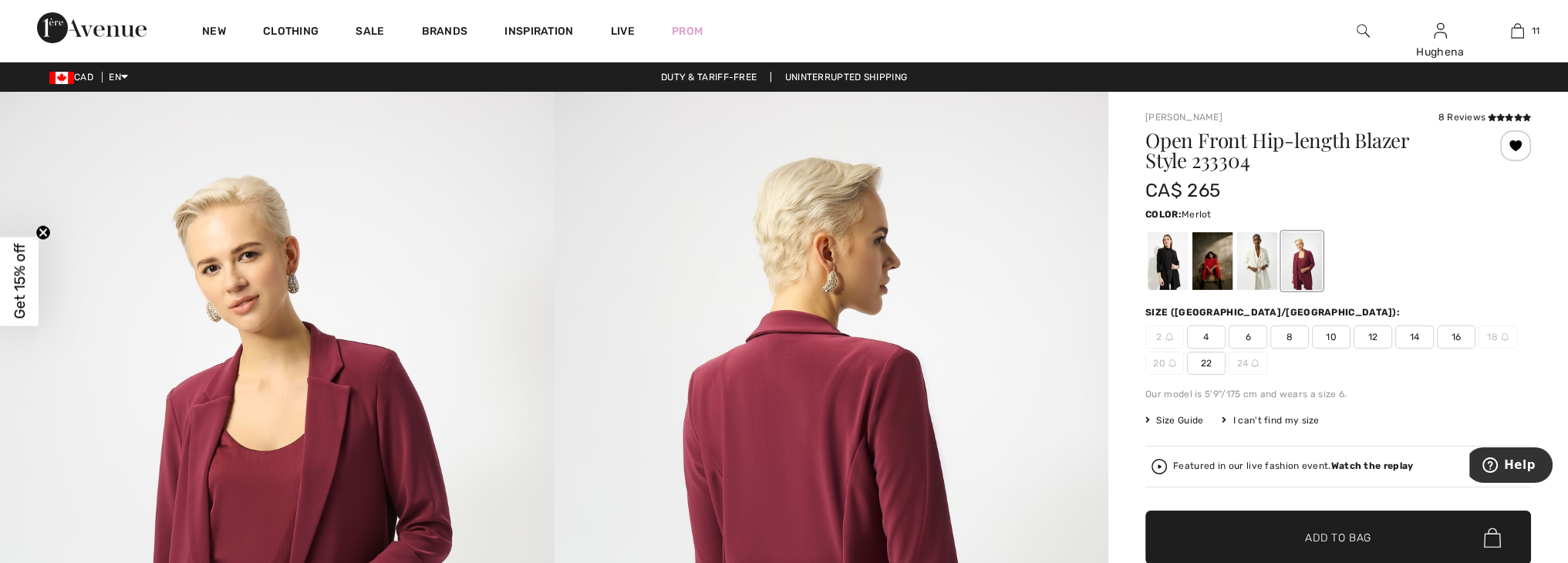
click at [1282, 262] on div at bounding box center [1302, 261] width 40 height 58
click at [1268, 267] on div at bounding box center [1257, 261] width 40 height 58
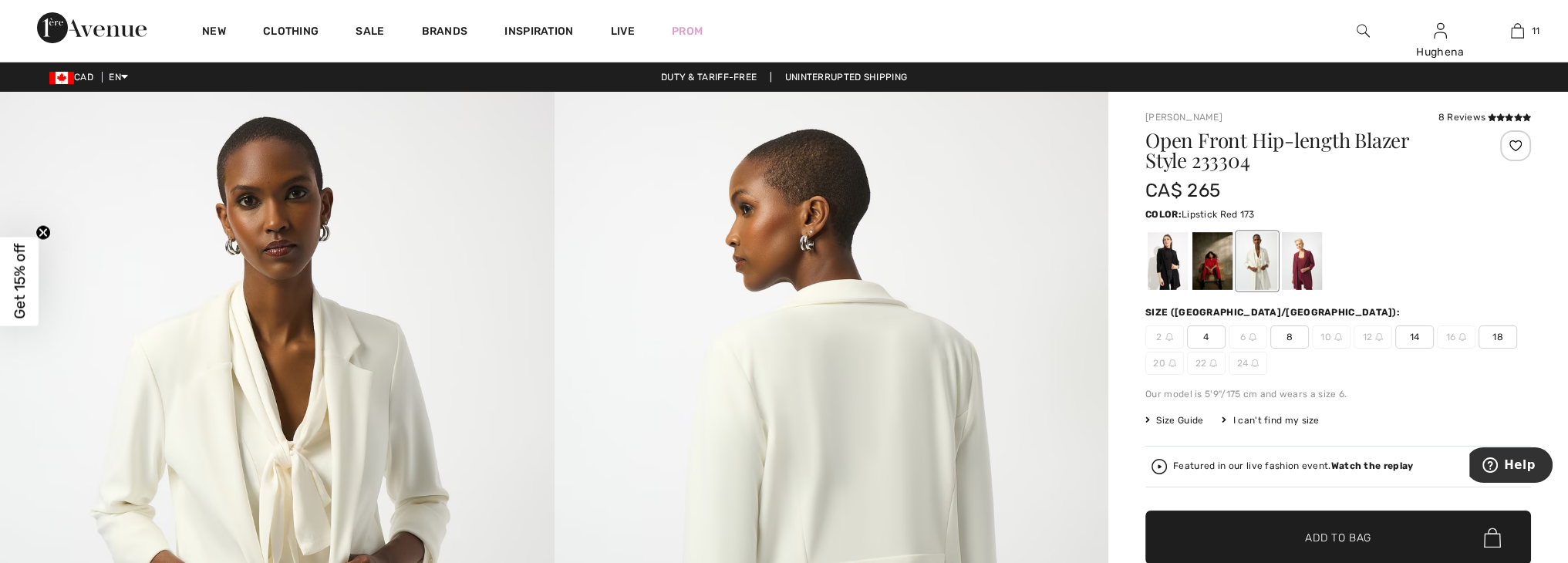
click at [1200, 270] on div at bounding box center [1212, 261] width 40 height 58
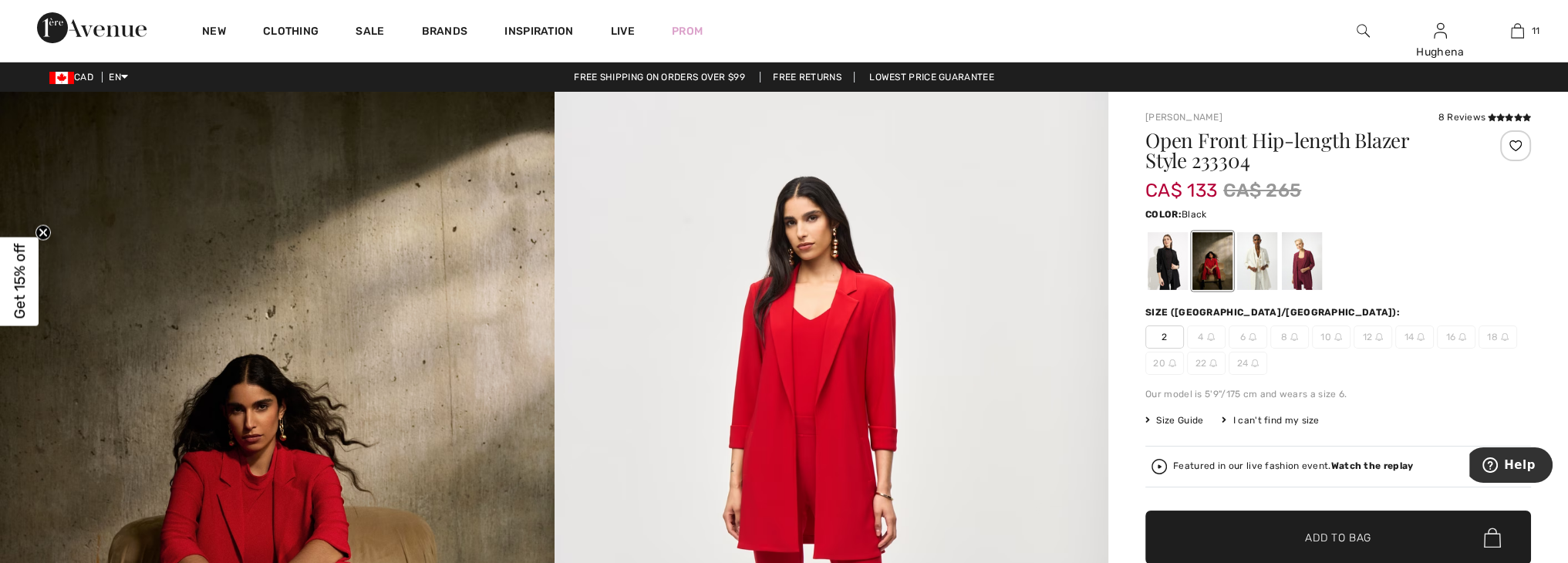
click at [1158, 270] on div at bounding box center [1167, 261] width 40 height 58
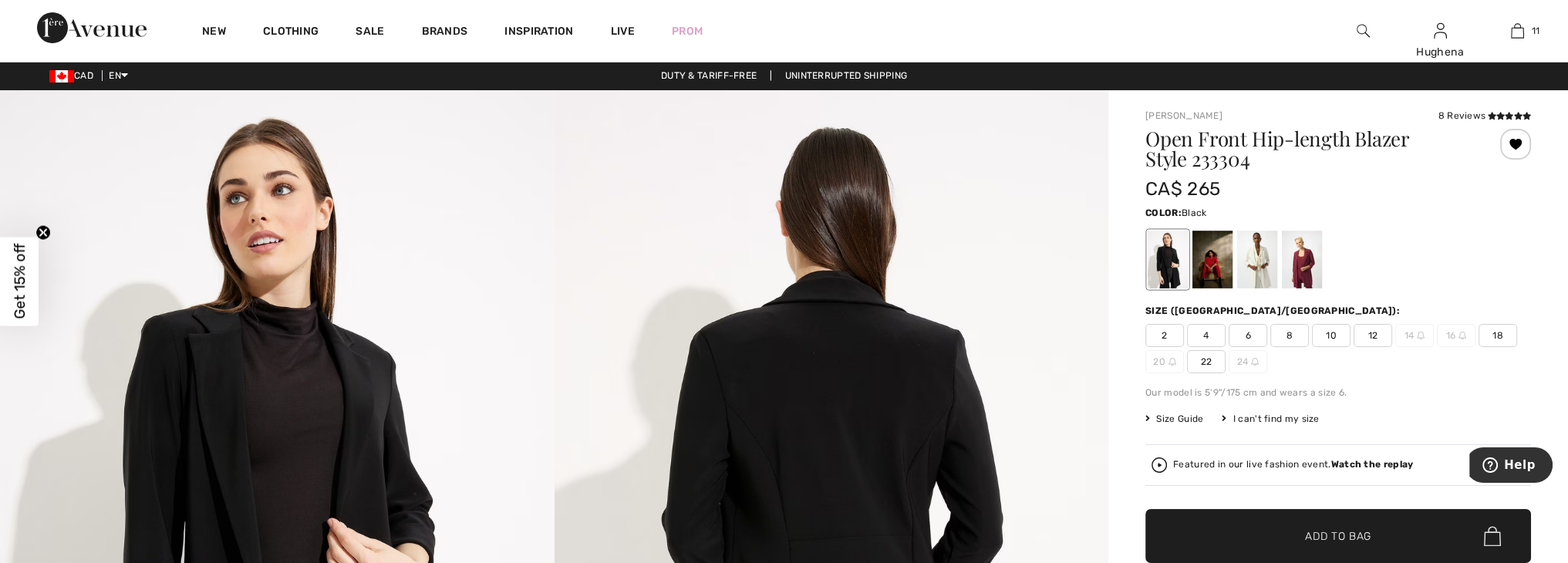
scroll to position [1, 0]
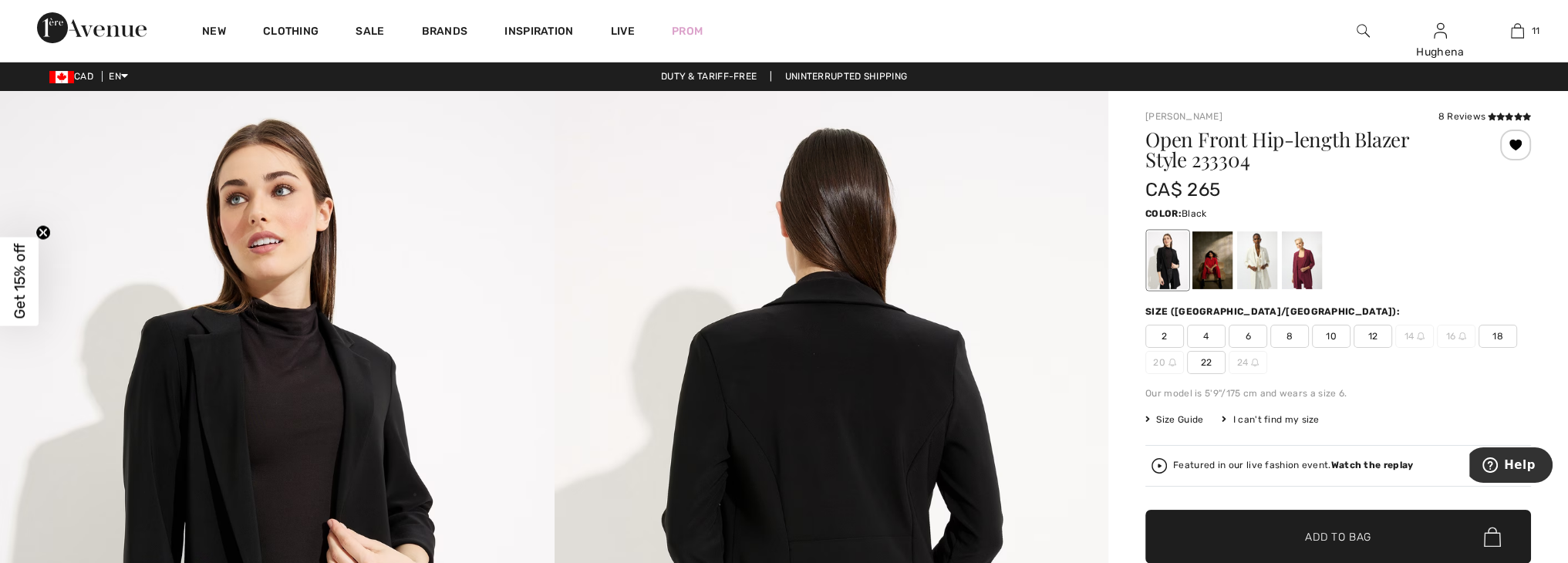
click at [1204, 363] on span "22" at bounding box center [1206, 362] width 39 height 23
click at [1373, 538] on span "✔ Added to Bag Add to Bag" at bounding box center [1338, 537] width 386 height 54
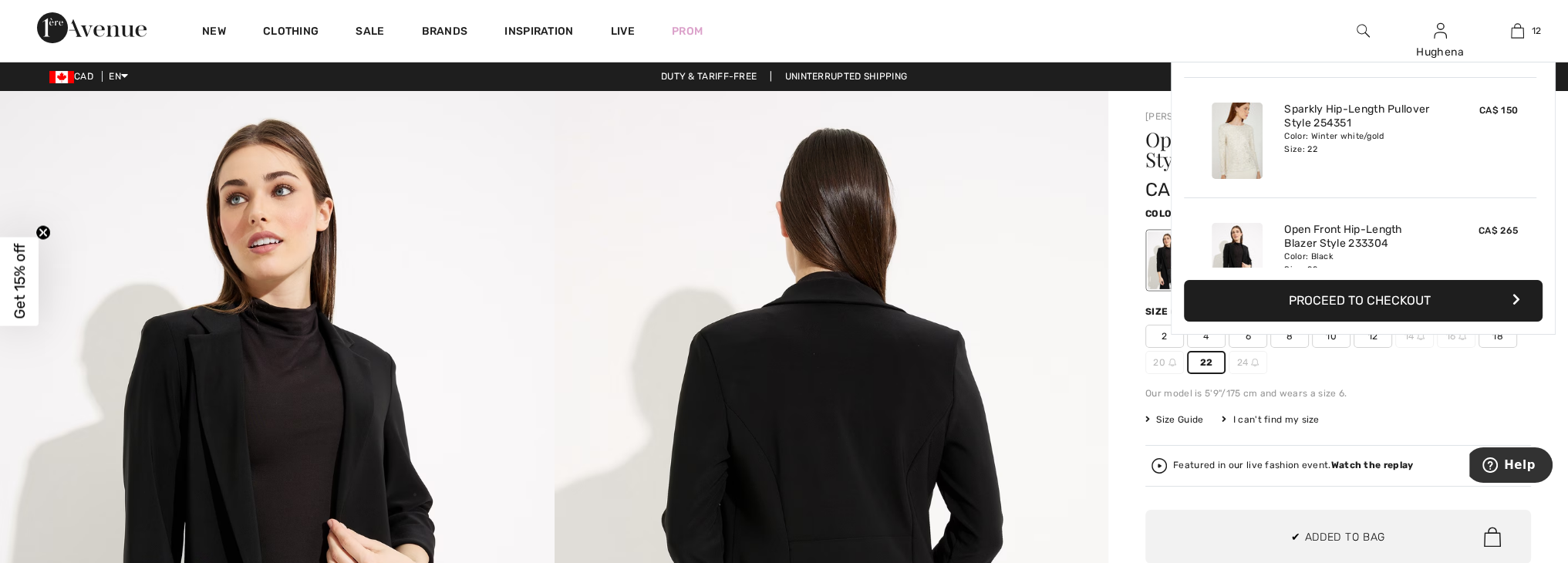
scroll to position [1249, 0]
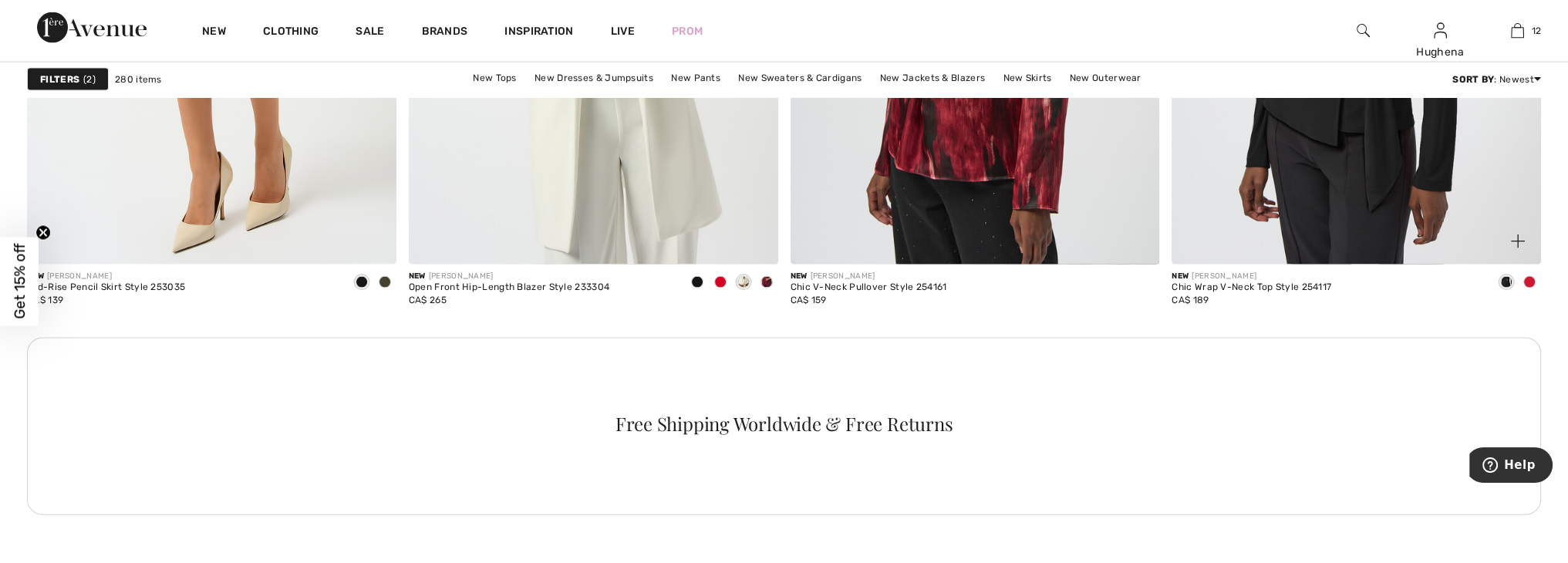
scroll to position [4491, 0]
click at [1532, 278] on span at bounding box center [1529, 282] width 13 height 13
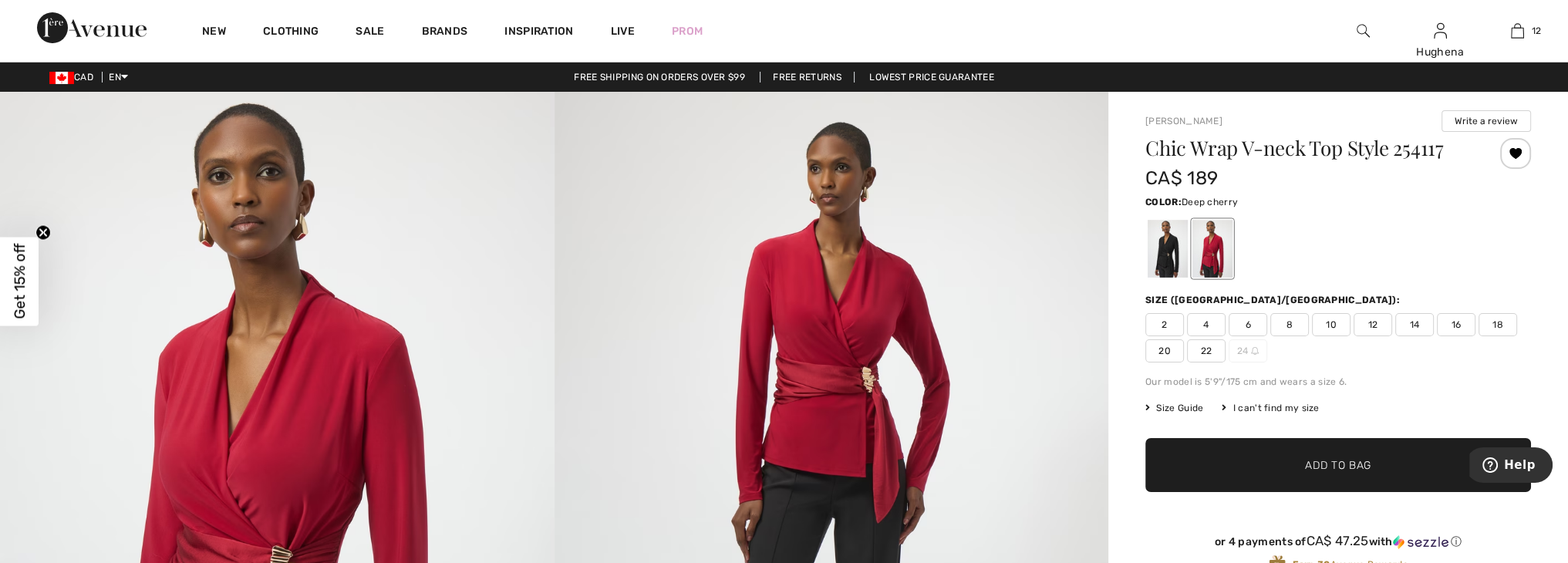
click at [1213, 352] on span "22" at bounding box center [1206, 350] width 39 height 23
click at [1373, 475] on span "✔ Added to Bag Add to Bag" at bounding box center [1338, 465] width 386 height 54
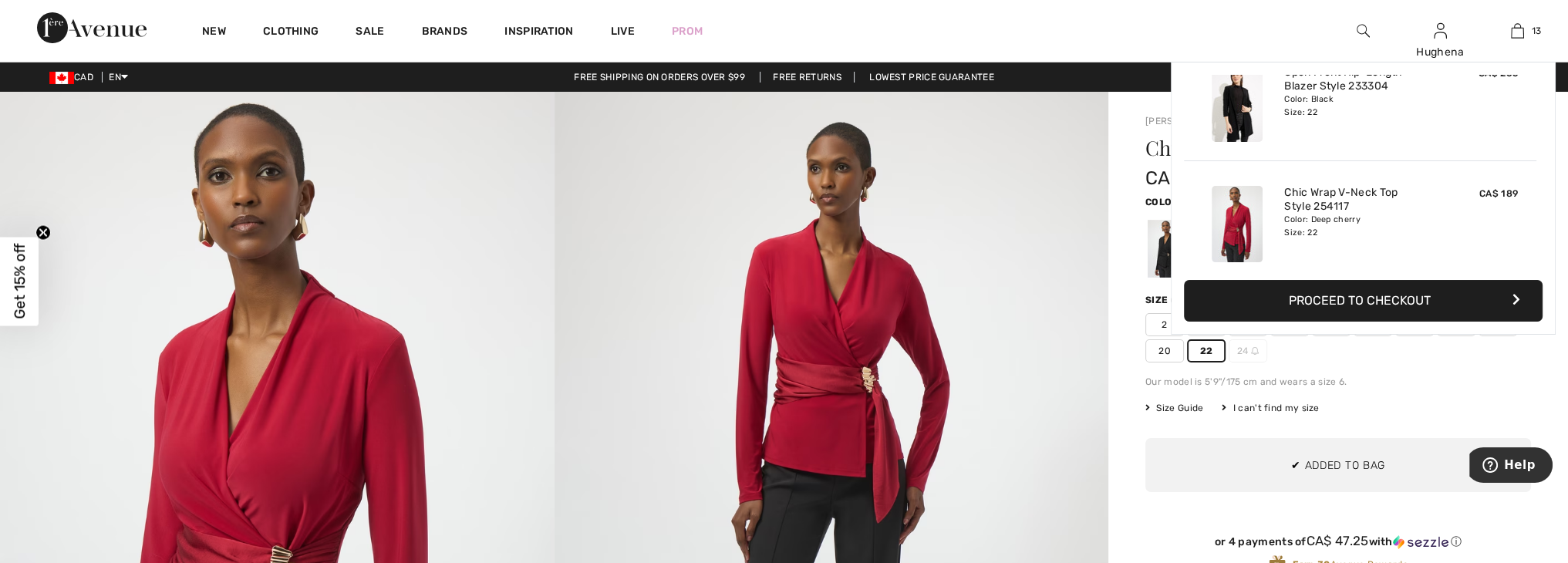
scroll to position [1370, 0]
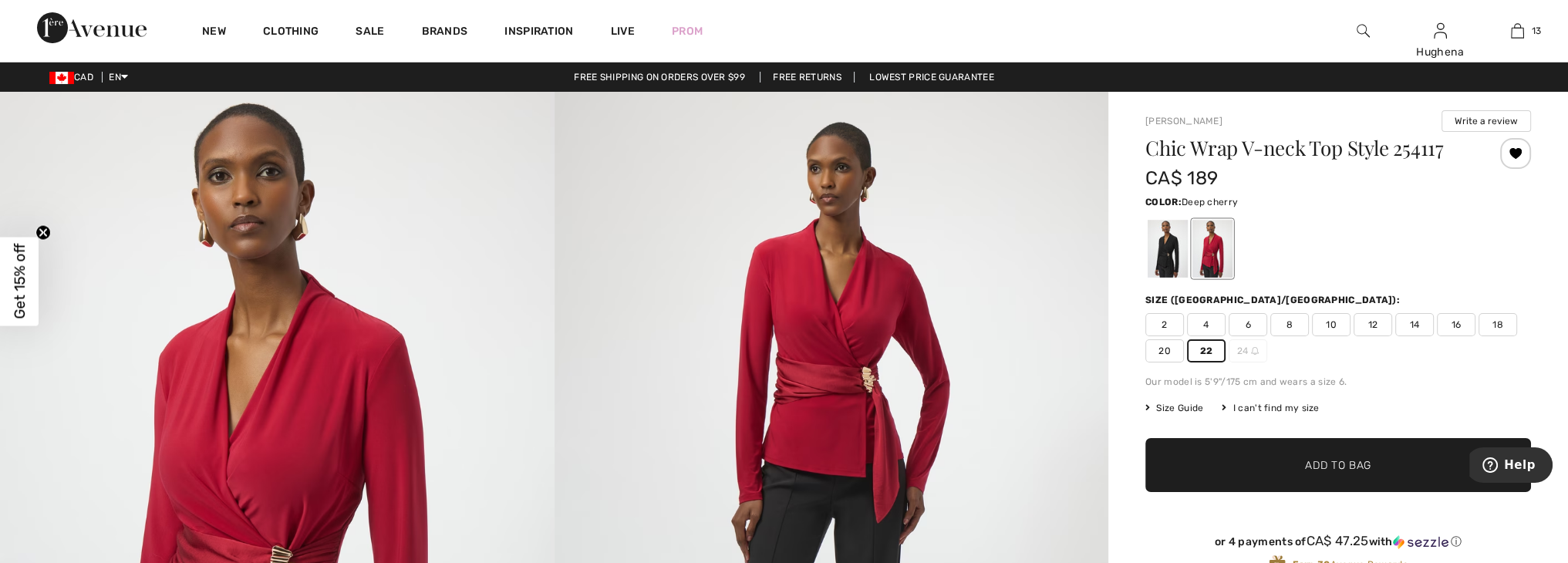
click at [1302, 459] on span "✔ Added to Bag" at bounding box center [1314, 466] width 94 height 16
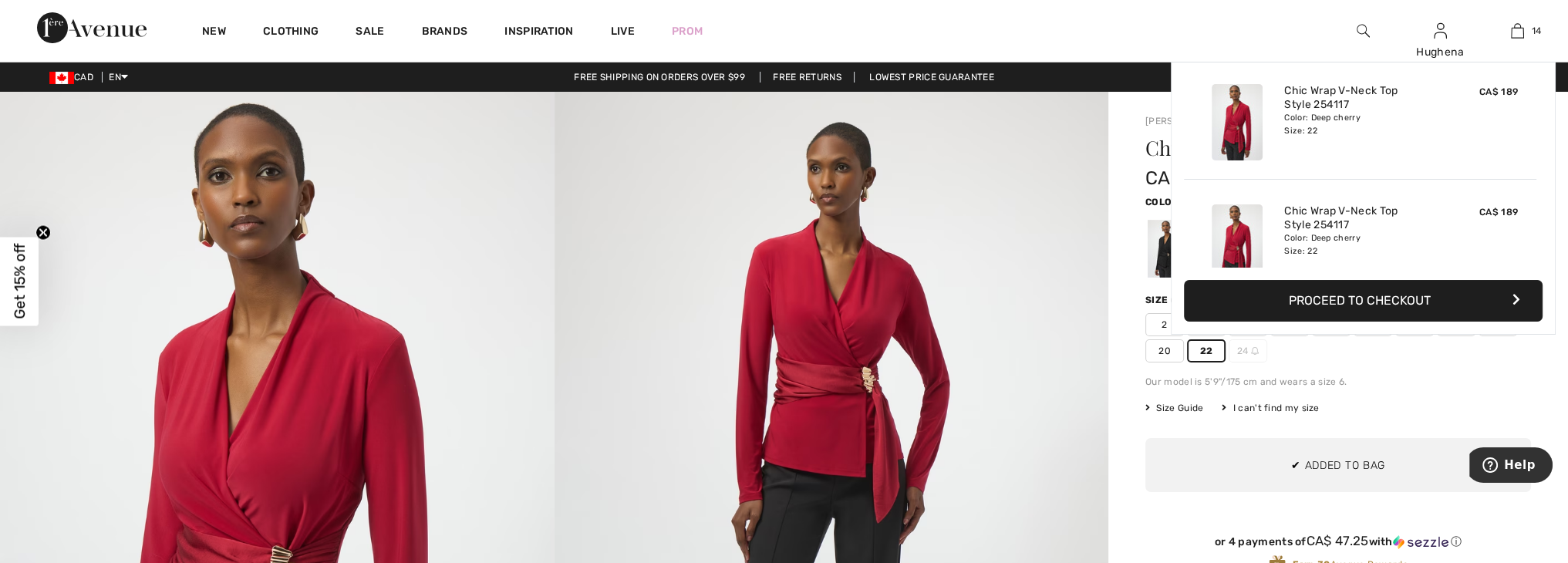
scroll to position [1490, 0]
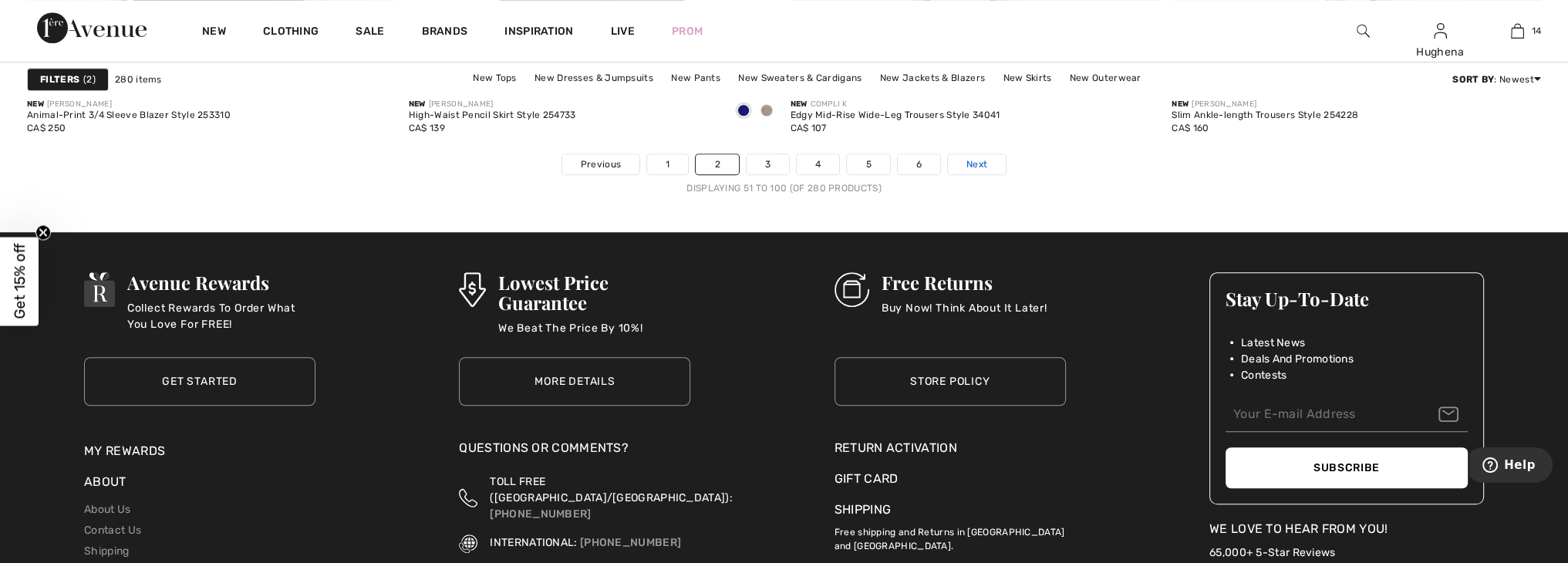
click at [978, 165] on span "Next" at bounding box center [977, 164] width 21 height 14
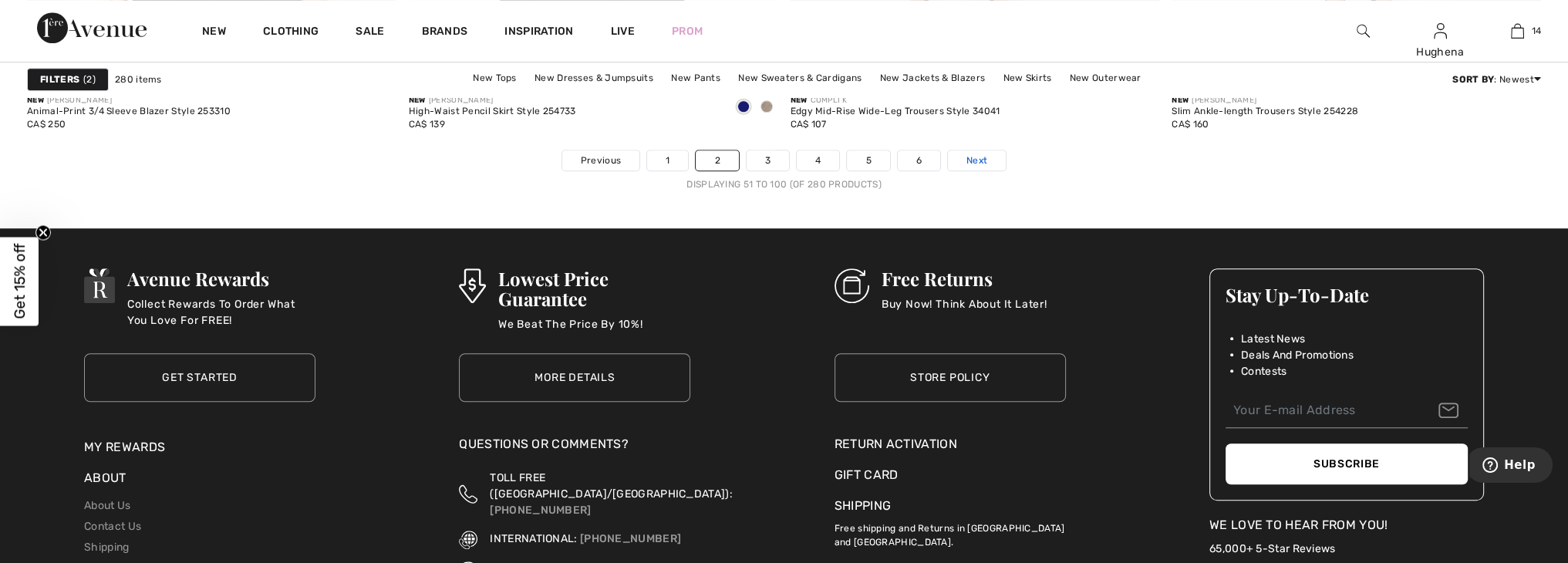
scroll to position [9530, 0]
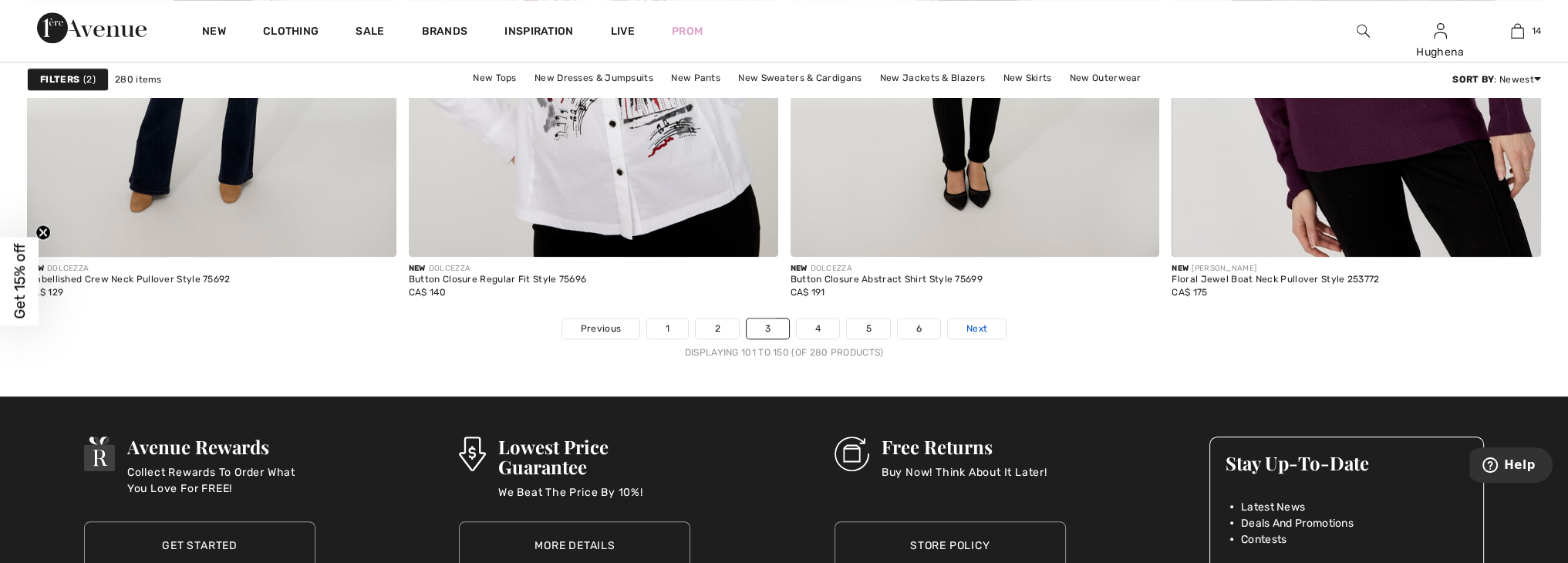
scroll to position [9361, 0]
click at [974, 327] on span "Next" at bounding box center [977, 330] width 21 height 14
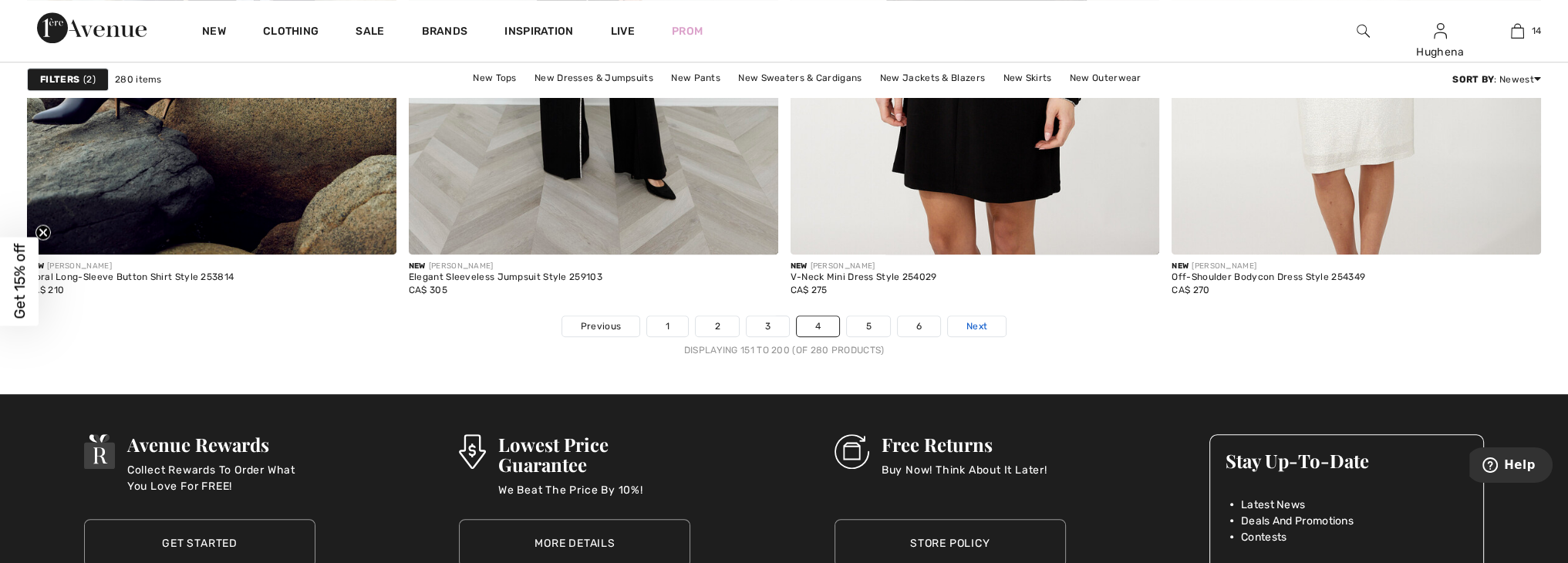
scroll to position [9362, 0]
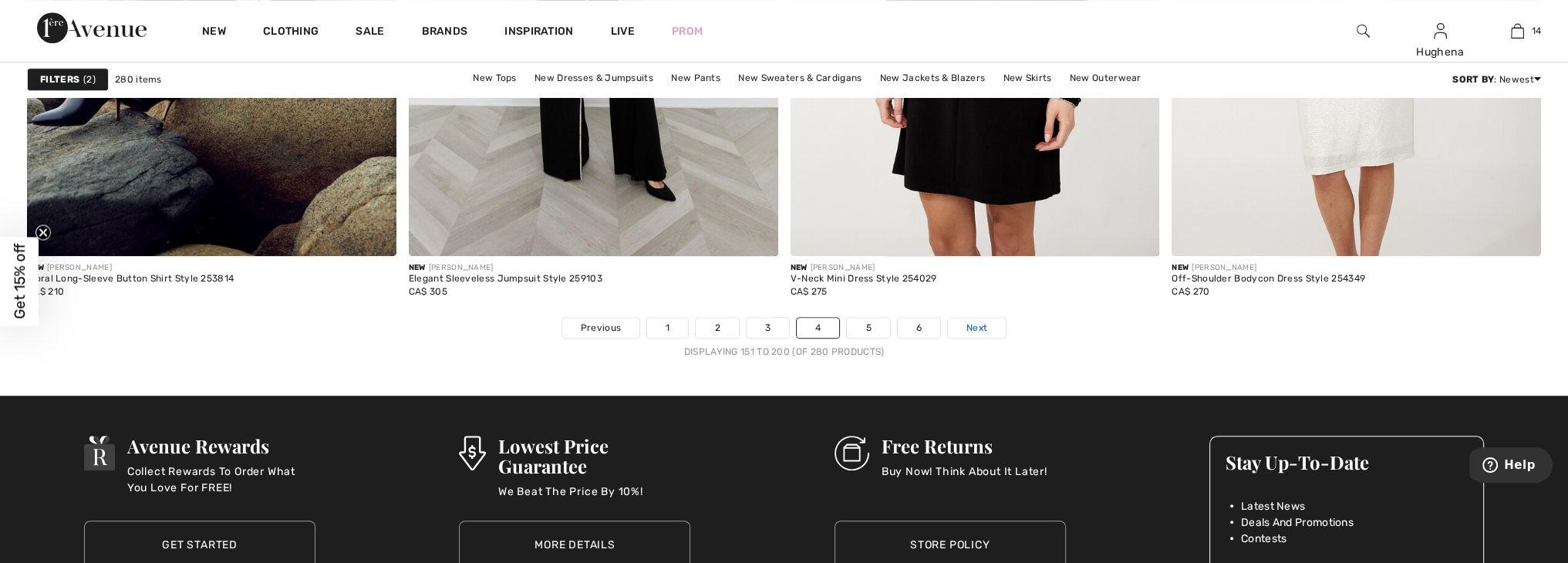
click at [973, 328] on span "Next" at bounding box center [977, 328] width 21 height 14
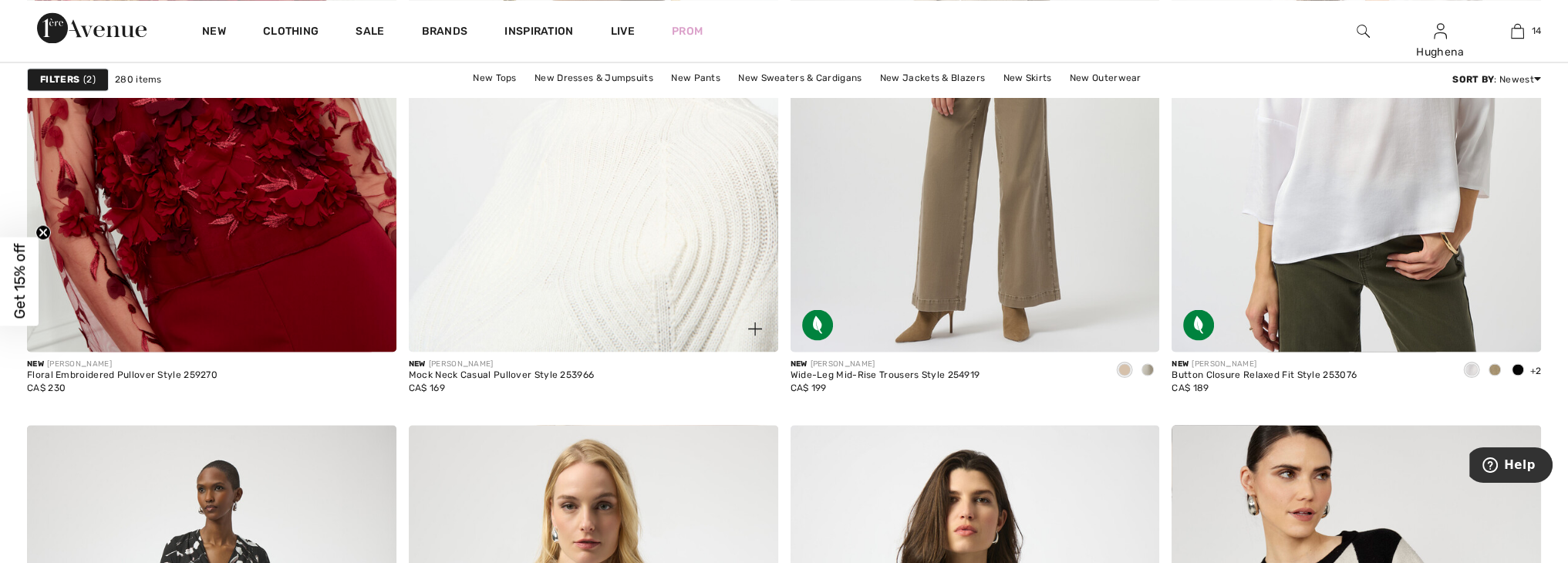
scroll to position [3778, 0]
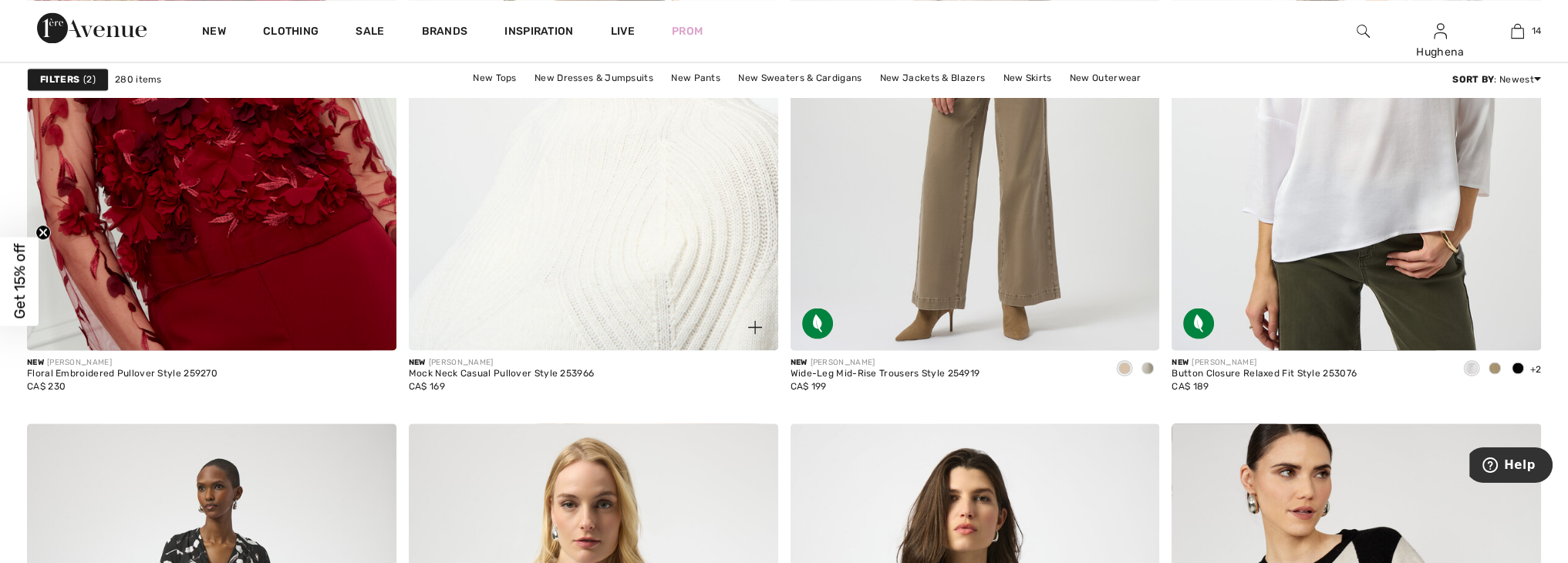
click at [595, 274] on img at bounding box center [593, 73] width 369 height 554
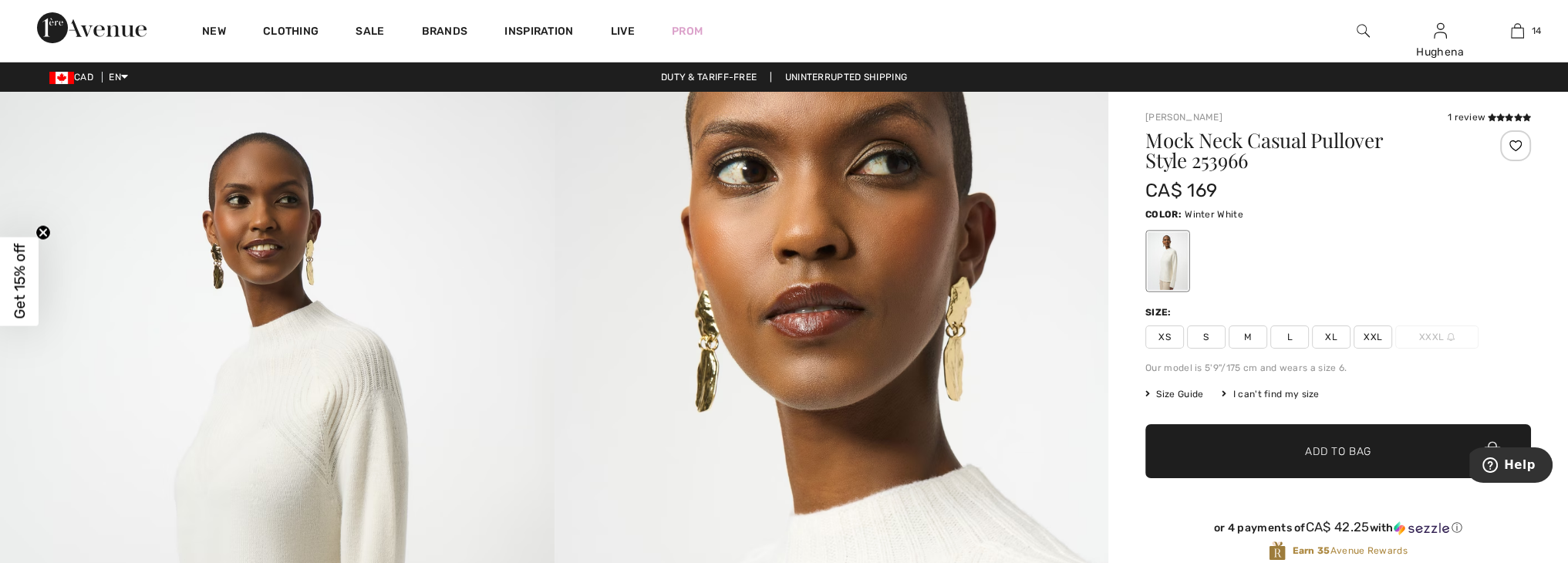
click at [1380, 337] on span "XXL" at bounding box center [1373, 337] width 39 height 23
click at [1389, 439] on span "✔ Added to Bag Add to Bag" at bounding box center [1338, 452] width 386 height 54
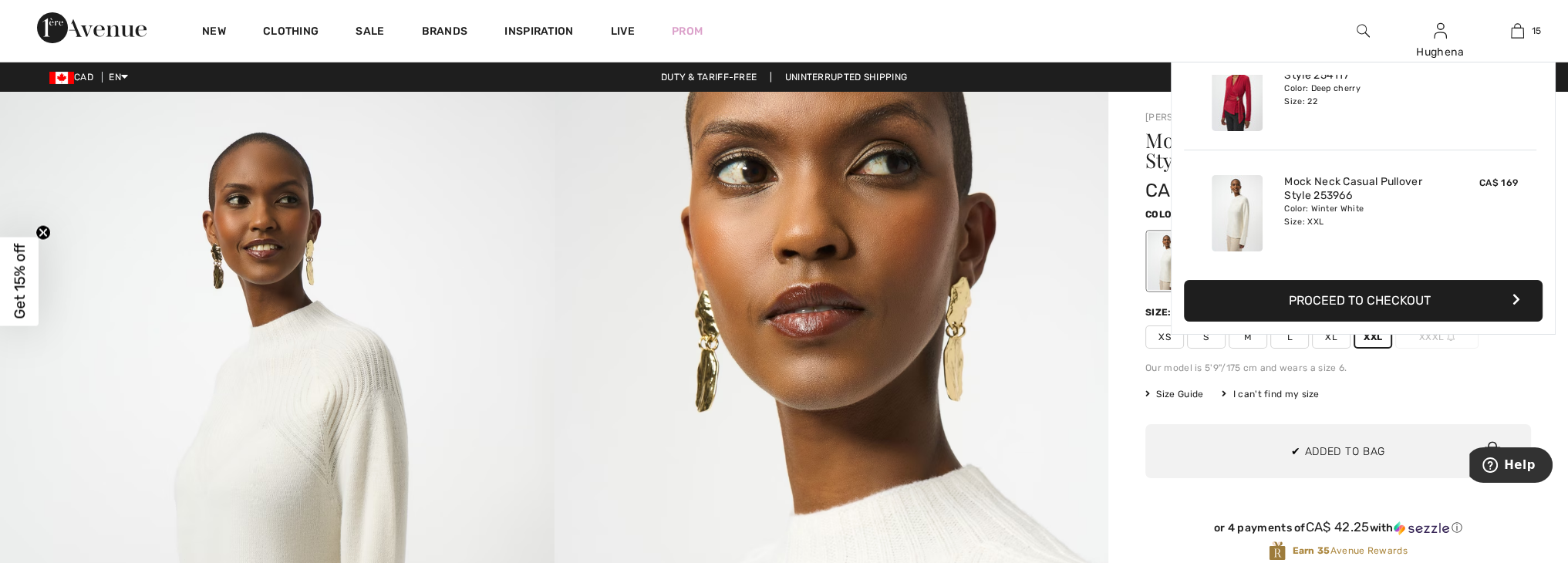
scroll to position [1610, 0]
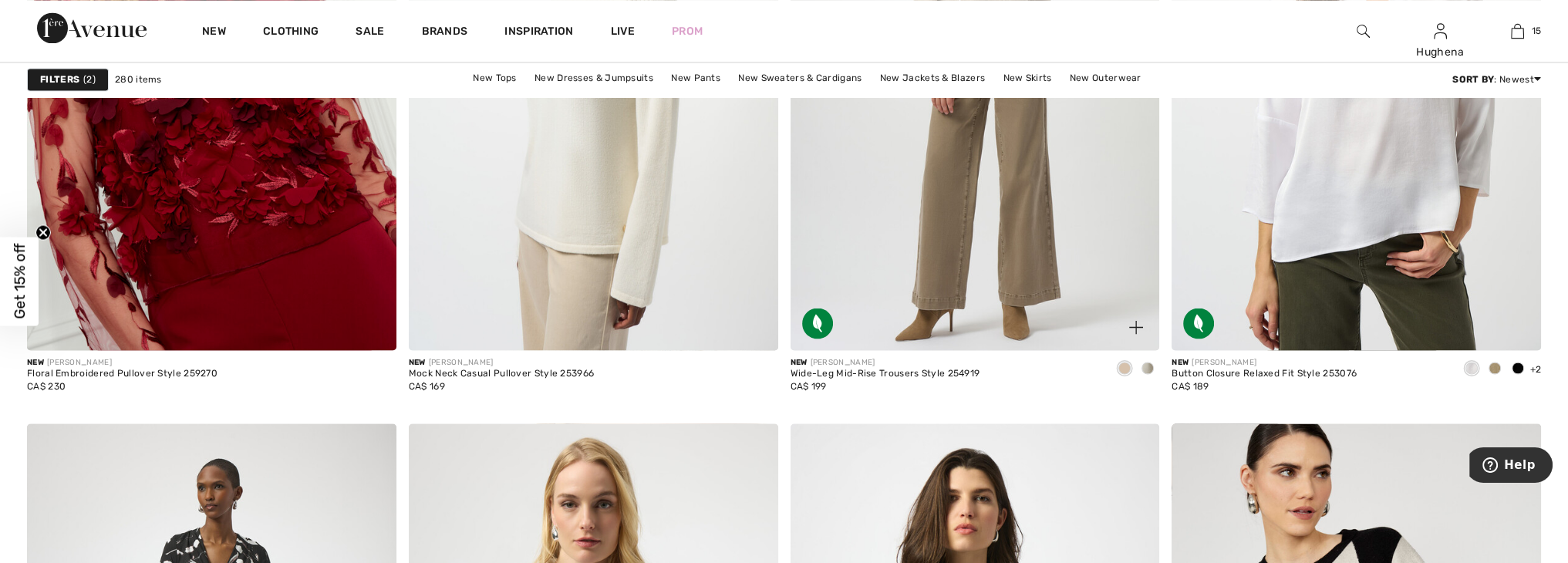
click at [1141, 365] on span at bounding box center [1148, 368] width 13 height 13
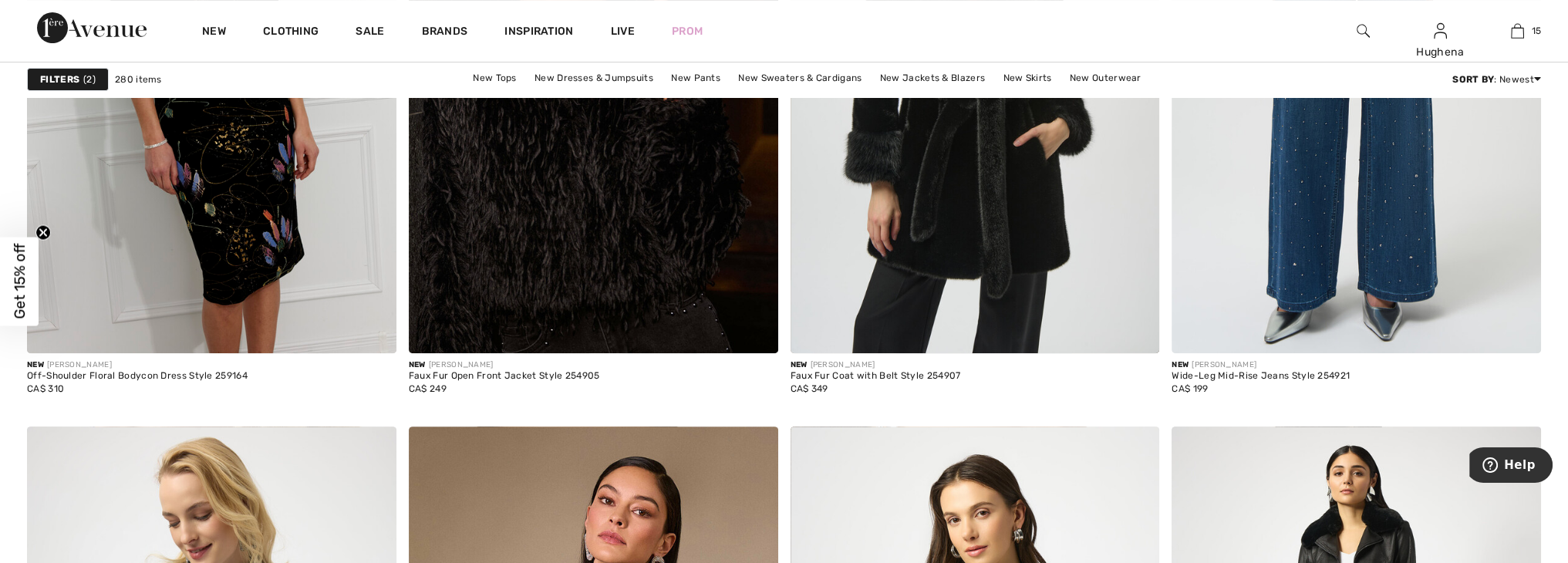
scroll to position [8639, 0]
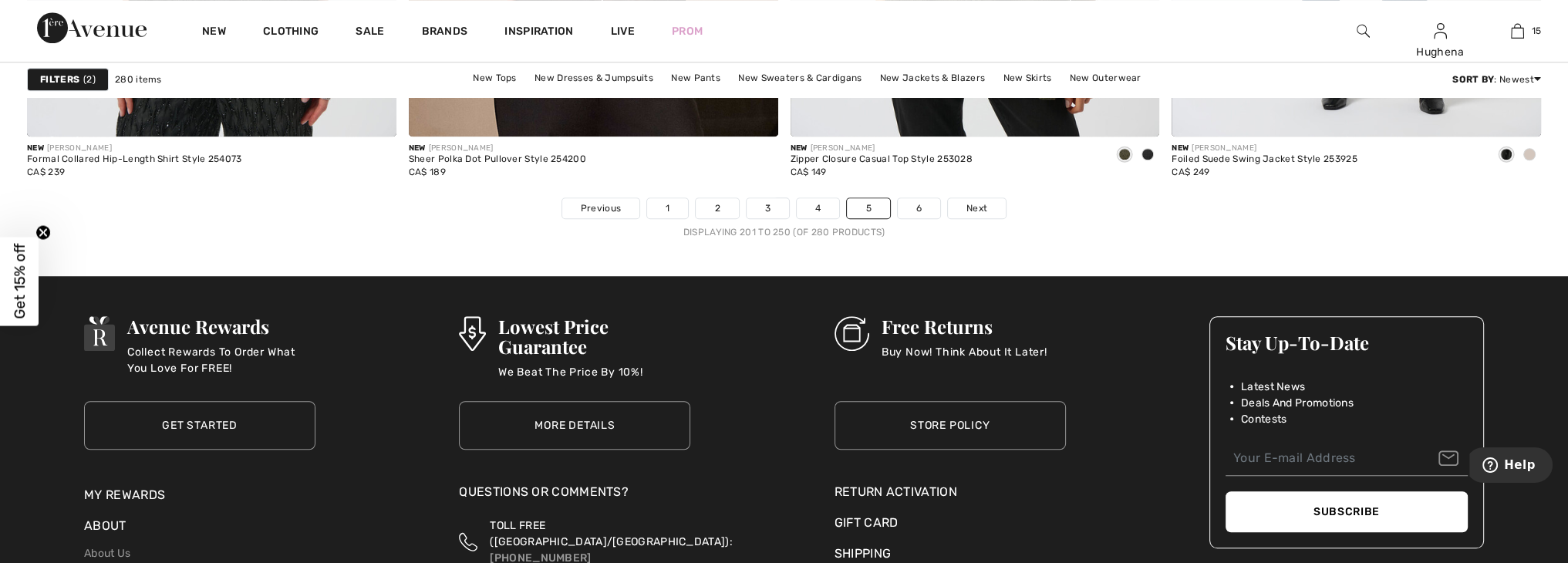
click at [985, 225] on div "Displaying 201 to 250 (of 280 products)" at bounding box center [784, 232] width 1514 height 14
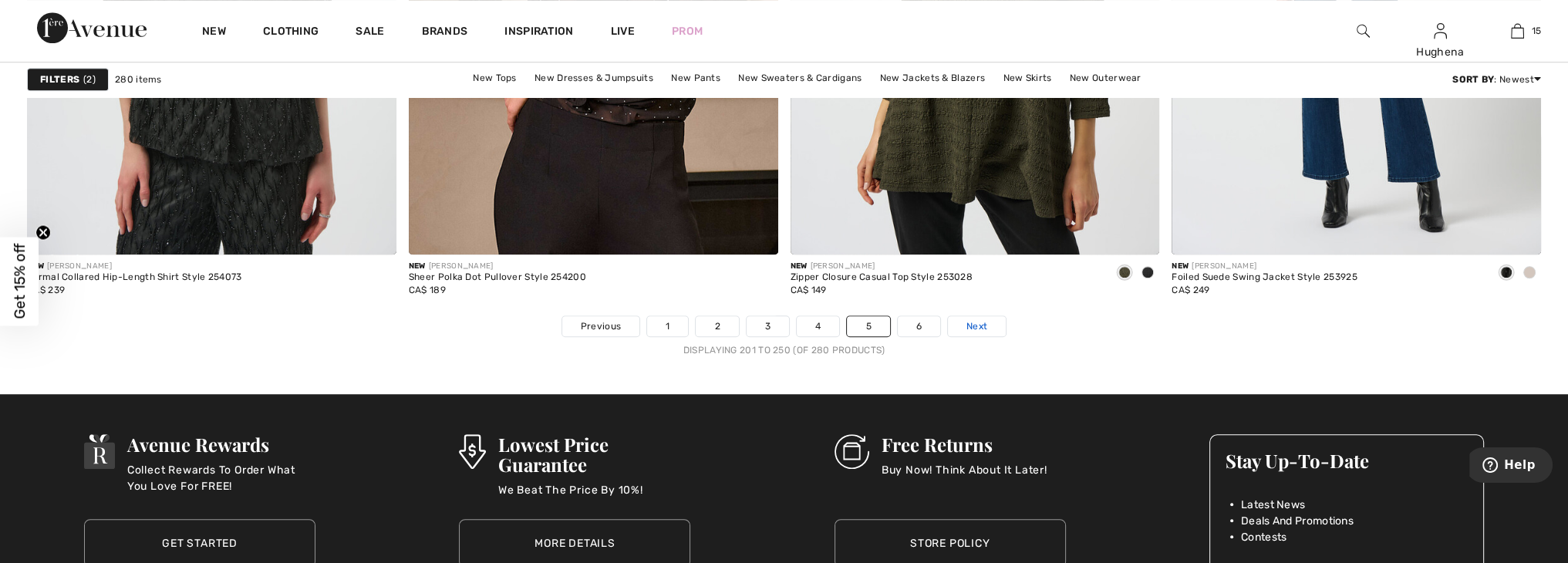
scroll to position [9361, 0]
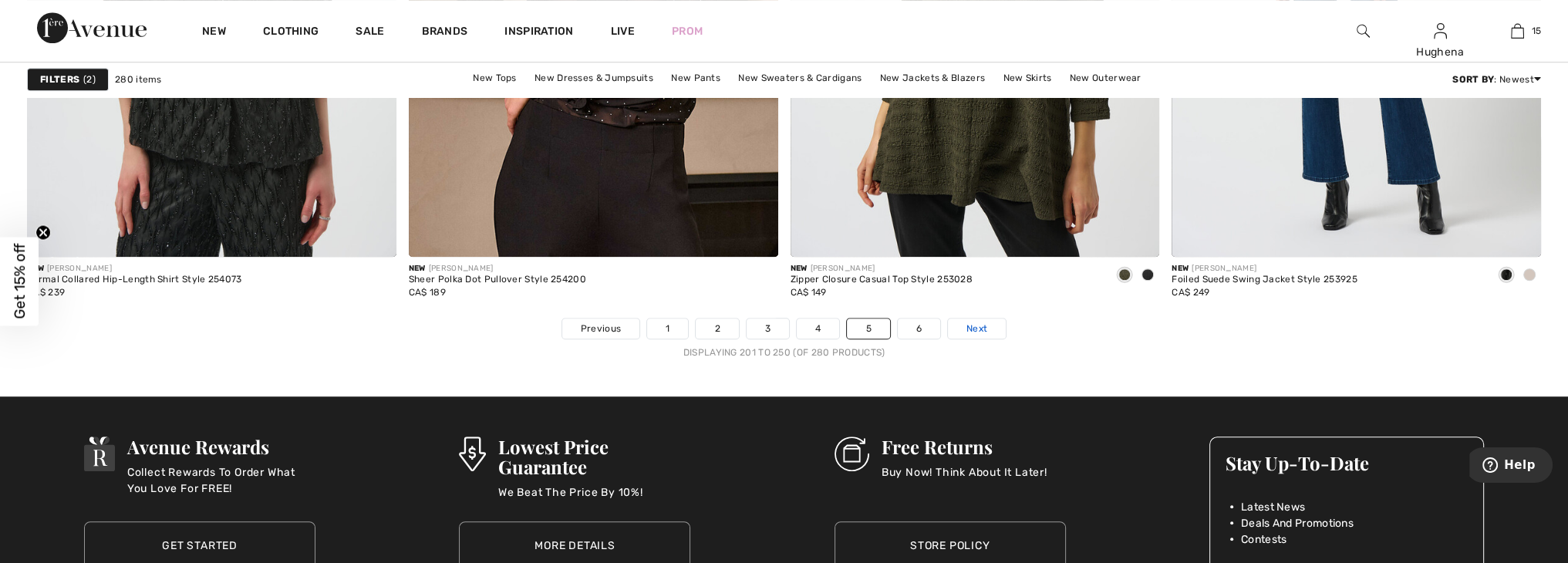
click at [974, 322] on span "Next" at bounding box center [977, 329] width 21 height 14
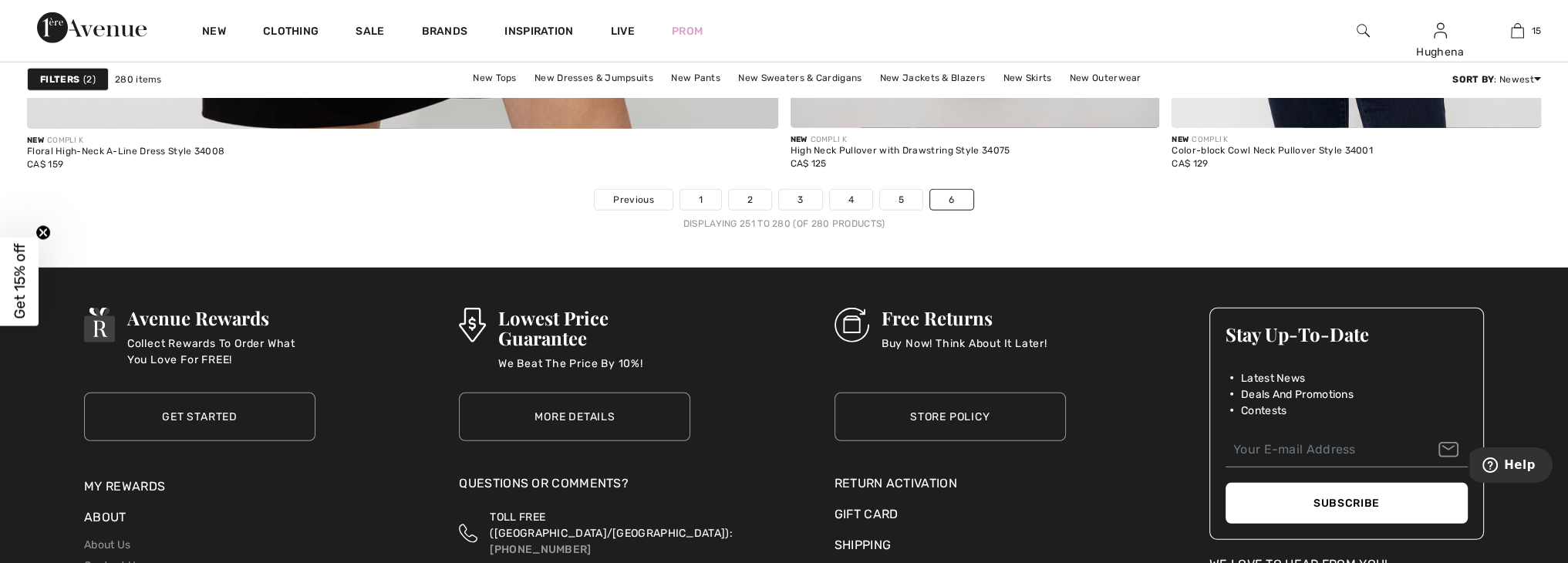
scroll to position [6118, 0]
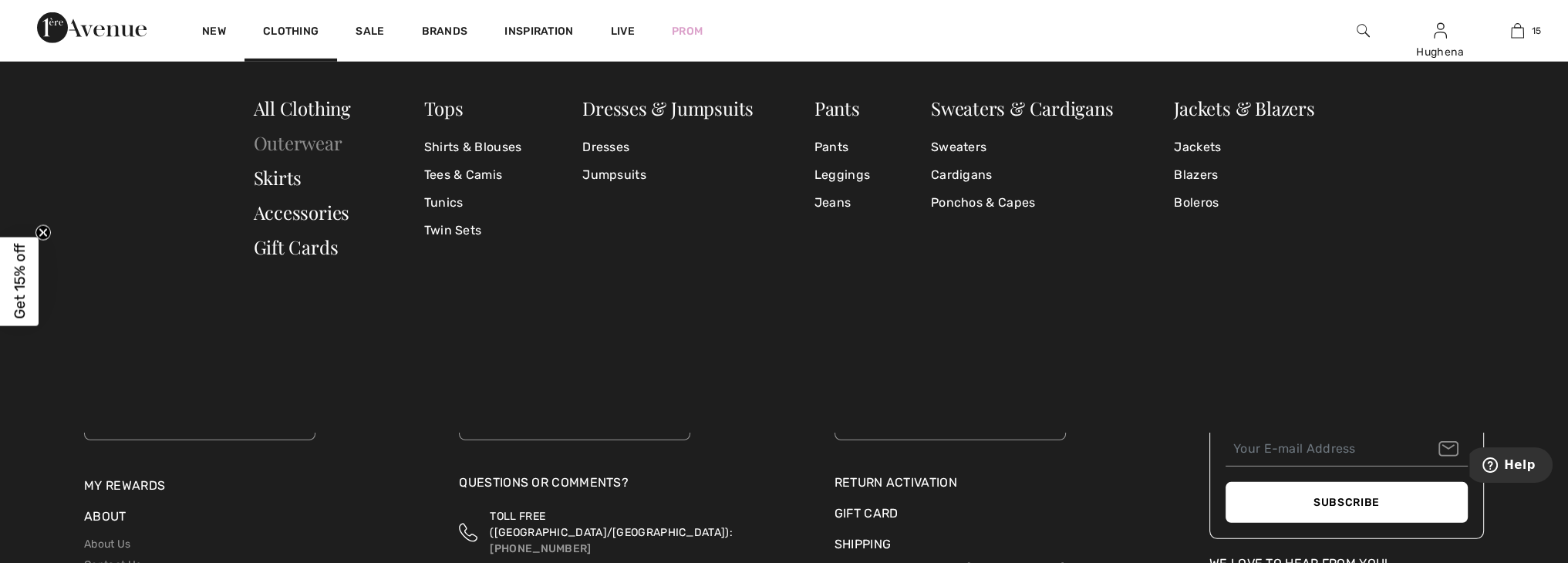
click at [285, 140] on link "Outerwear" at bounding box center [298, 142] width 89 height 25
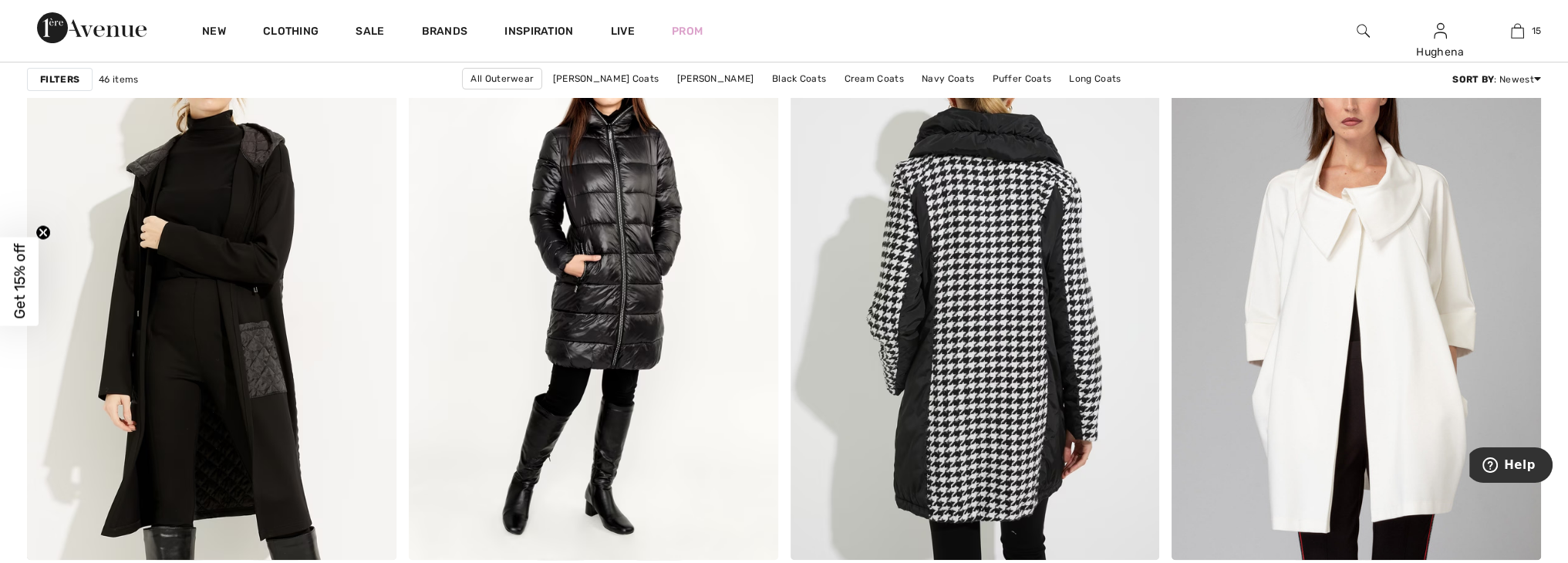
scroll to position [8463, 0]
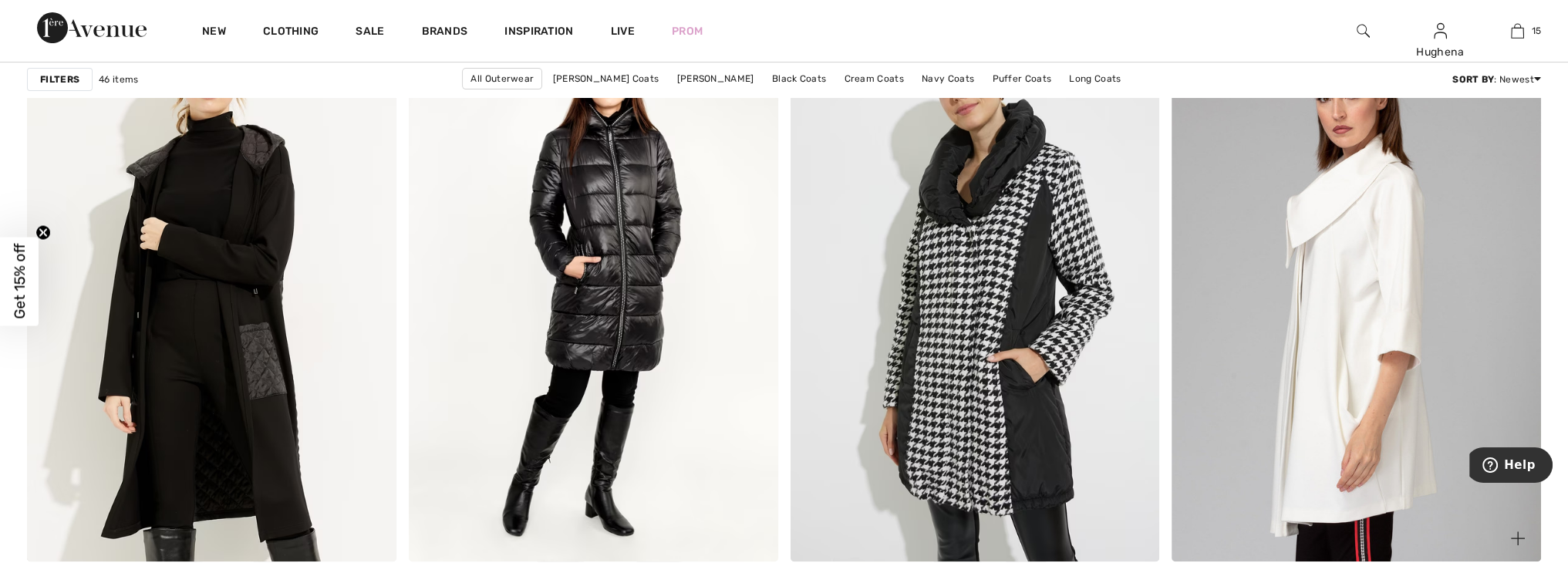
click at [1340, 346] on img at bounding box center [1355, 285] width 369 height 554
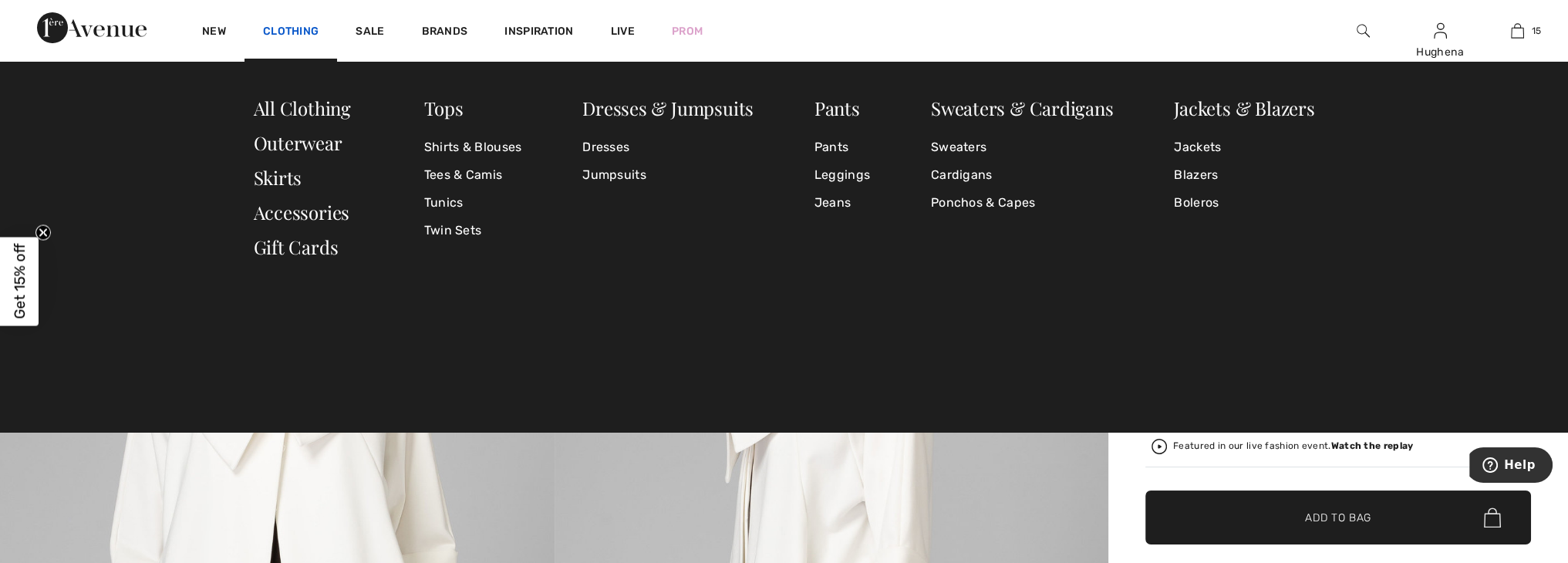
click at [273, 32] on link "Clothing" at bounding box center [291, 32] width 55 height 16
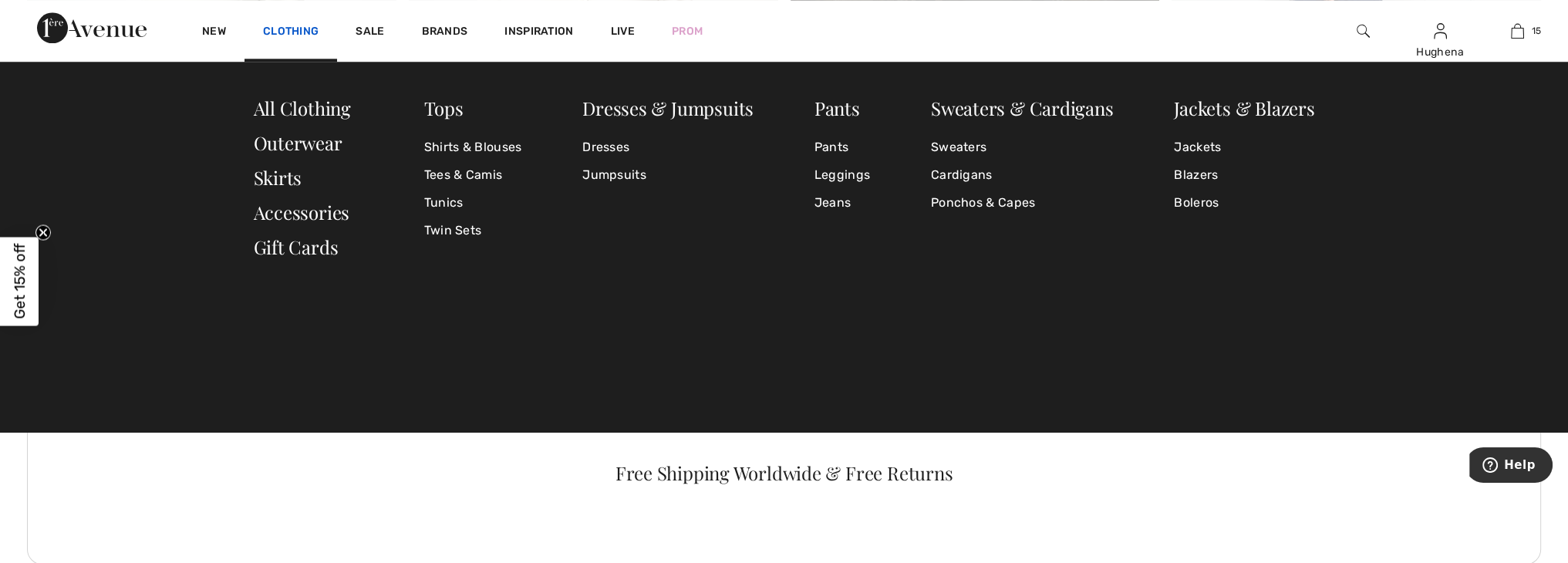
scroll to position [2336, 0]
click at [827, 207] on link "Jeans" at bounding box center [842, 202] width 55 height 28
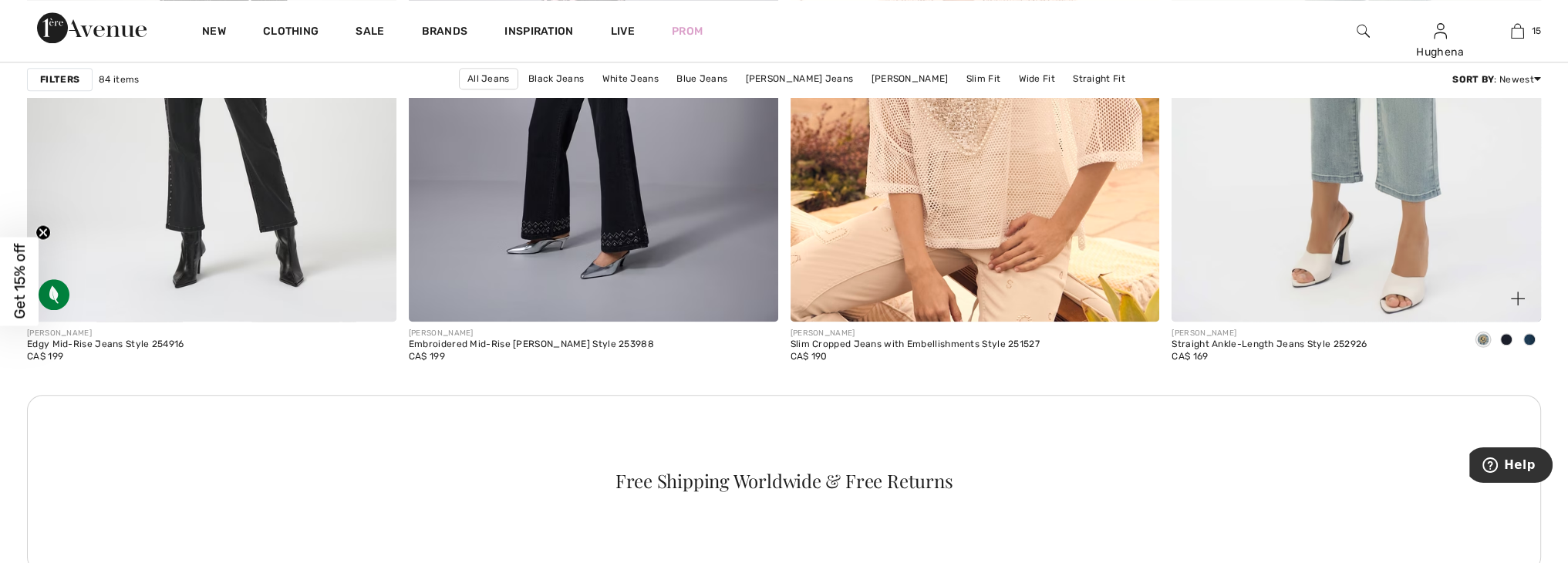
scroll to position [2342, 0]
click at [1481, 337] on span at bounding box center [1483, 341] width 13 height 13
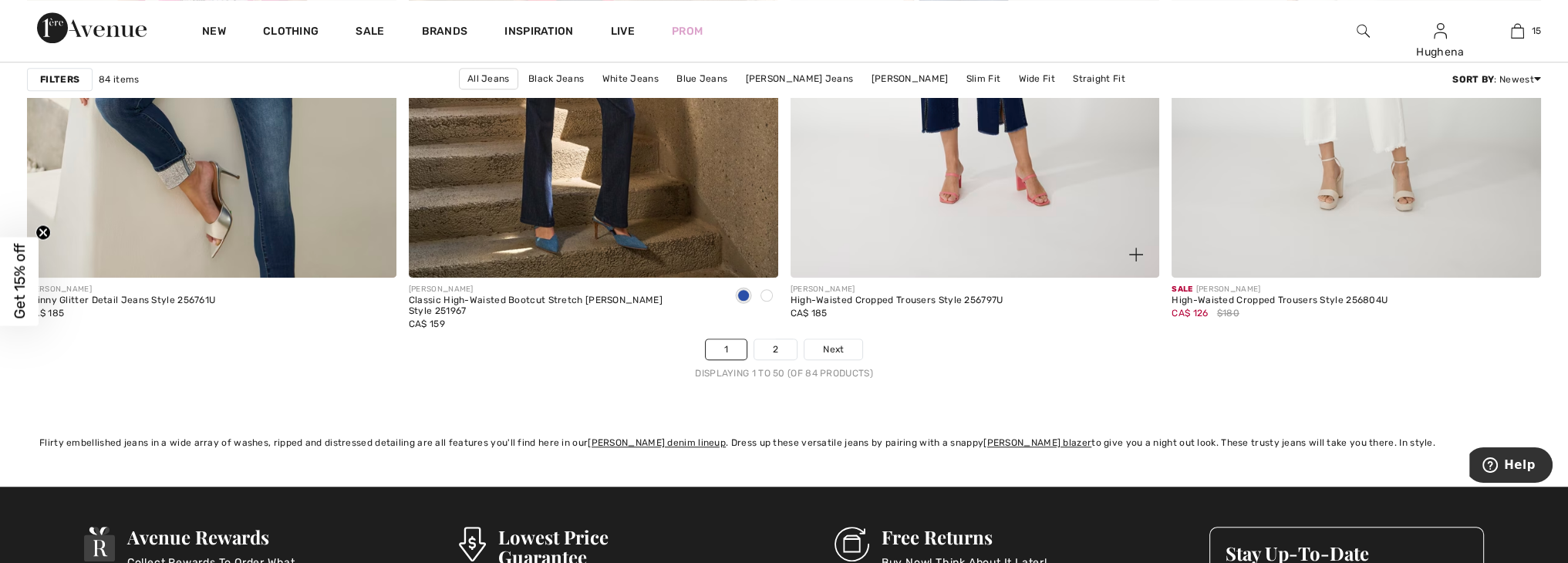
scroll to position [9365, 0]
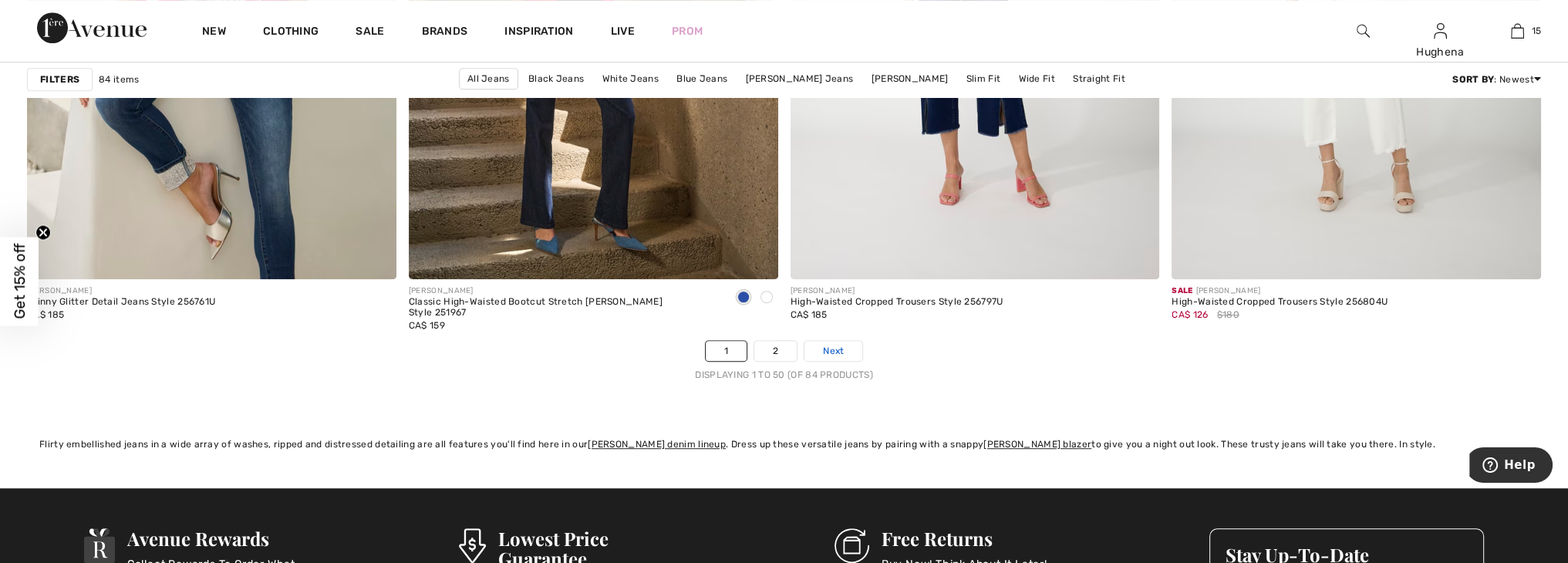
click at [833, 353] on span "Next" at bounding box center [833, 351] width 21 height 14
